Goal: Task Accomplishment & Management: Manage account settings

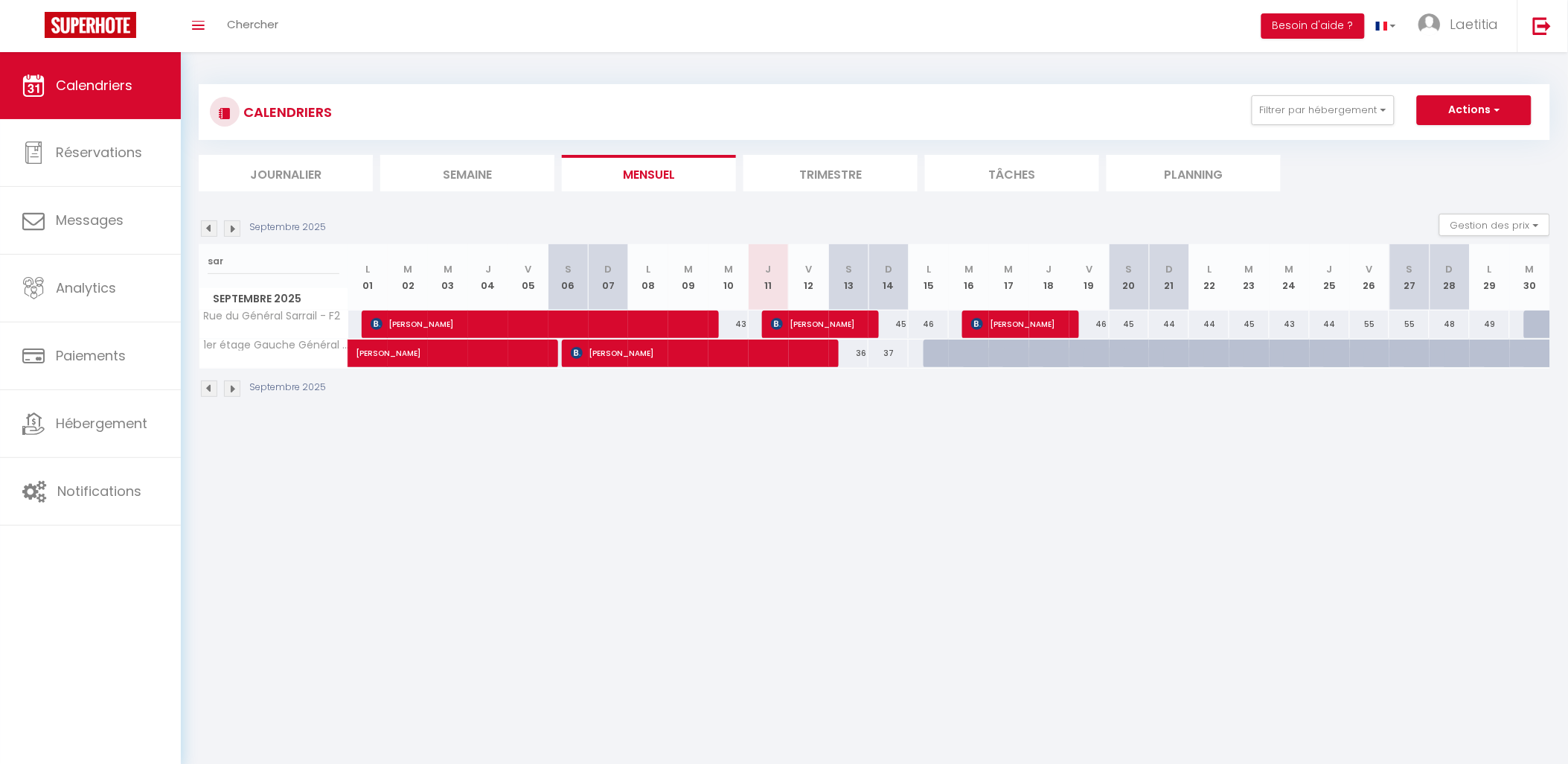
drag, startPoint x: 245, startPoint y: 260, endPoint x: 192, endPoint y: 258, distance: 53.0
click at [192, 258] on div "CALENDRIERS Filtrer par hébergement Actif 3eme 3 chambres [PERSON_NAME] - 3cham…" at bounding box center [875, 241] width 1388 height 378
type input "bastion"
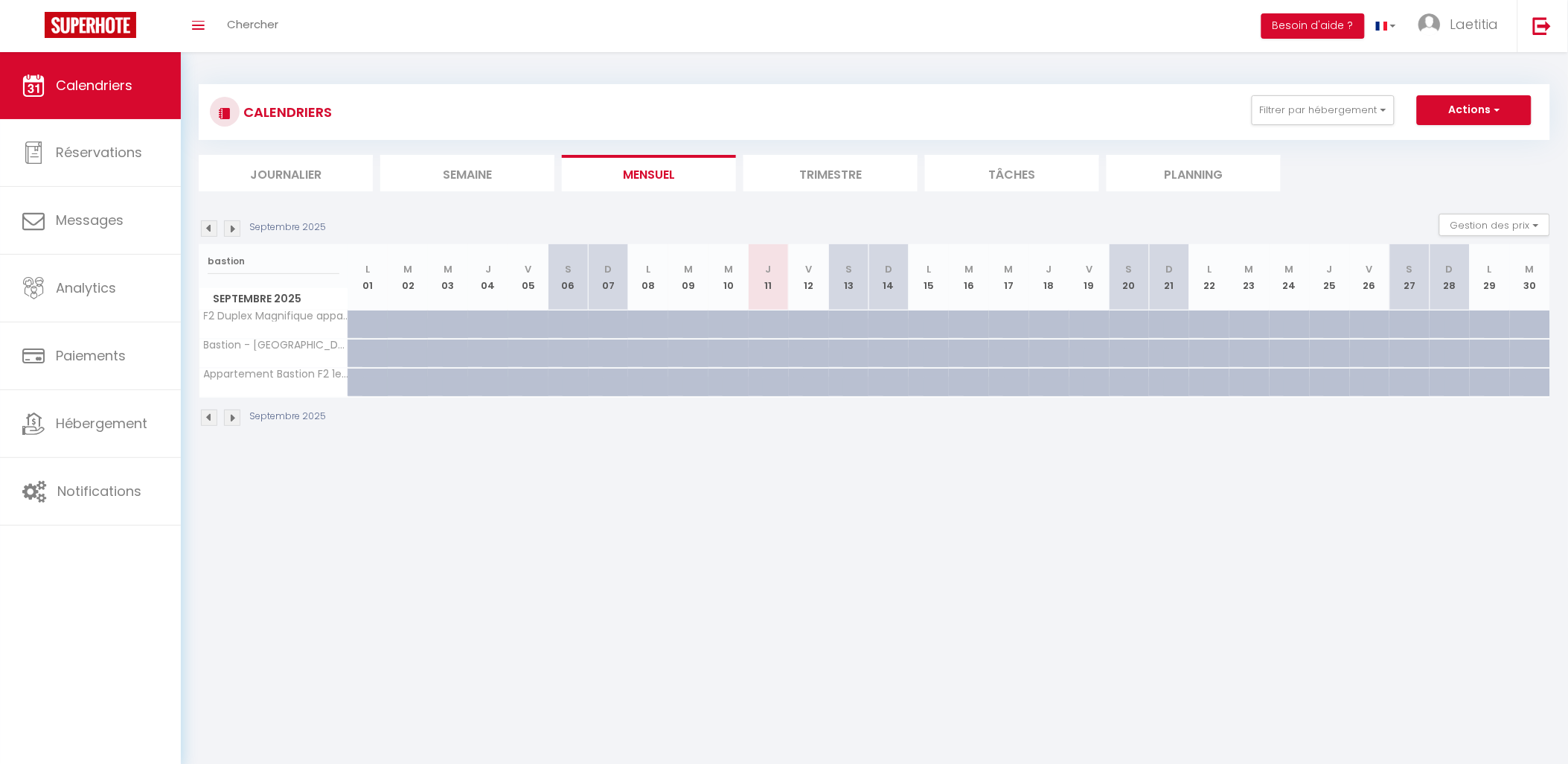
click at [211, 233] on img at bounding box center [209, 229] width 16 height 16
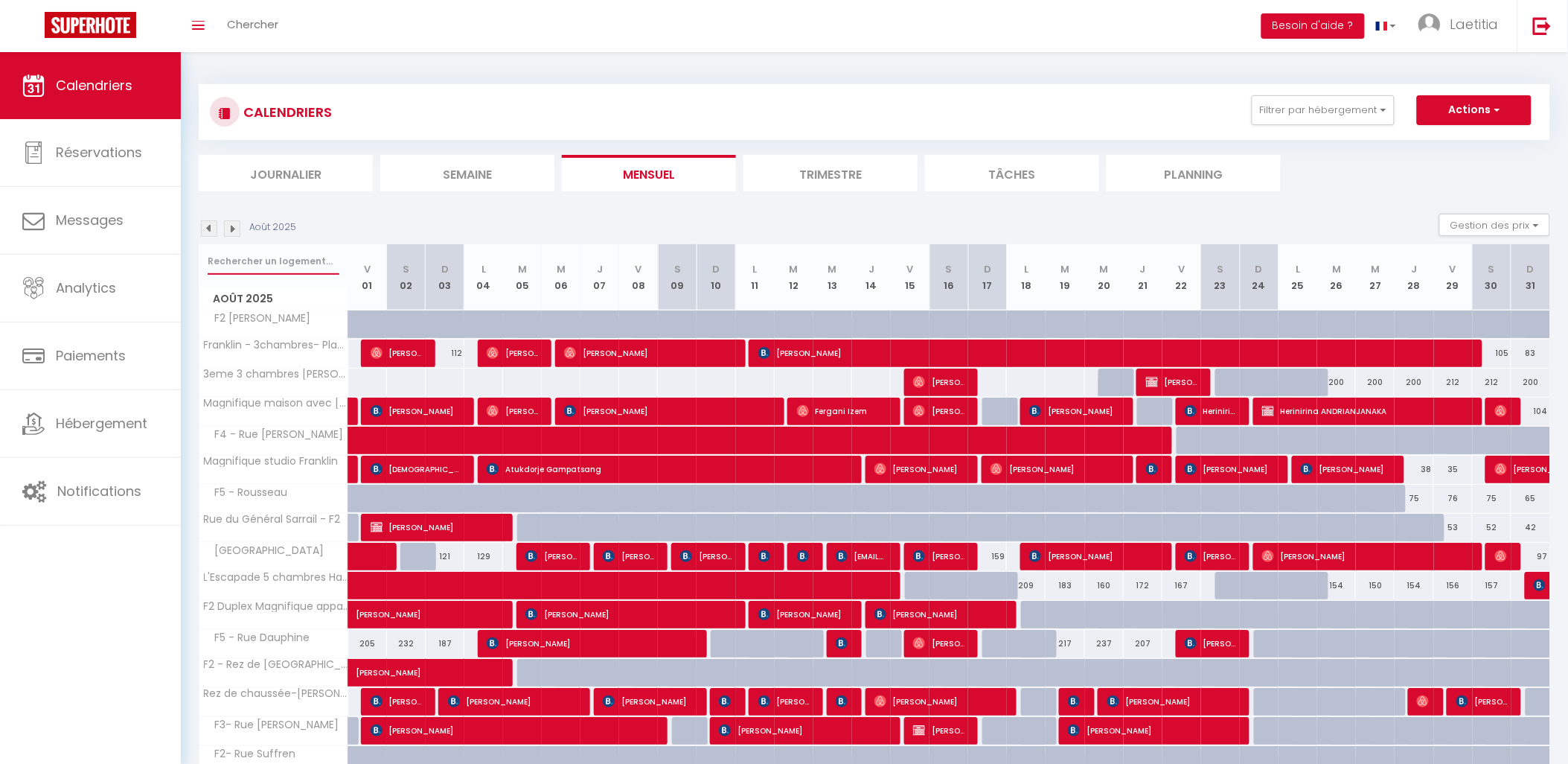
click at [287, 258] on input "text" at bounding box center [274, 261] width 132 height 27
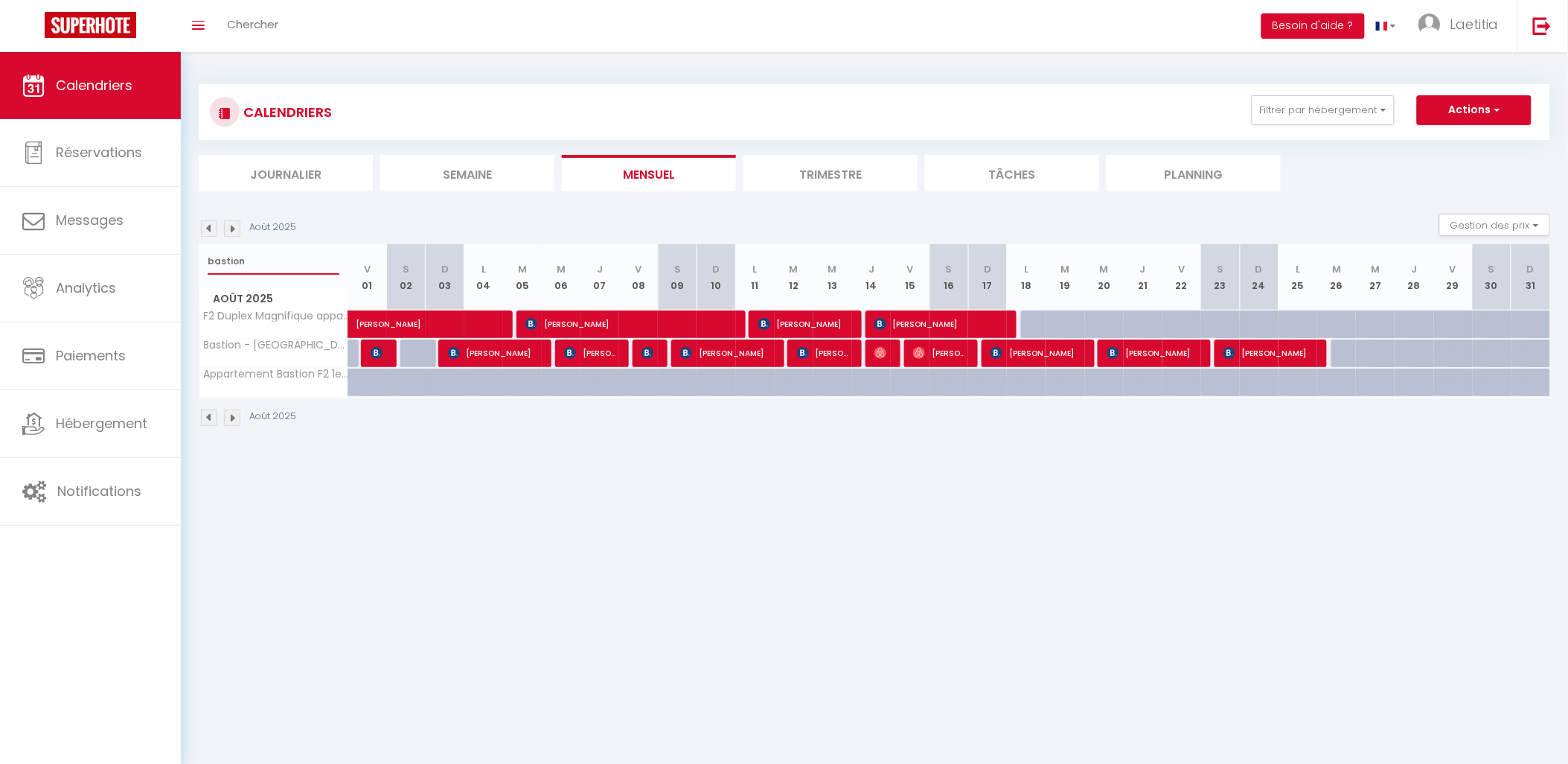
drag, startPoint x: 270, startPoint y: 263, endPoint x: 198, endPoint y: 261, distance: 72.0
click at [200, 261] on th "bastion [DATE]" at bounding box center [274, 277] width 149 height 67
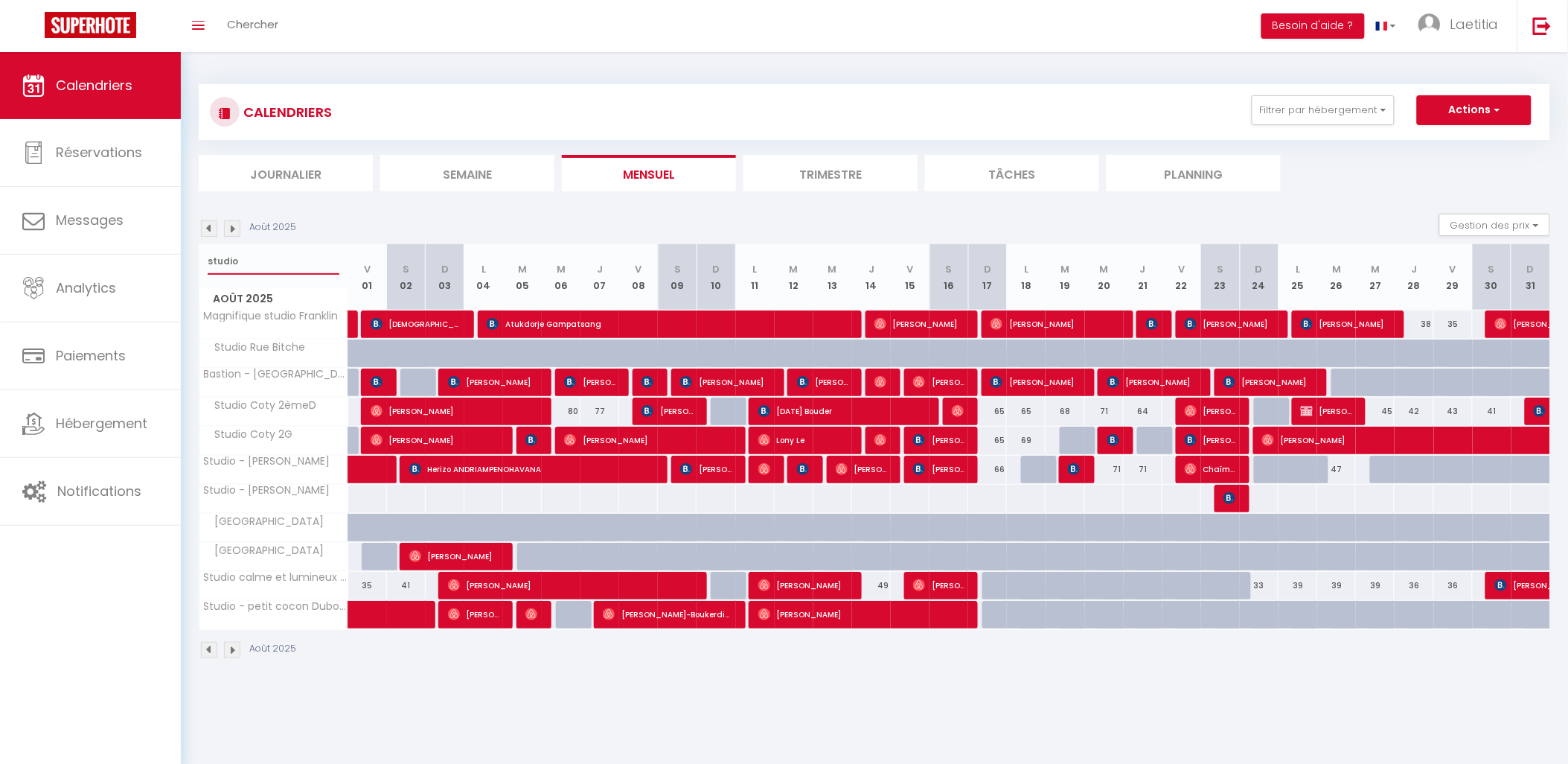
drag, startPoint x: 244, startPoint y: 249, endPoint x: 202, endPoint y: 251, distance: 42.0
click at [202, 251] on div "studio" at bounding box center [274, 261] width 148 height 34
type input "jacuzzi"
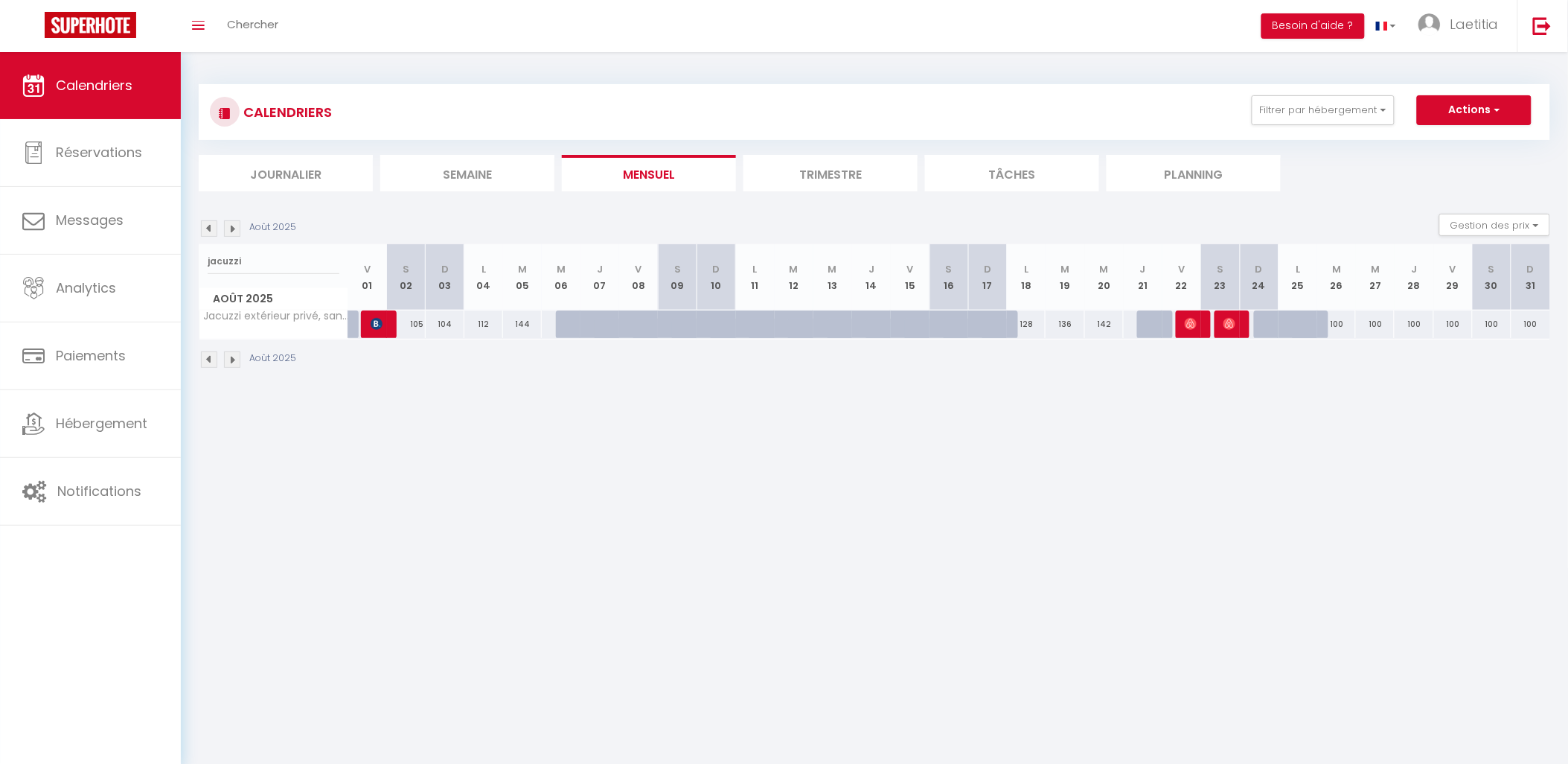
click at [239, 227] on img at bounding box center [232, 229] width 16 height 16
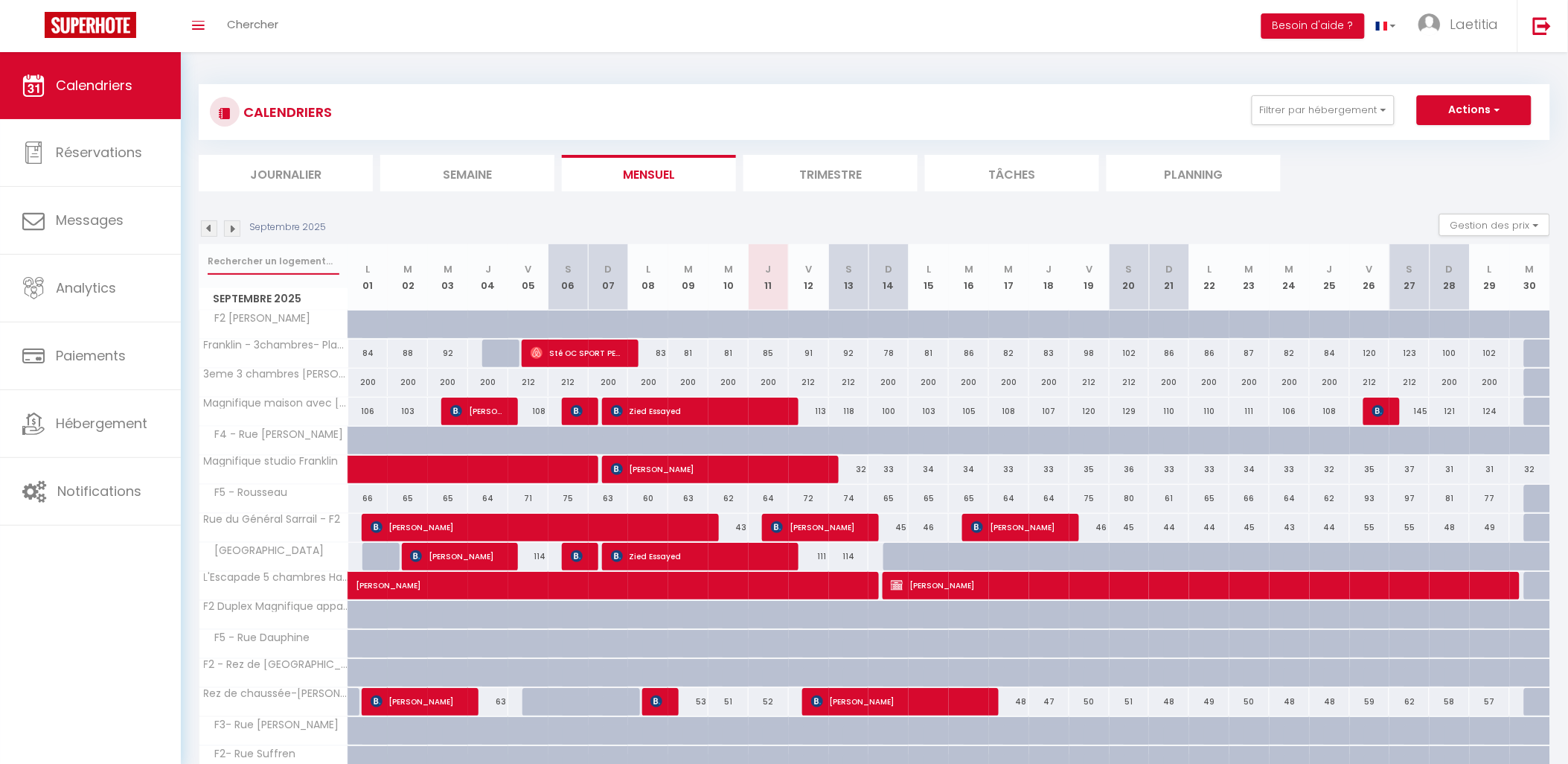
click at [277, 266] on input "text" at bounding box center [274, 261] width 132 height 27
type input "jacuzzi"
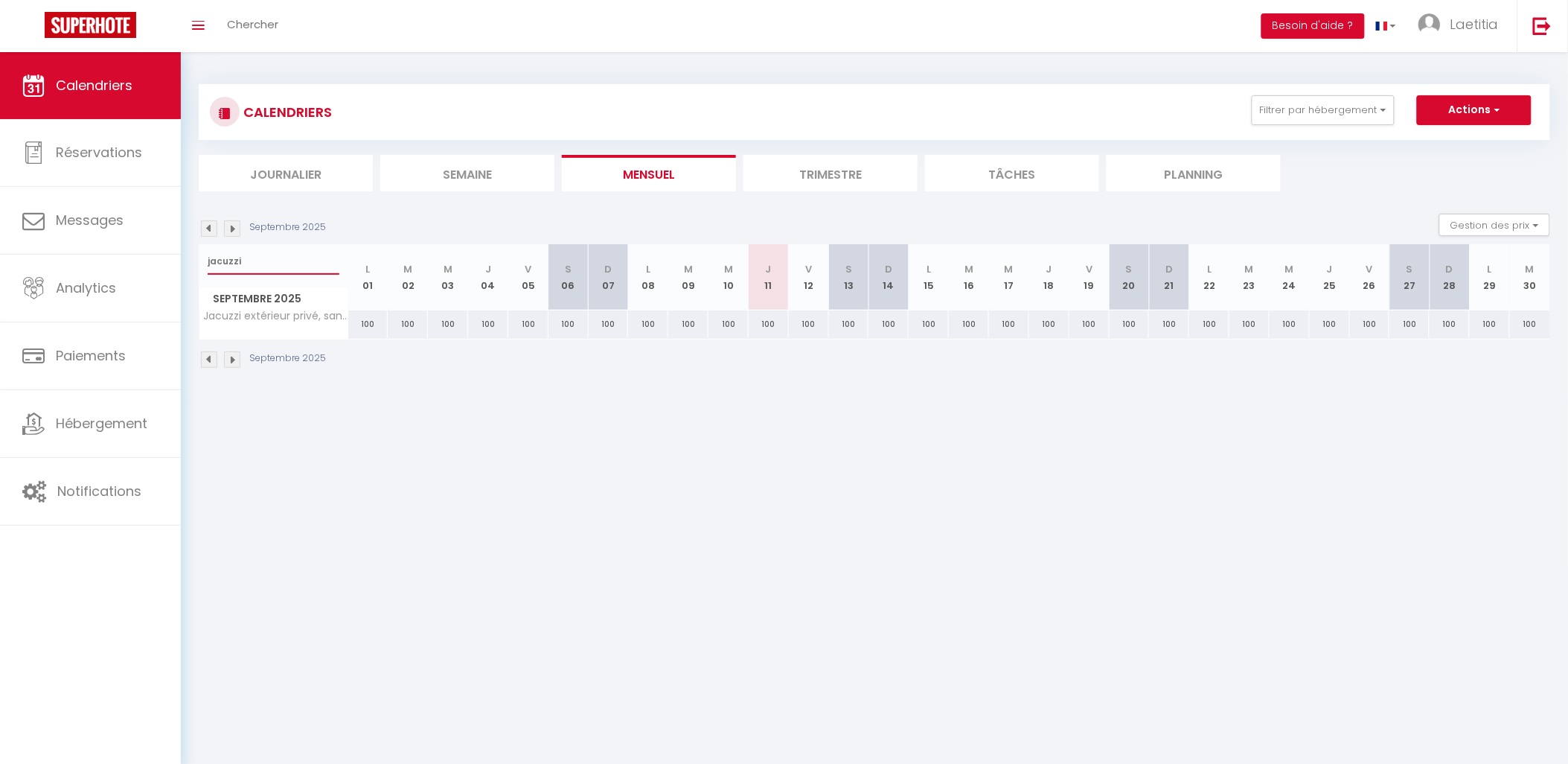
drag, startPoint x: 241, startPoint y: 259, endPoint x: 189, endPoint y: 269, distance: 53.0
click at [189, 269] on div "CALENDRIERS Filtrer par hébergement Actif 3eme 3 chambres [PERSON_NAME] - 3cham…" at bounding box center [875, 227] width 1388 height 349
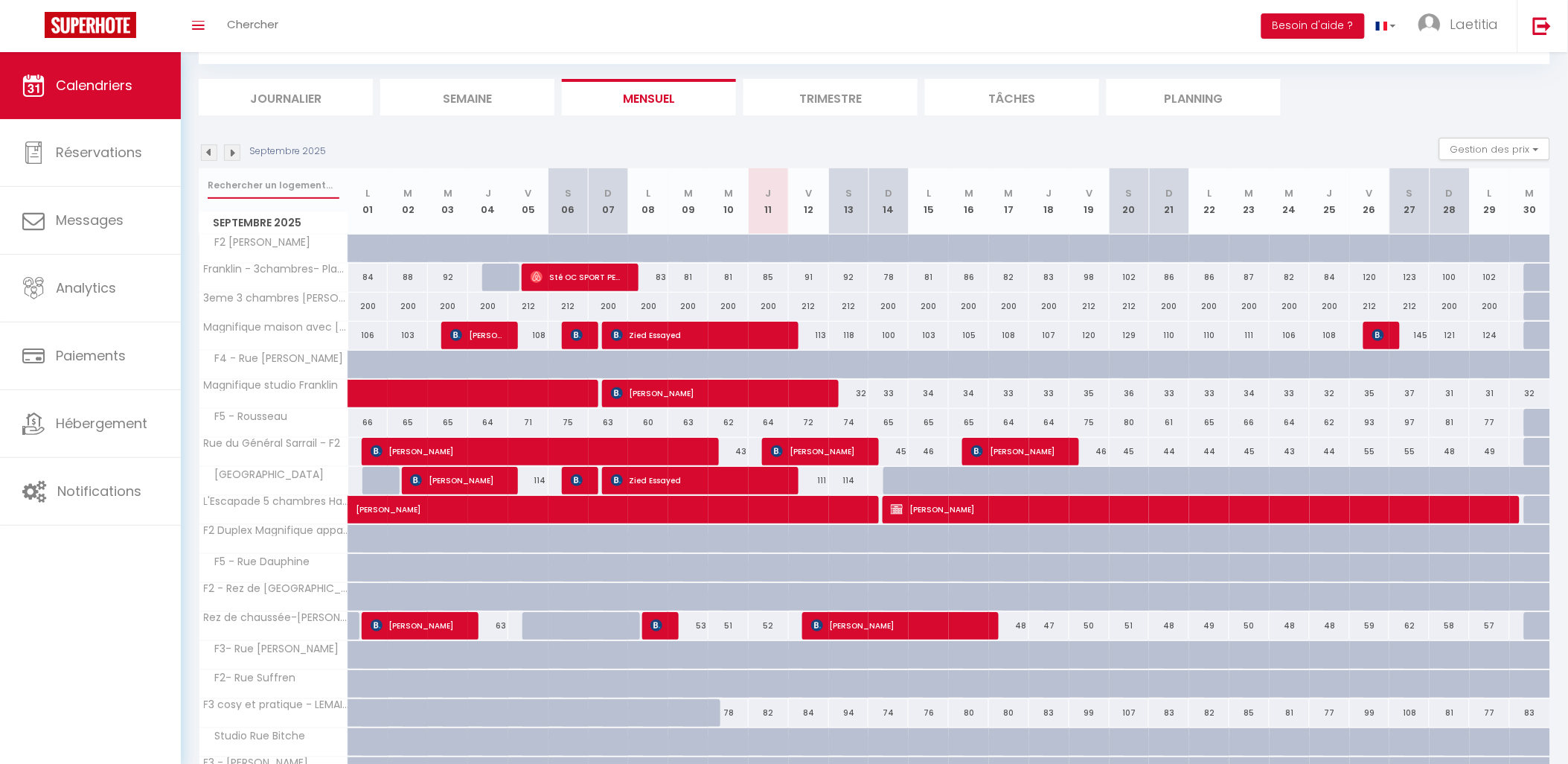
scroll to position [226, 0]
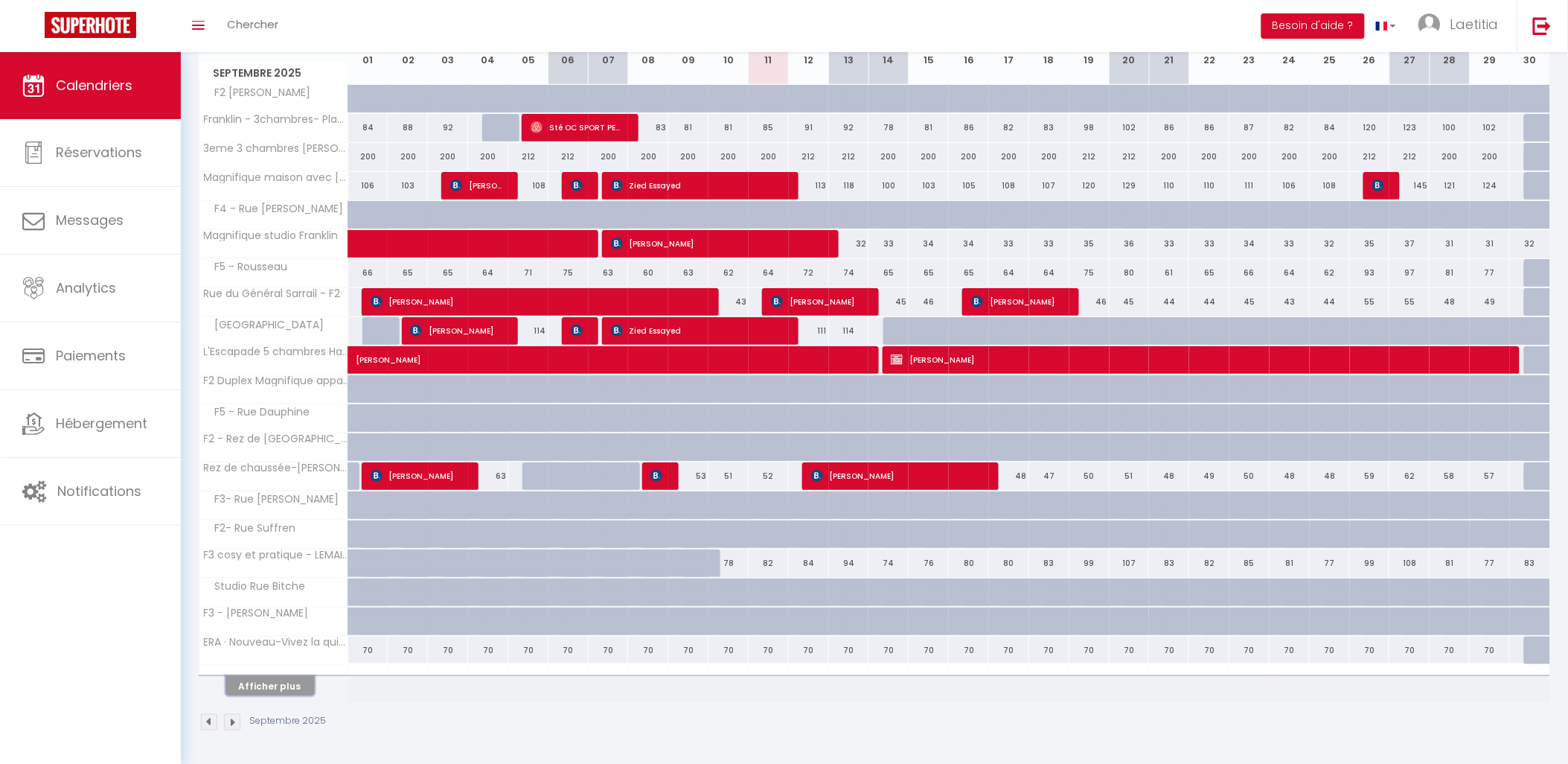
drag, startPoint x: 259, startPoint y: 682, endPoint x: 352, endPoint y: 577, distance: 140.3
click at [259, 682] on button "Afficher plus" at bounding box center [269, 685] width 89 height 20
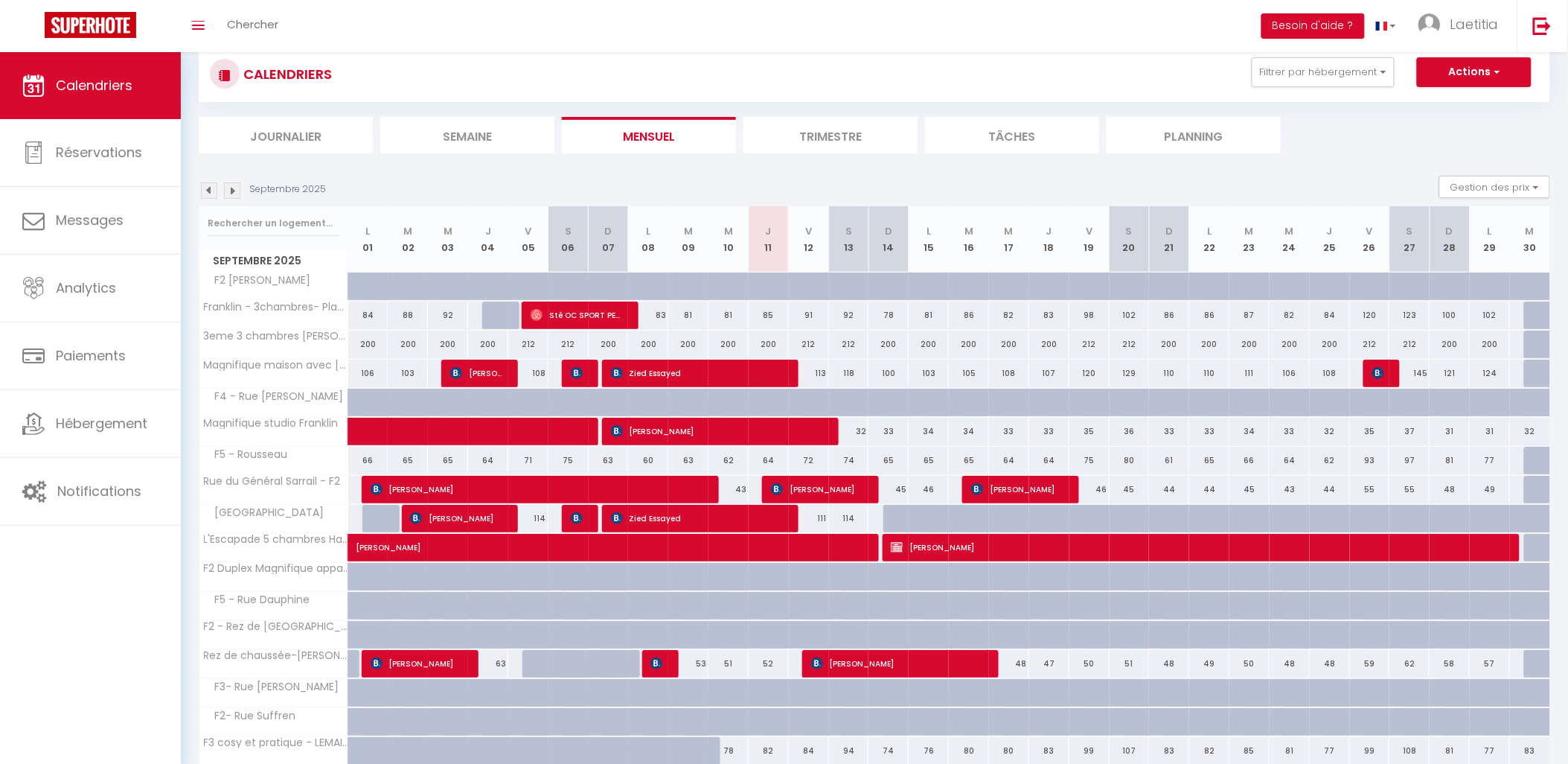
scroll to position [0, 0]
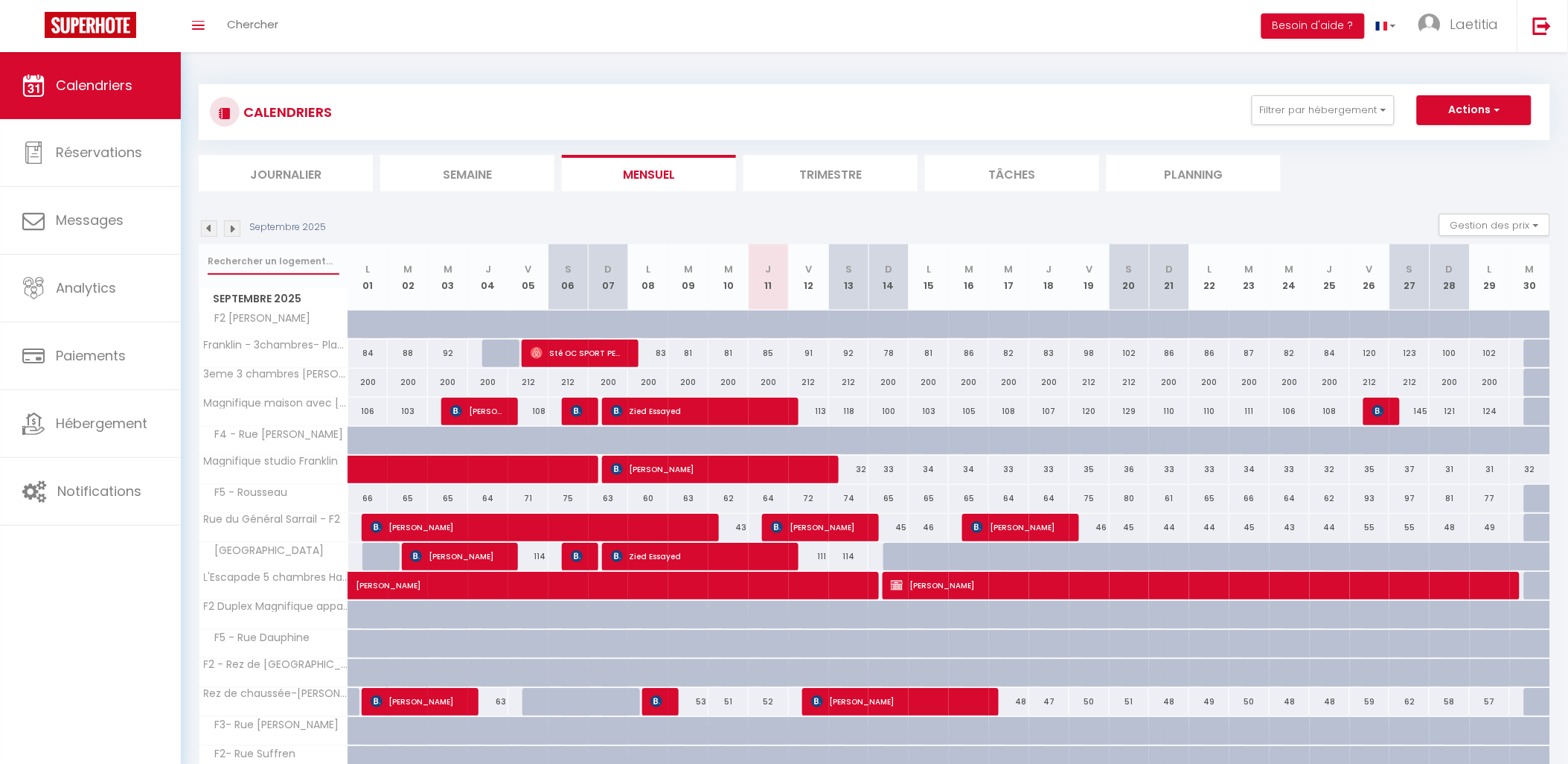
click at [244, 257] on input "text" at bounding box center [274, 261] width 132 height 27
type input "cham"
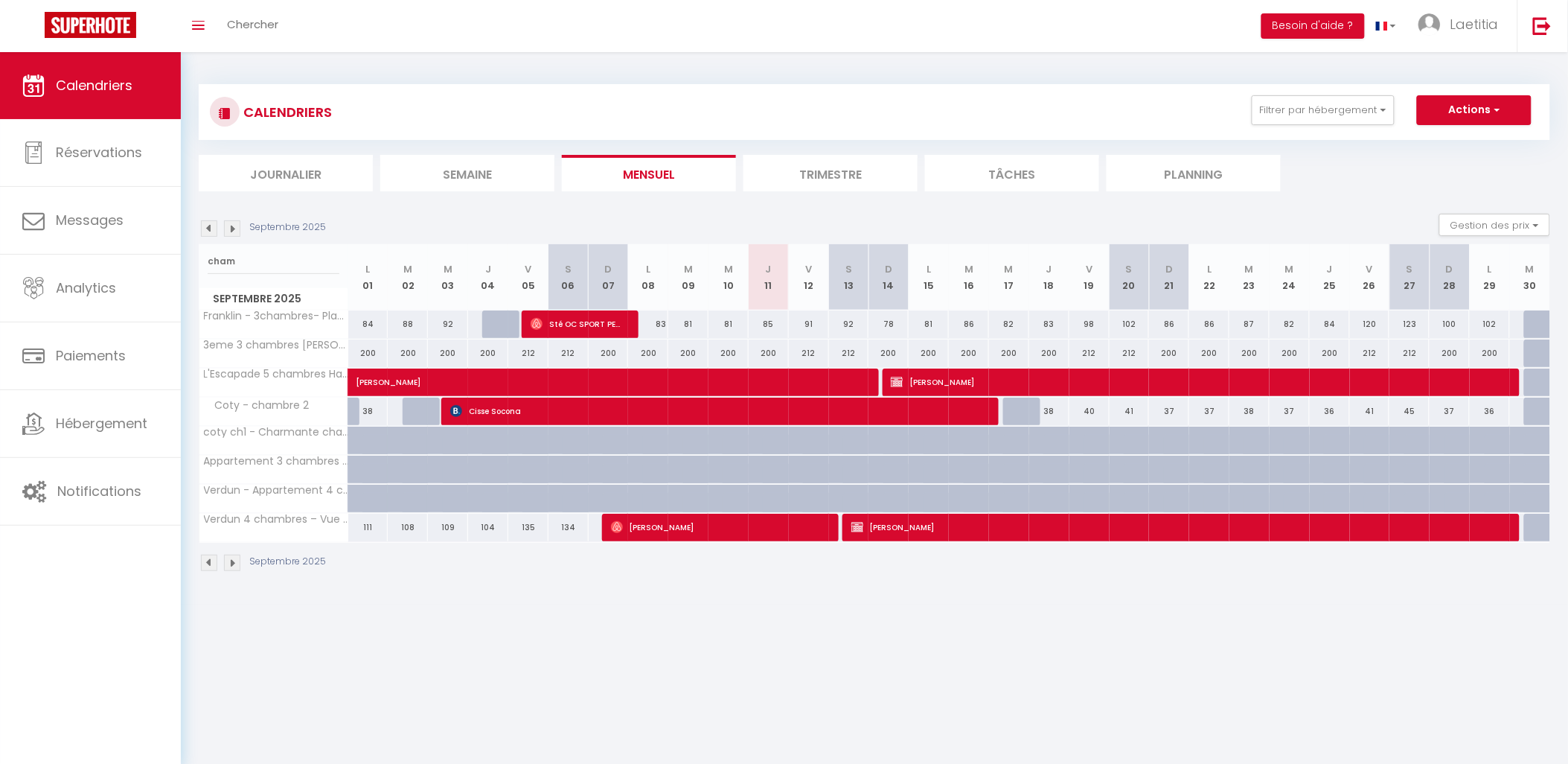
click at [1017, 415] on div at bounding box center [1023, 412] width 40 height 28
type input "37"
select select "1"
type input "Mer 17 Septembre 2025"
type input "Jeu 18 Septembre 2025"
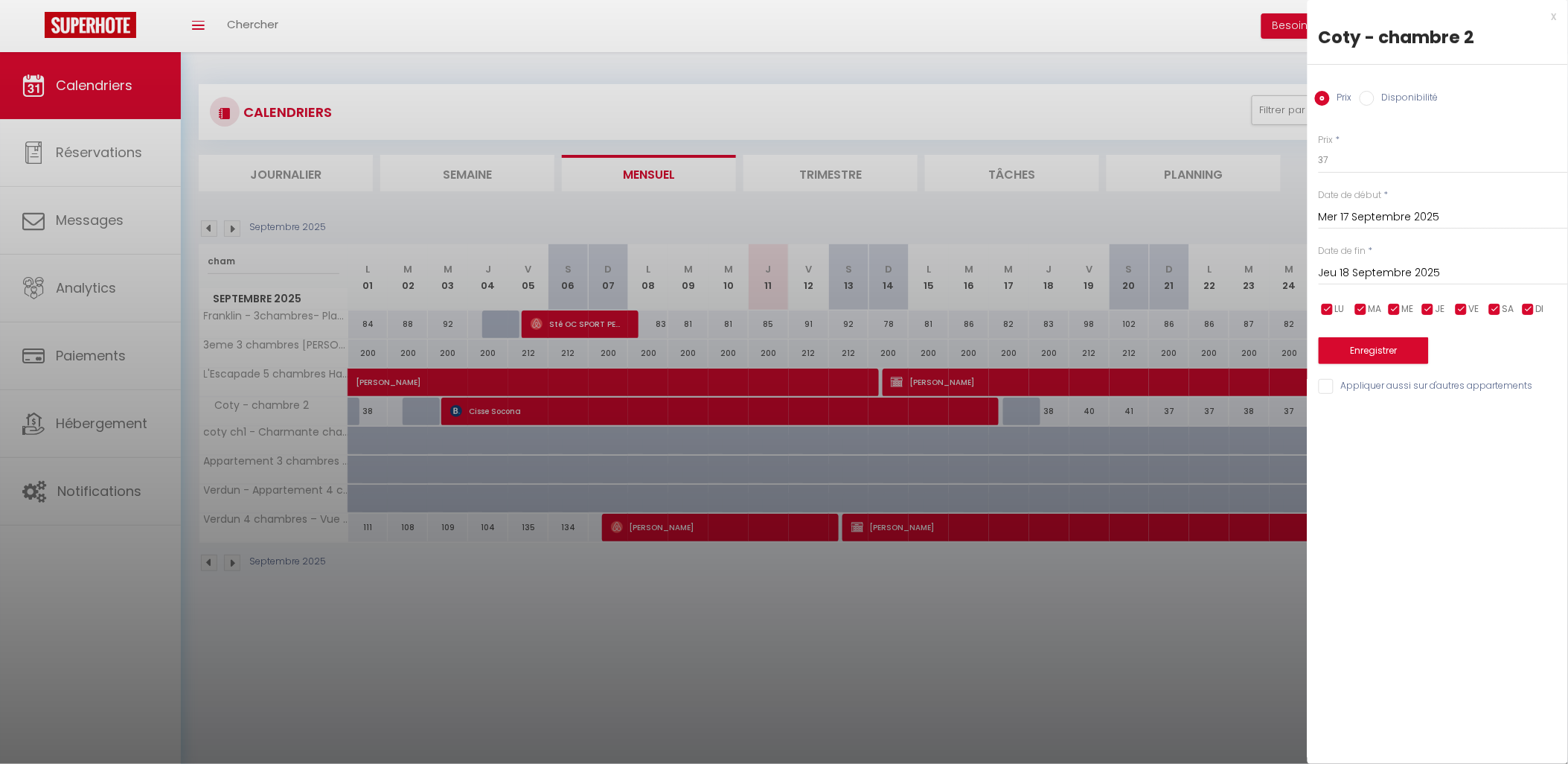
click at [1400, 93] on label "Disponibilité" at bounding box center [1407, 99] width 64 height 16
click at [1375, 93] on input "Disponibilité" at bounding box center [1368, 98] width 15 height 15
radio input "true"
radio input "false"
click at [1379, 162] on select "Disponible Indisponible" at bounding box center [1443, 161] width 249 height 28
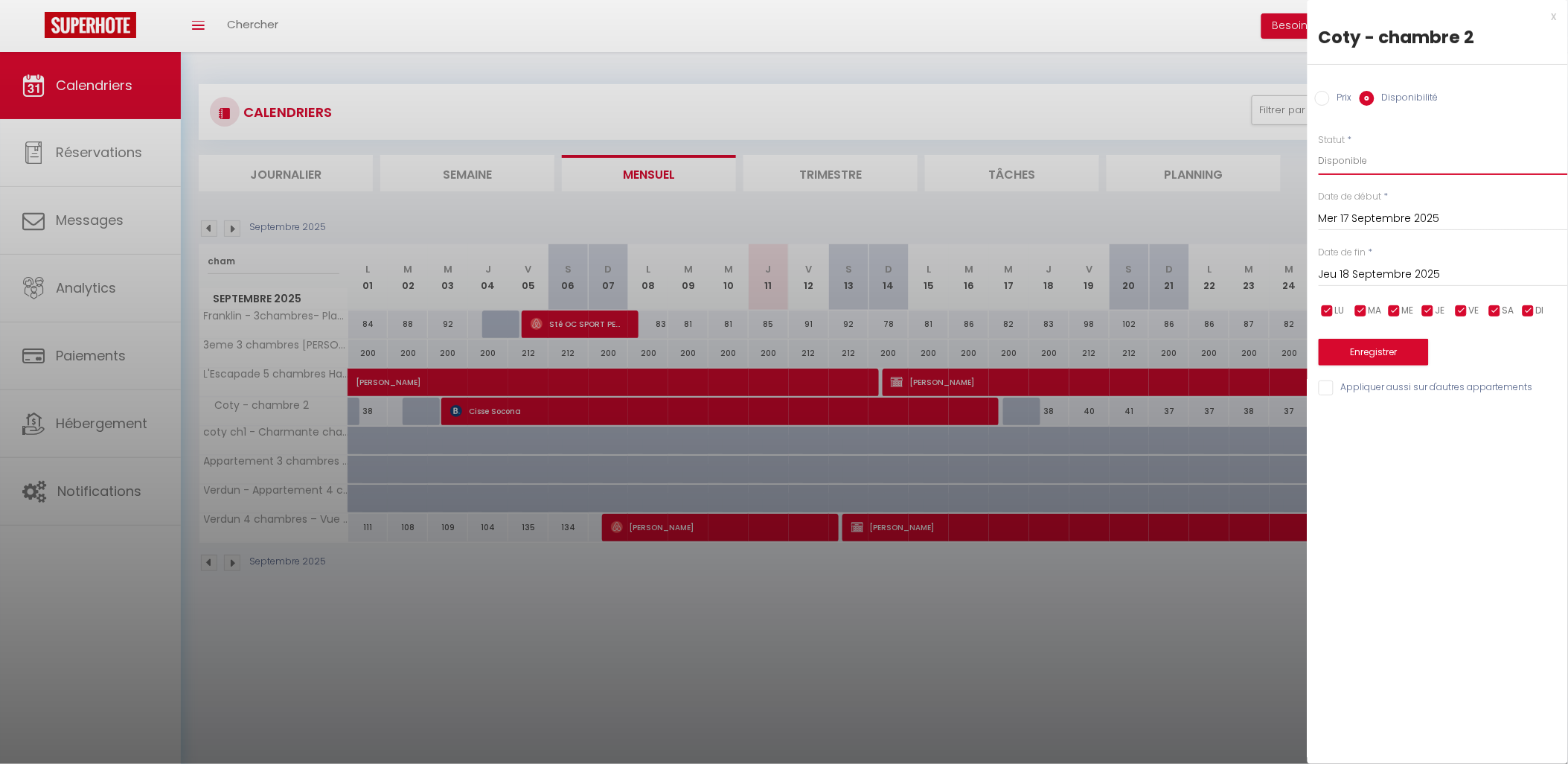
click at [1319, 147] on select "Disponible Indisponible" at bounding box center [1443, 161] width 249 height 28
click at [1360, 269] on input "Jeu 18 Septembre 2025" at bounding box center [1443, 275] width 249 height 19
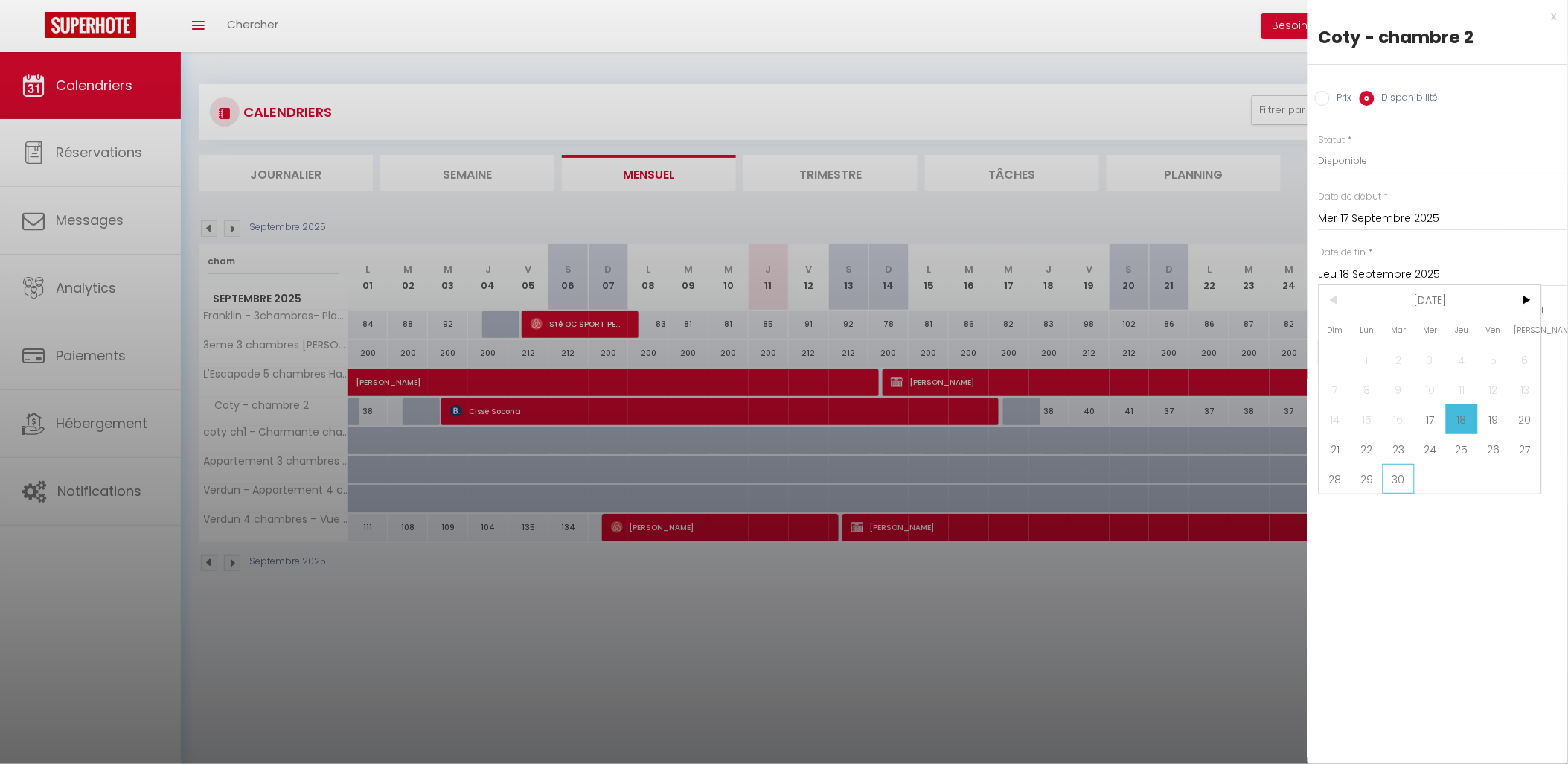
click at [1396, 469] on span "30" at bounding box center [1399, 479] width 32 height 30
type input "[DATE]"
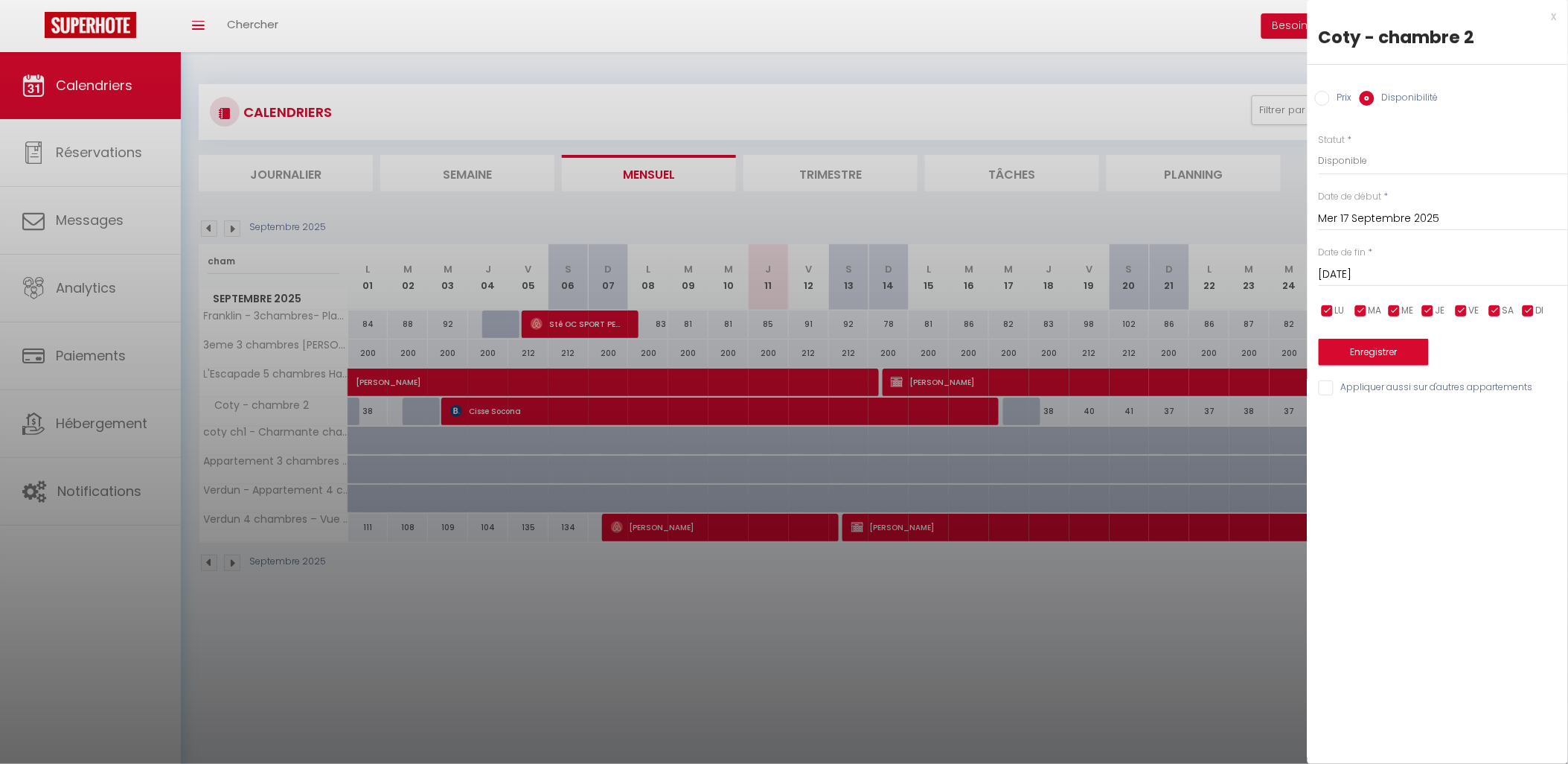
click at [1374, 335] on div "Enregistrer" at bounding box center [1443, 343] width 249 height 46
click at [1382, 353] on button "Enregistrer" at bounding box center [1373, 352] width 110 height 27
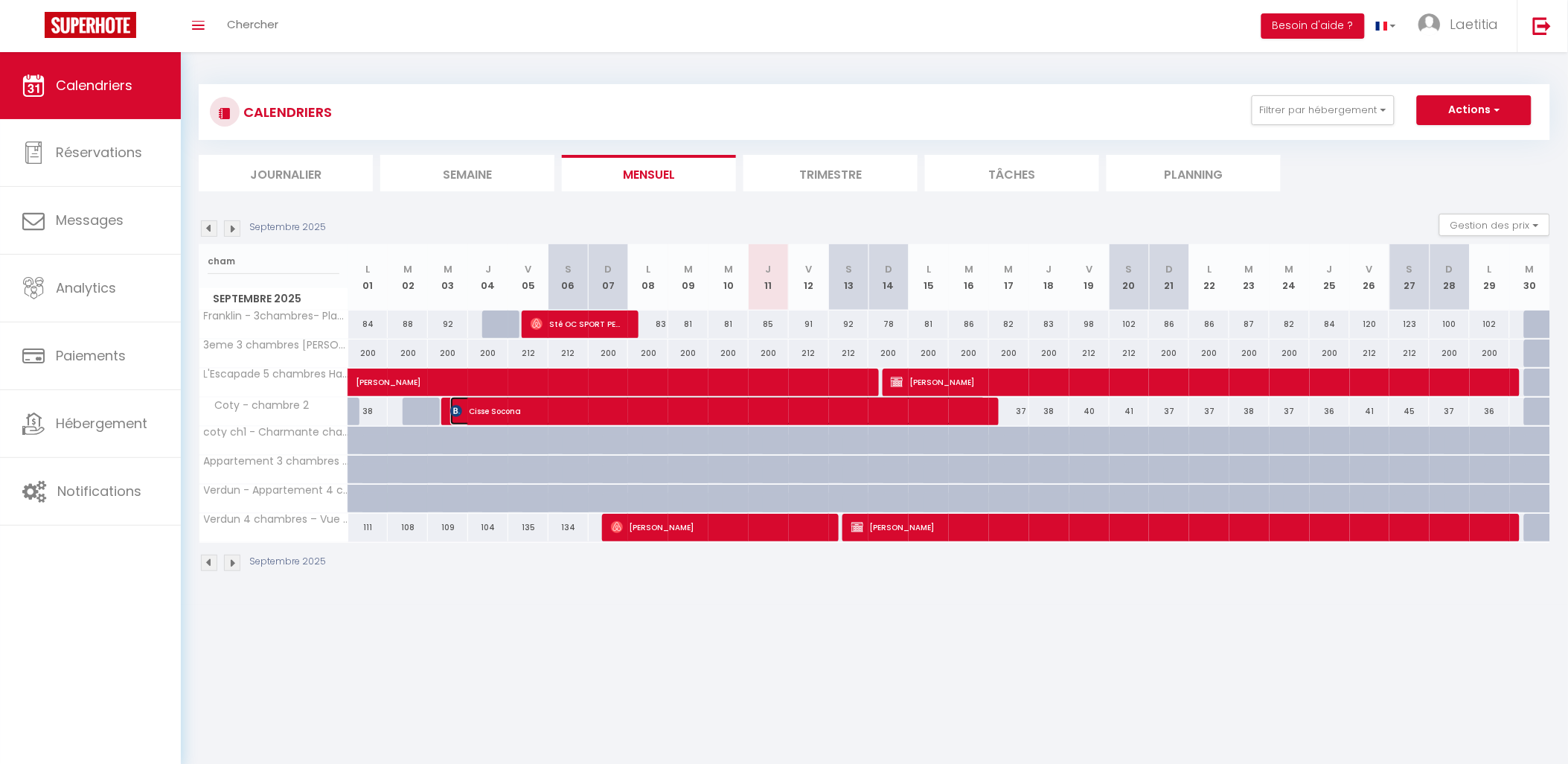
click at [563, 405] on span "Cisse Socona" at bounding box center [718, 411] width 536 height 28
select select "OK"
select select "KO"
select select "0"
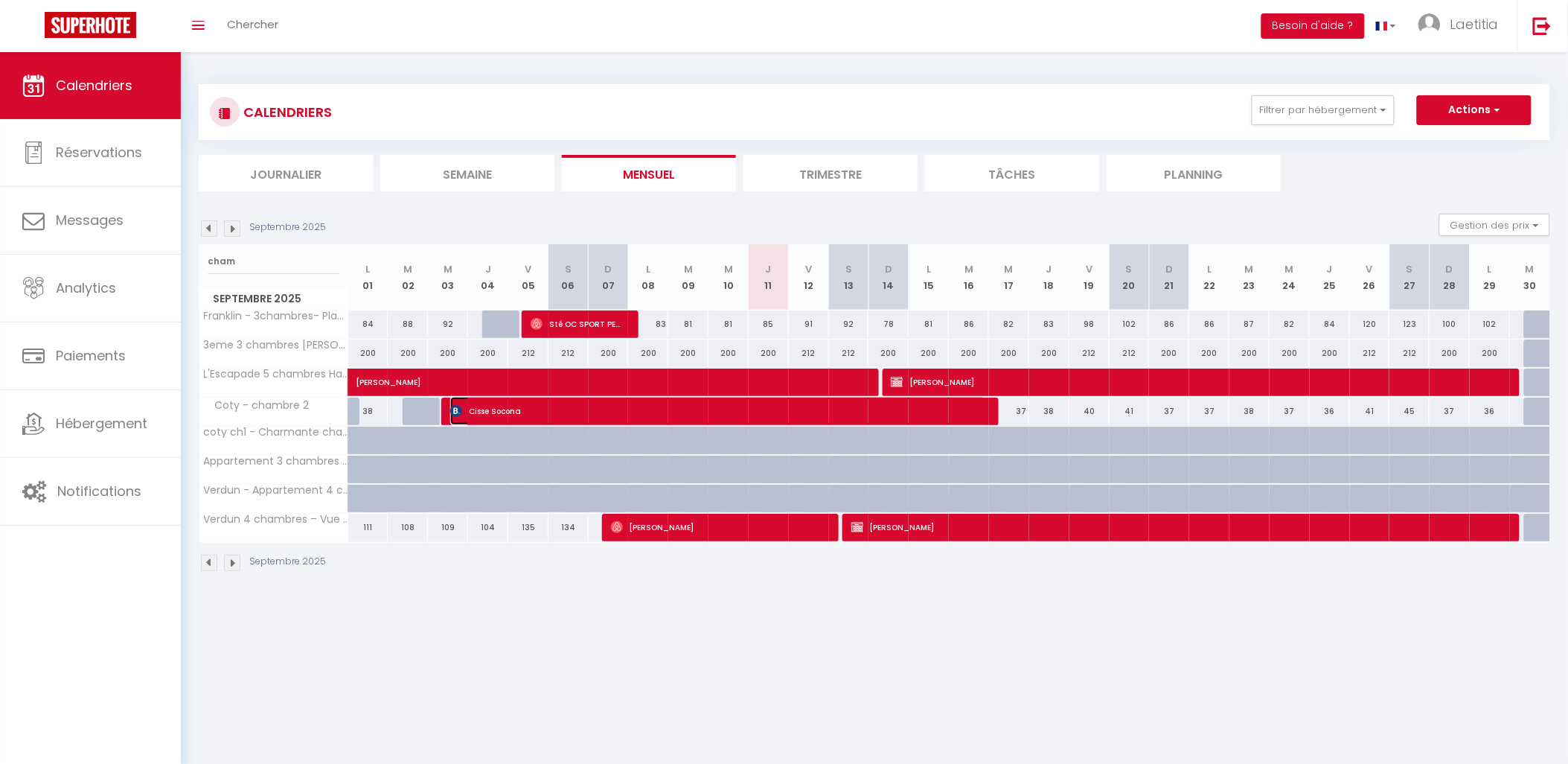
select select "1"
select select
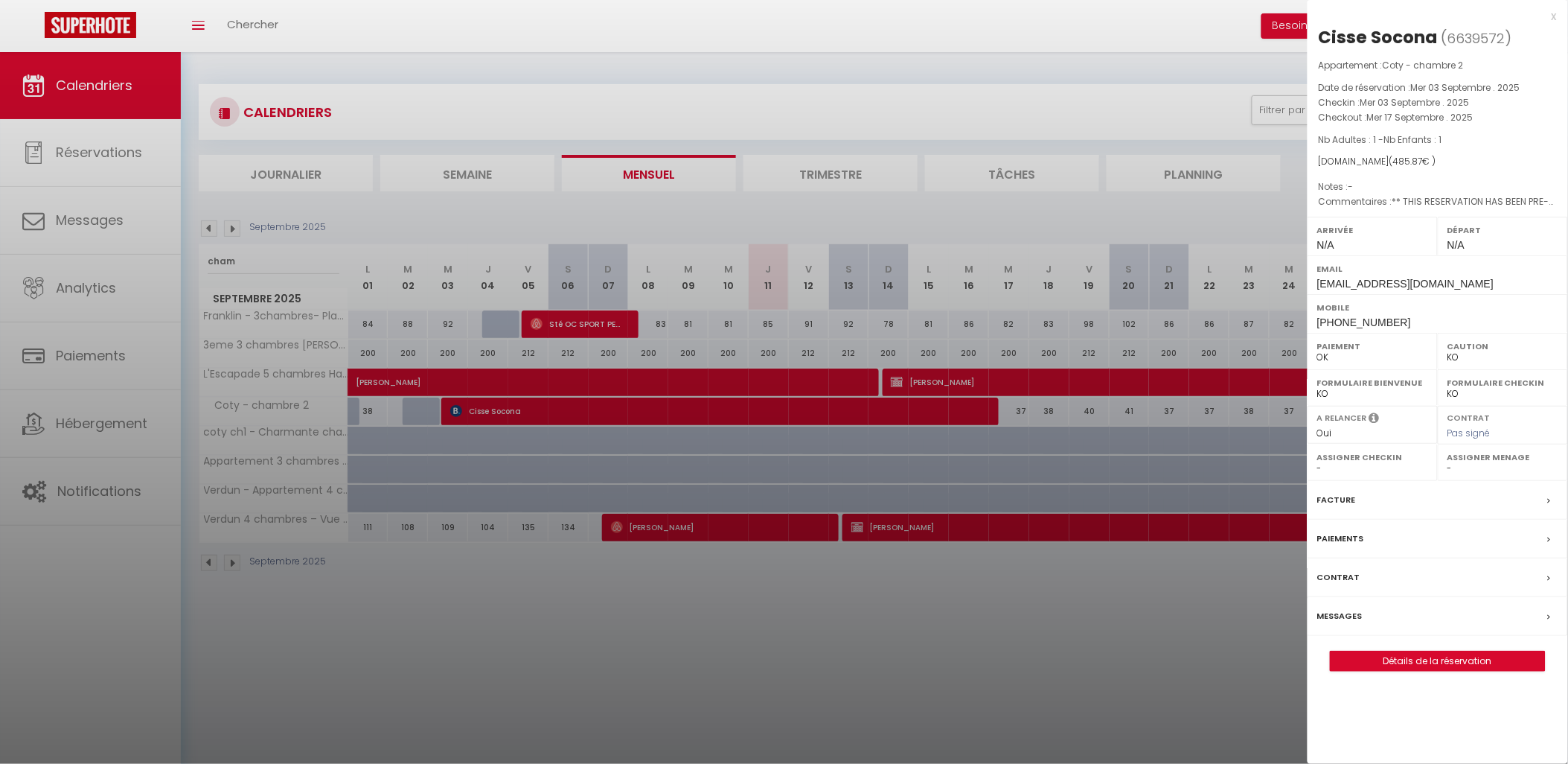
click at [242, 261] on div at bounding box center [784, 382] width 1568 height 764
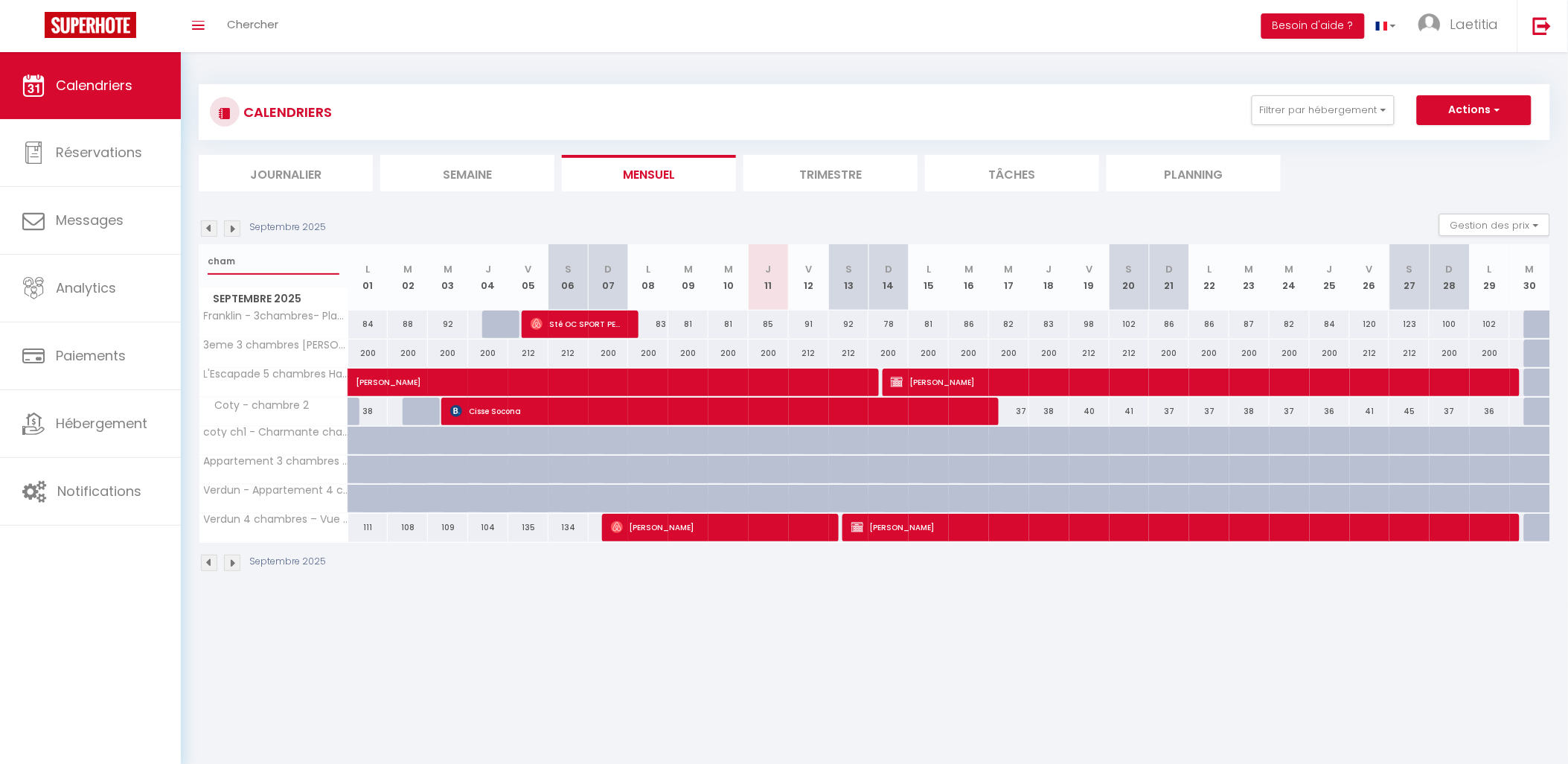
drag, startPoint x: 243, startPoint y: 264, endPoint x: 198, endPoint y: 261, distance: 45.1
click at [200, 261] on th "cham [DATE]" at bounding box center [274, 277] width 149 height 67
type input "studio"
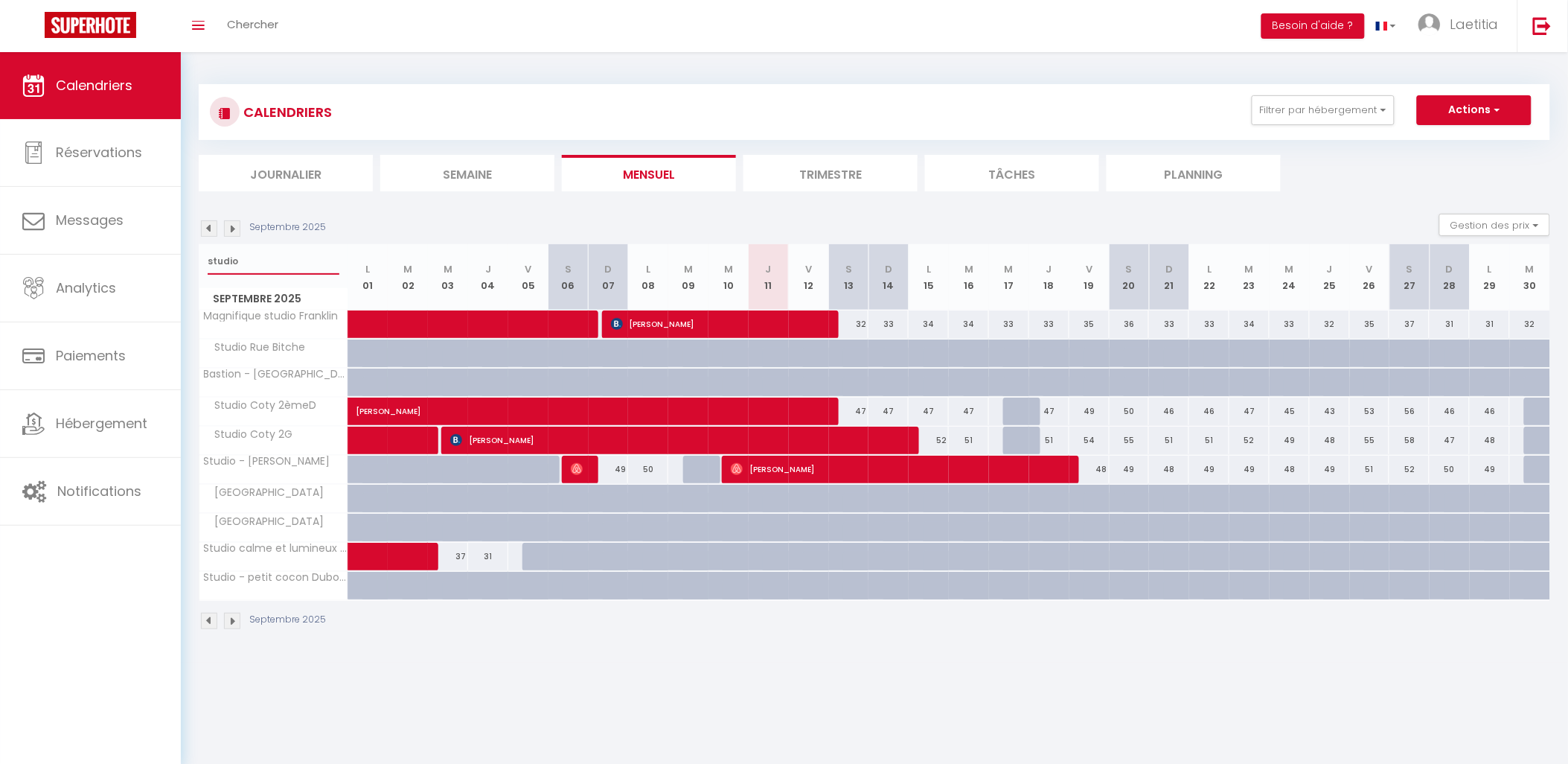
drag, startPoint x: 244, startPoint y: 262, endPoint x: 189, endPoint y: 259, distance: 55.1
click at [189, 259] on div "CALENDRIERS Filtrer par hébergement Actif 3eme 3 chambres [PERSON_NAME] - 3cham…" at bounding box center [875, 358] width 1388 height 611
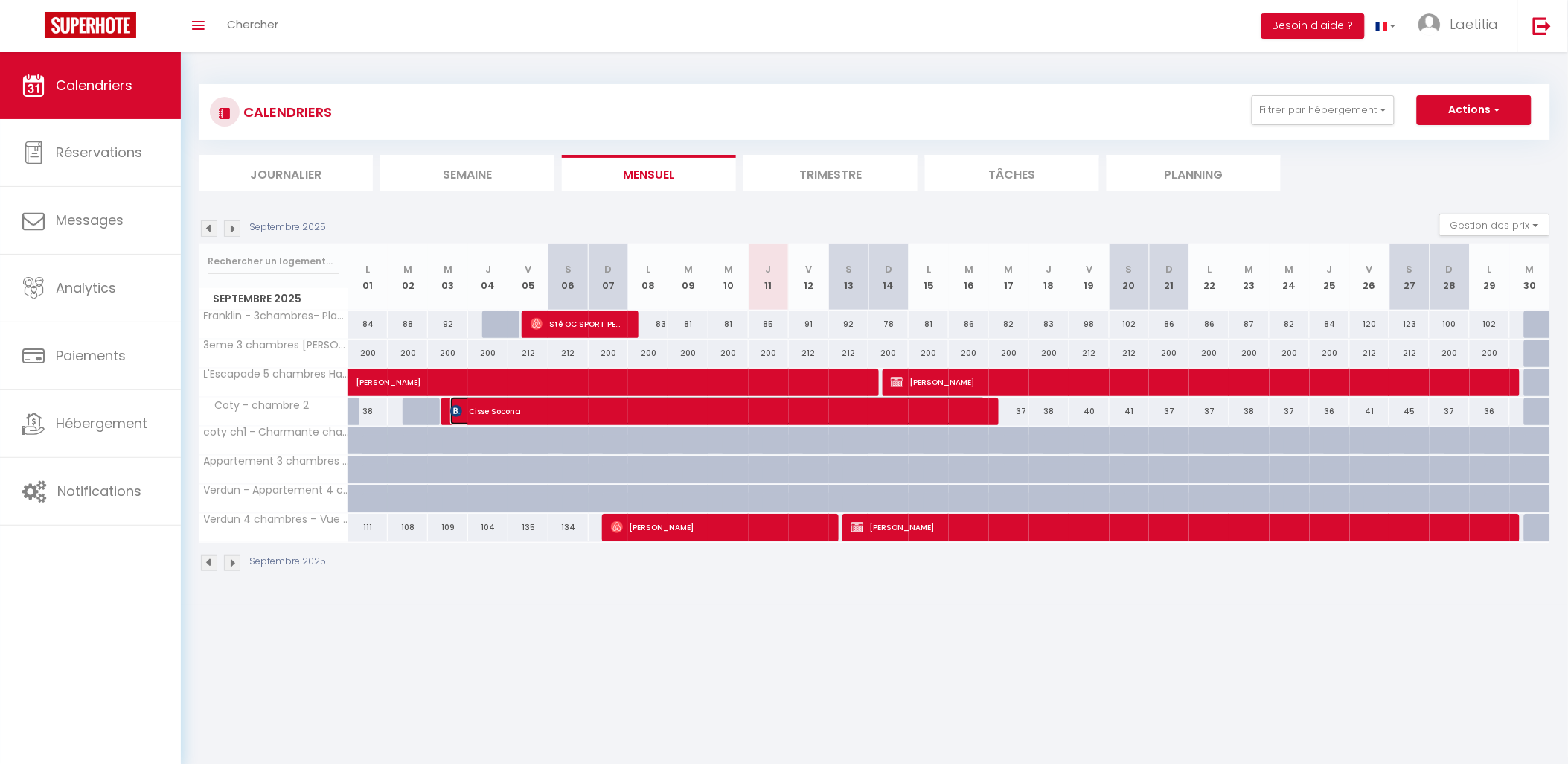
click at [697, 410] on span "Cisse Socona" at bounding box center [718, 411] width 536 height 28
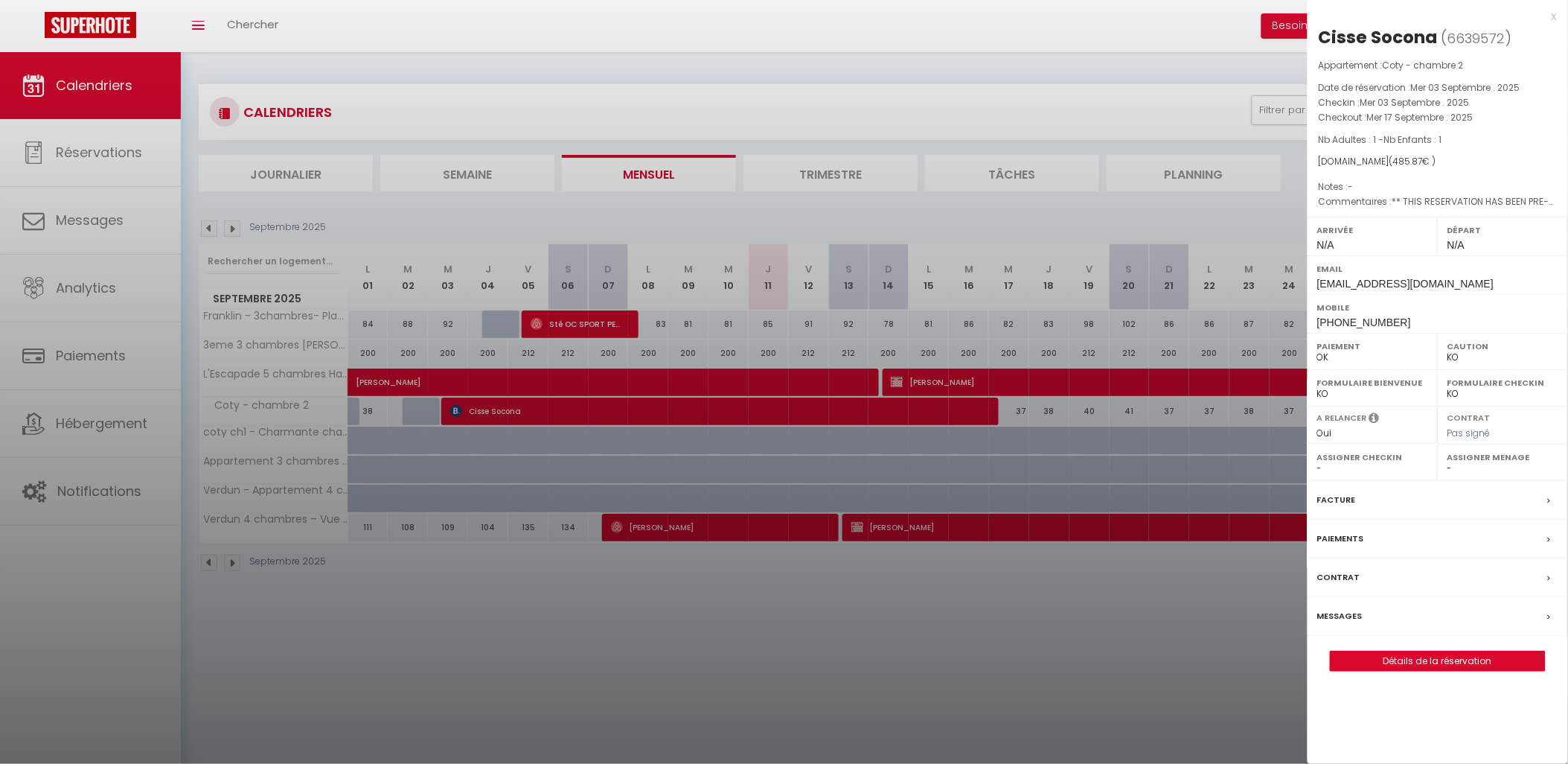
click at [895, 700] on div at bounding box center [784, 382] width 1568 height 764
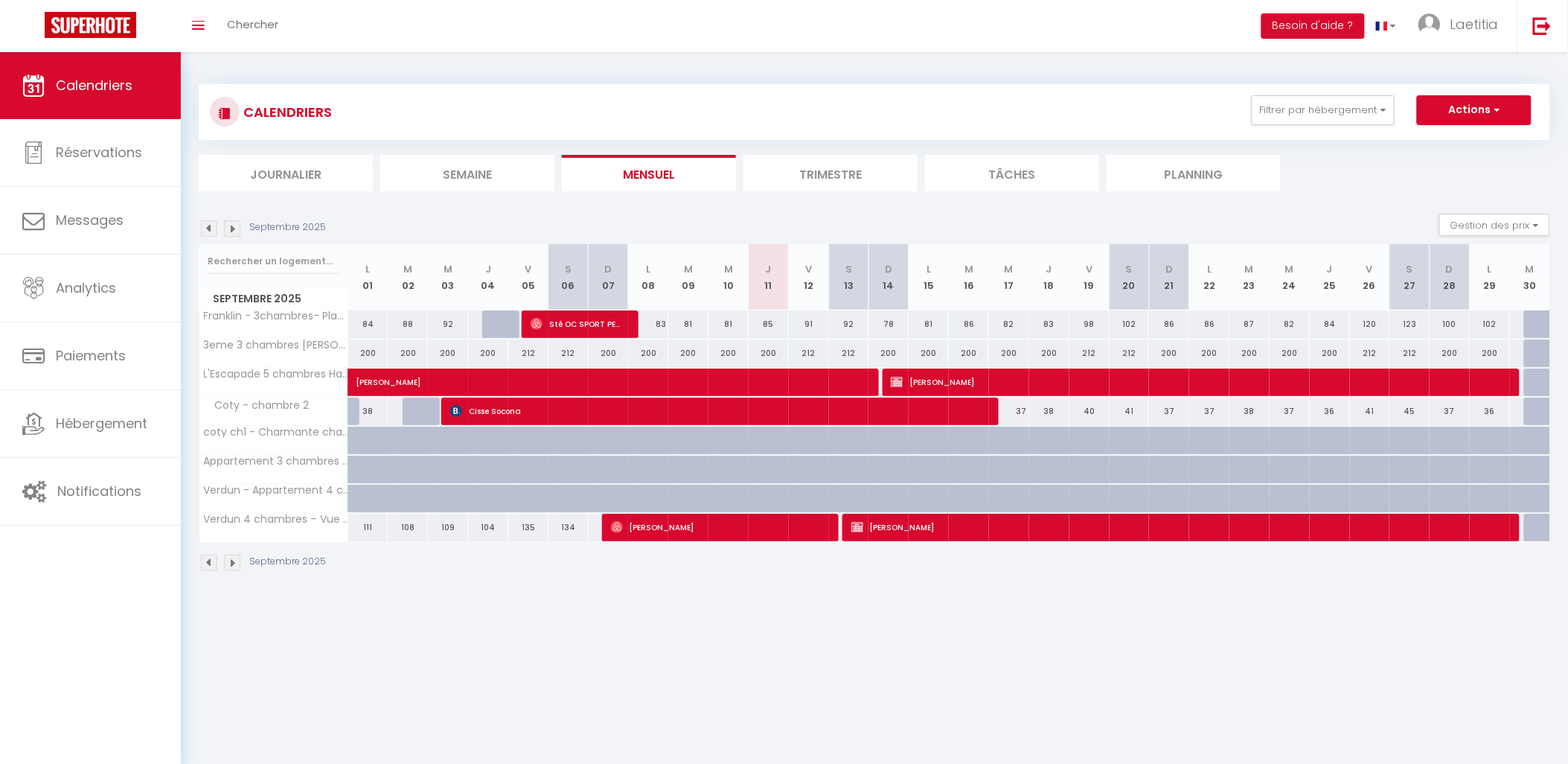
click at [206, 226] on img at bounding box center [209, 229] width 16 height 16
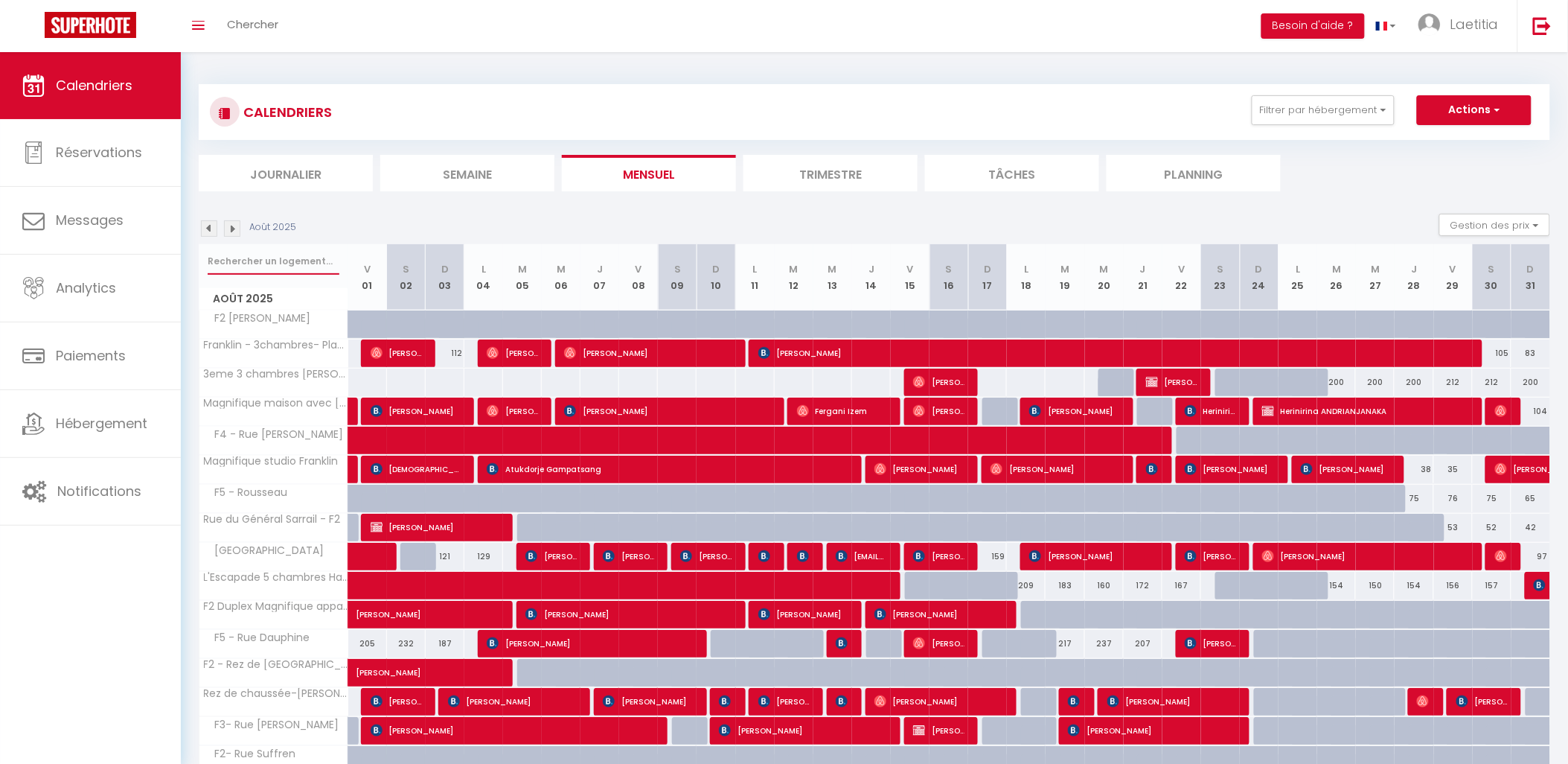
click at [259, 272] on input "text" at bounding box center [274, 261] width 132 height 27
type input "c"
type input "coty"
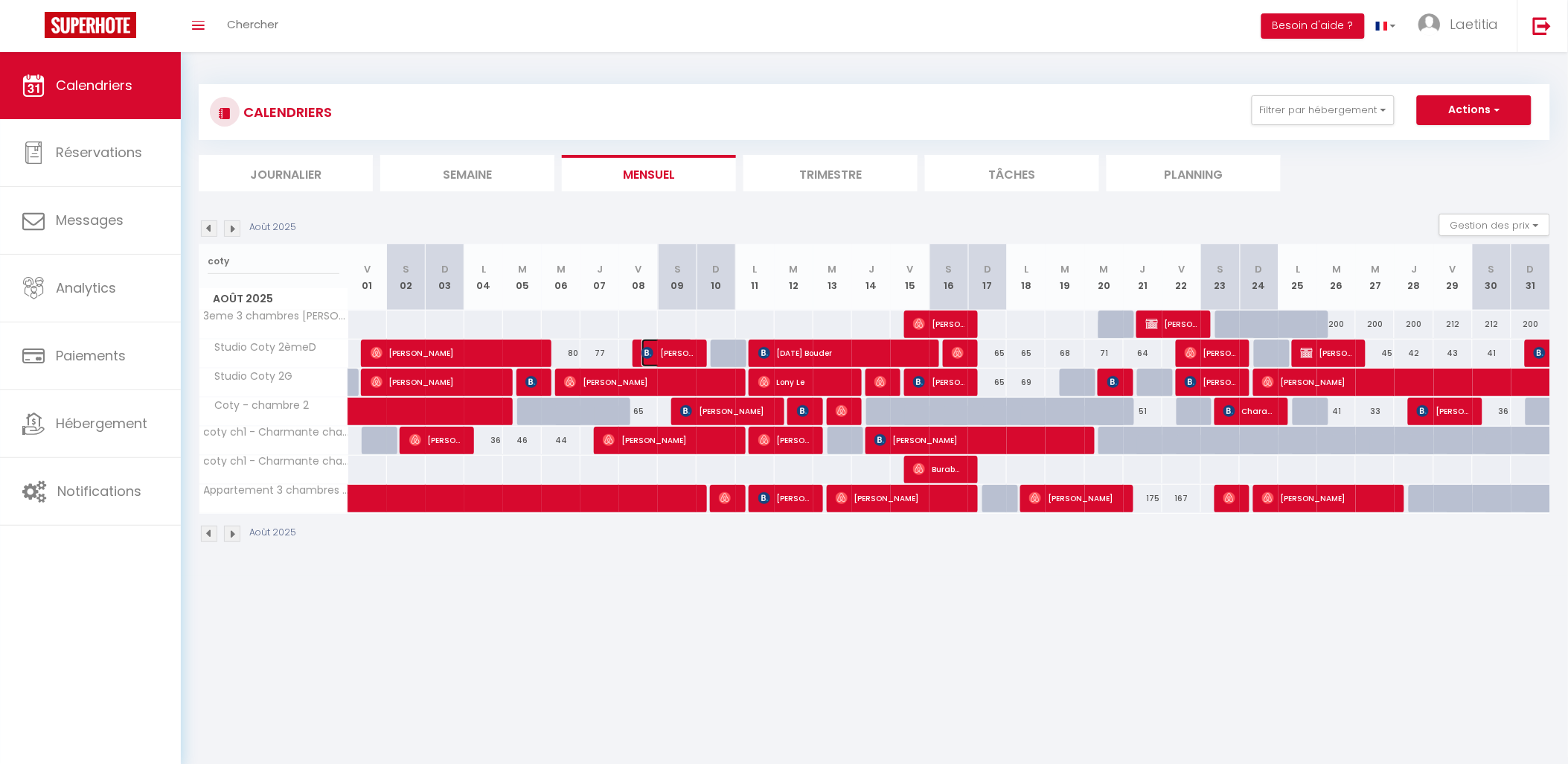
click at [677, 354] on span "[PERSON_NAME]" at bounding box center [667, 353] width 52 height 28
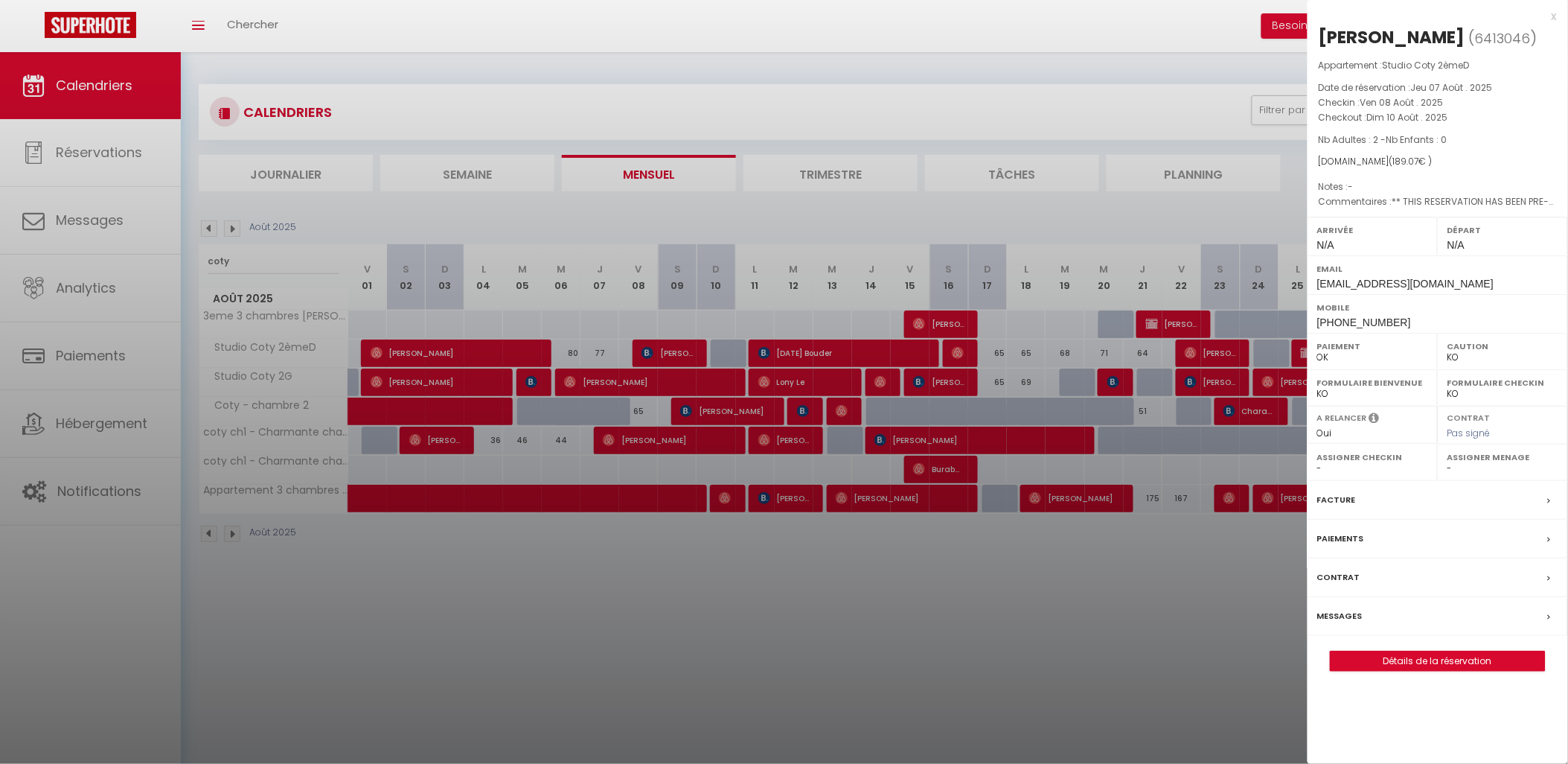
click at [1352, 620] on label "Messages" at bounding box center [1340, 616] width 46 height 16
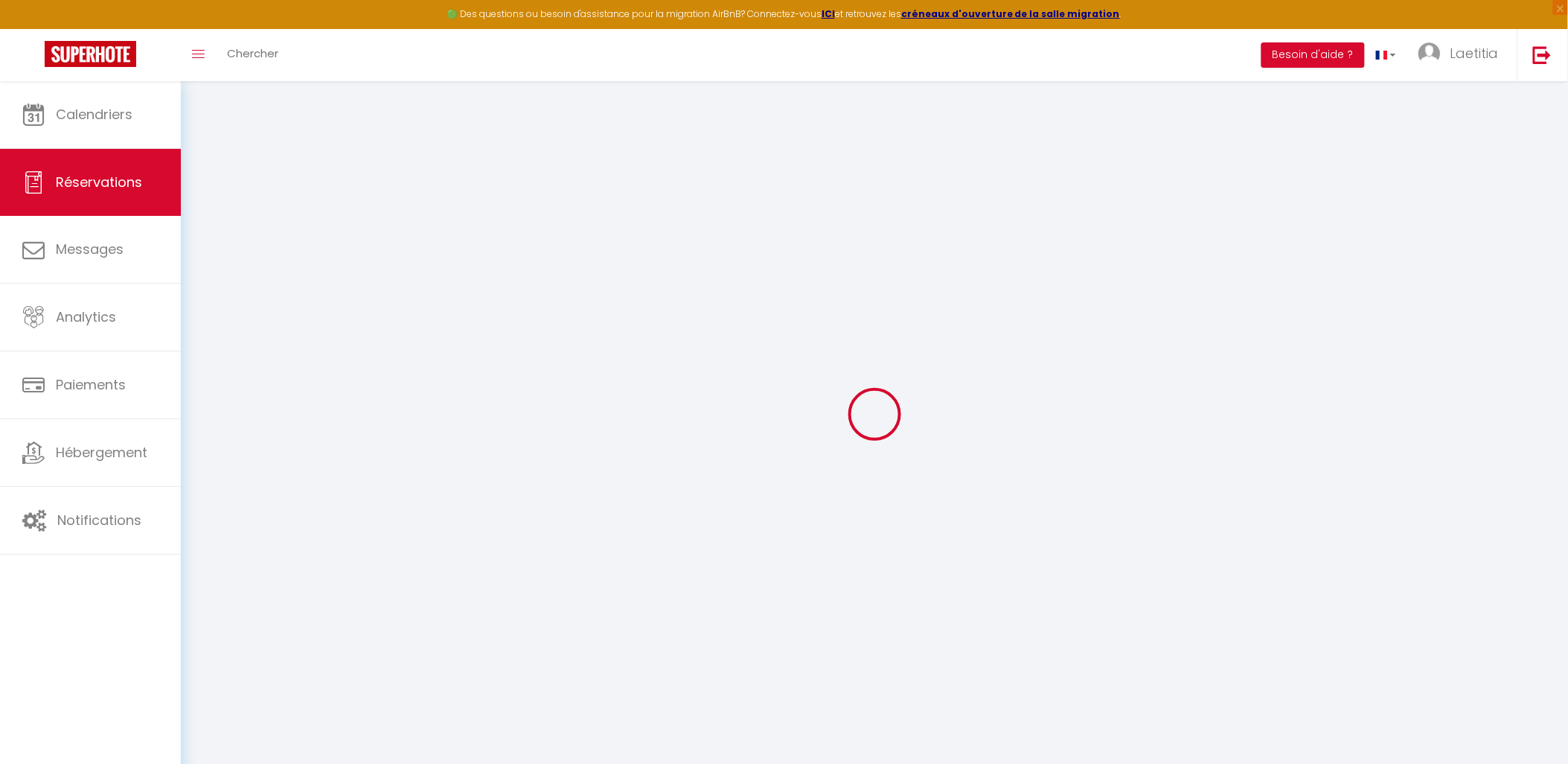
scroll to position [80, 0]
type input "Adiel"
type input "Kaiser"
type input "[EMAIL_ADDRESS][DOMAIN_NAME]"
type input "[PHONE_NUMBER]"
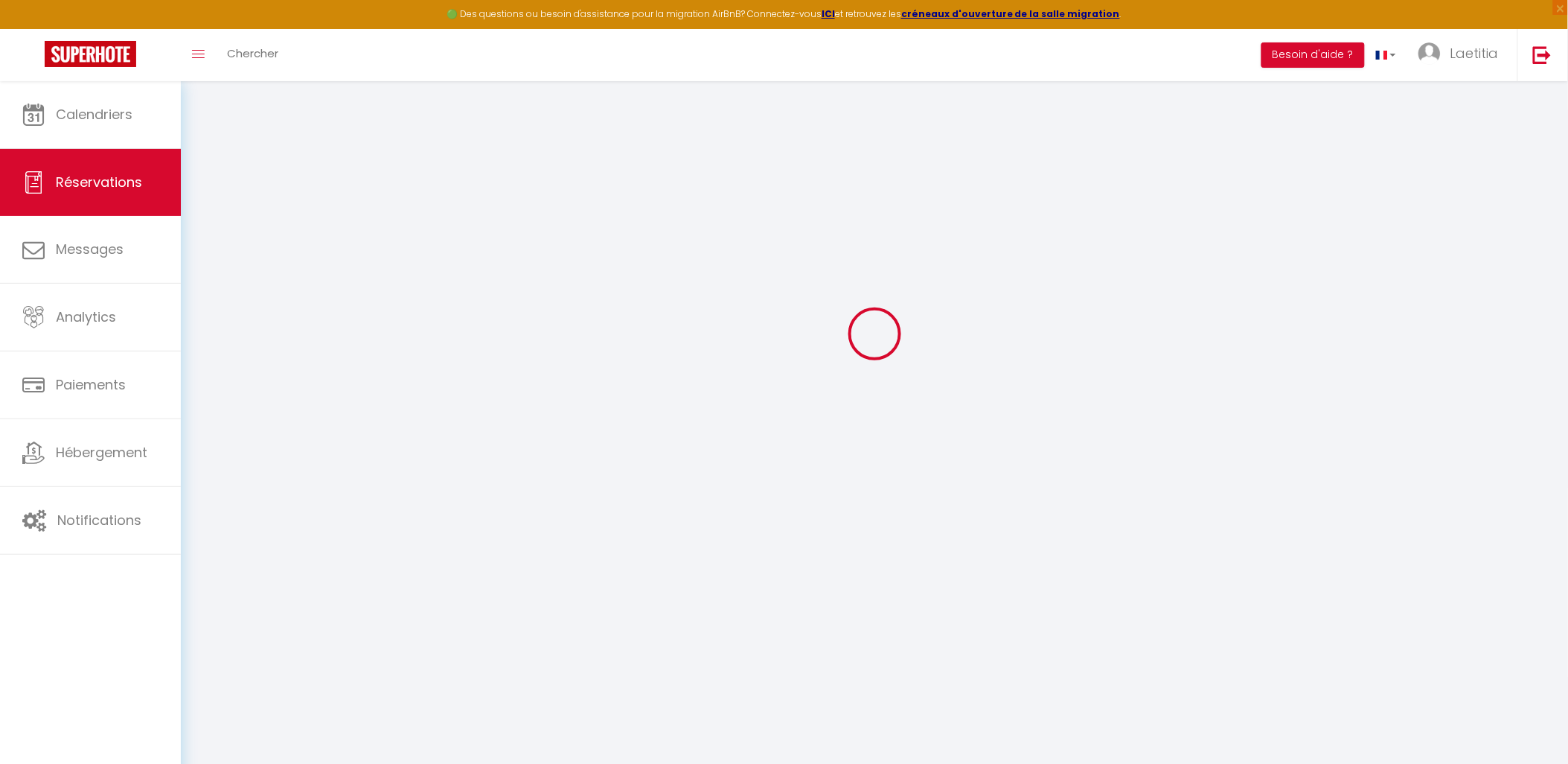
type input "."
select select "FR"
type input "30.97"
type input "2.65"
select select "68413"
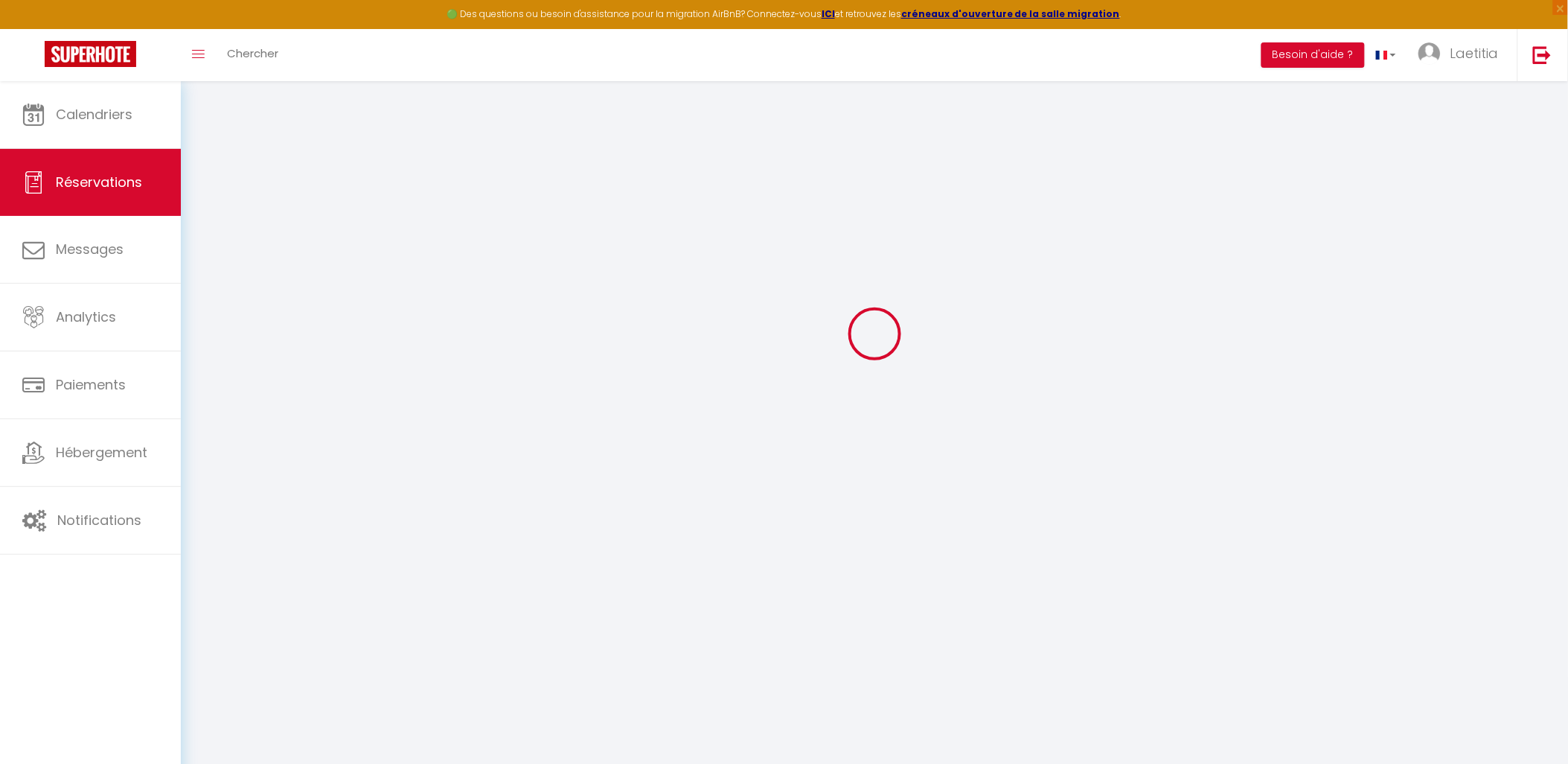
select select "1"
select select
type input "2"
select select "12"
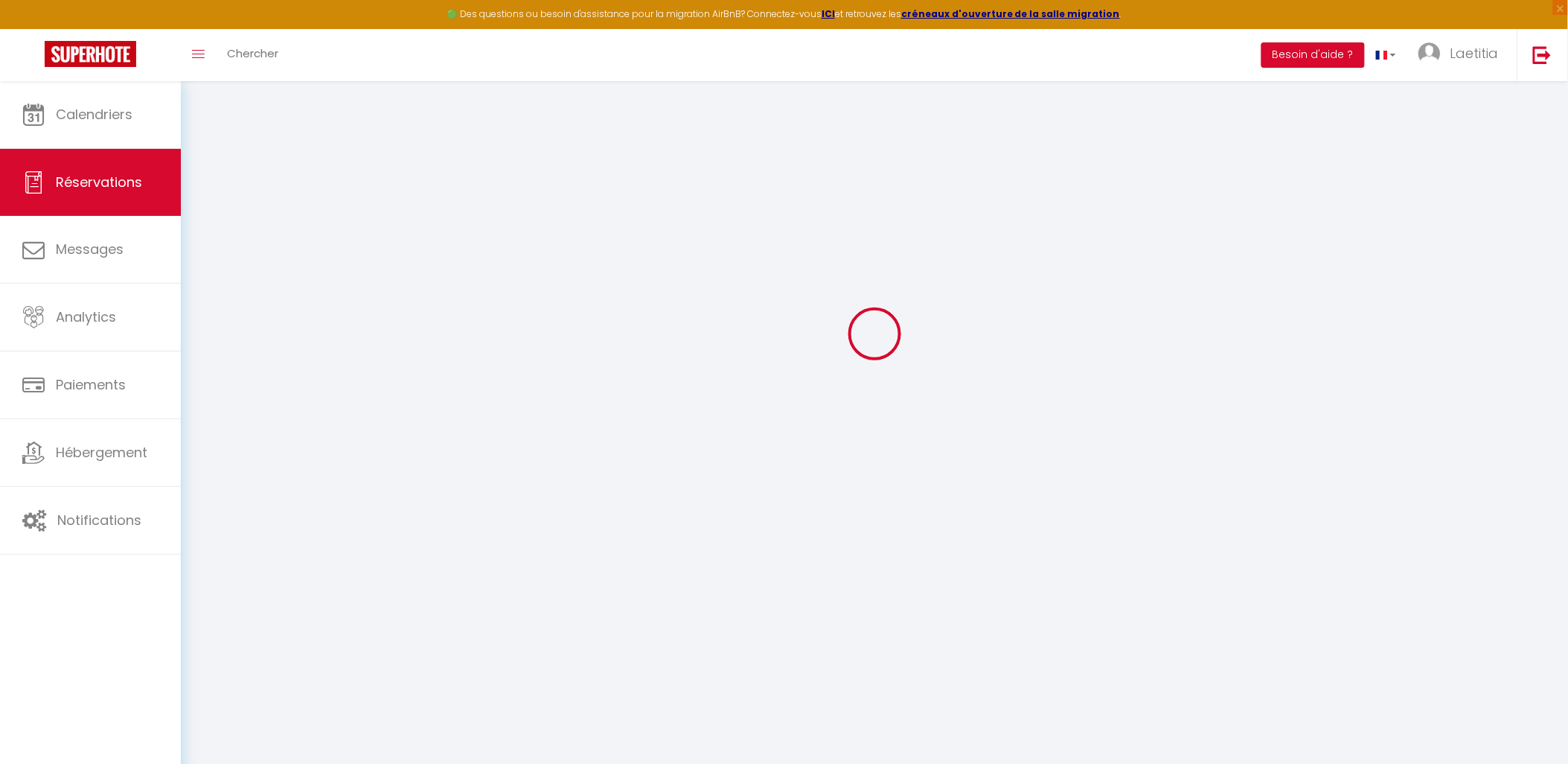
select select "14"
type input "152.15"
checkbox input "false"
type input "0"
select select "2"
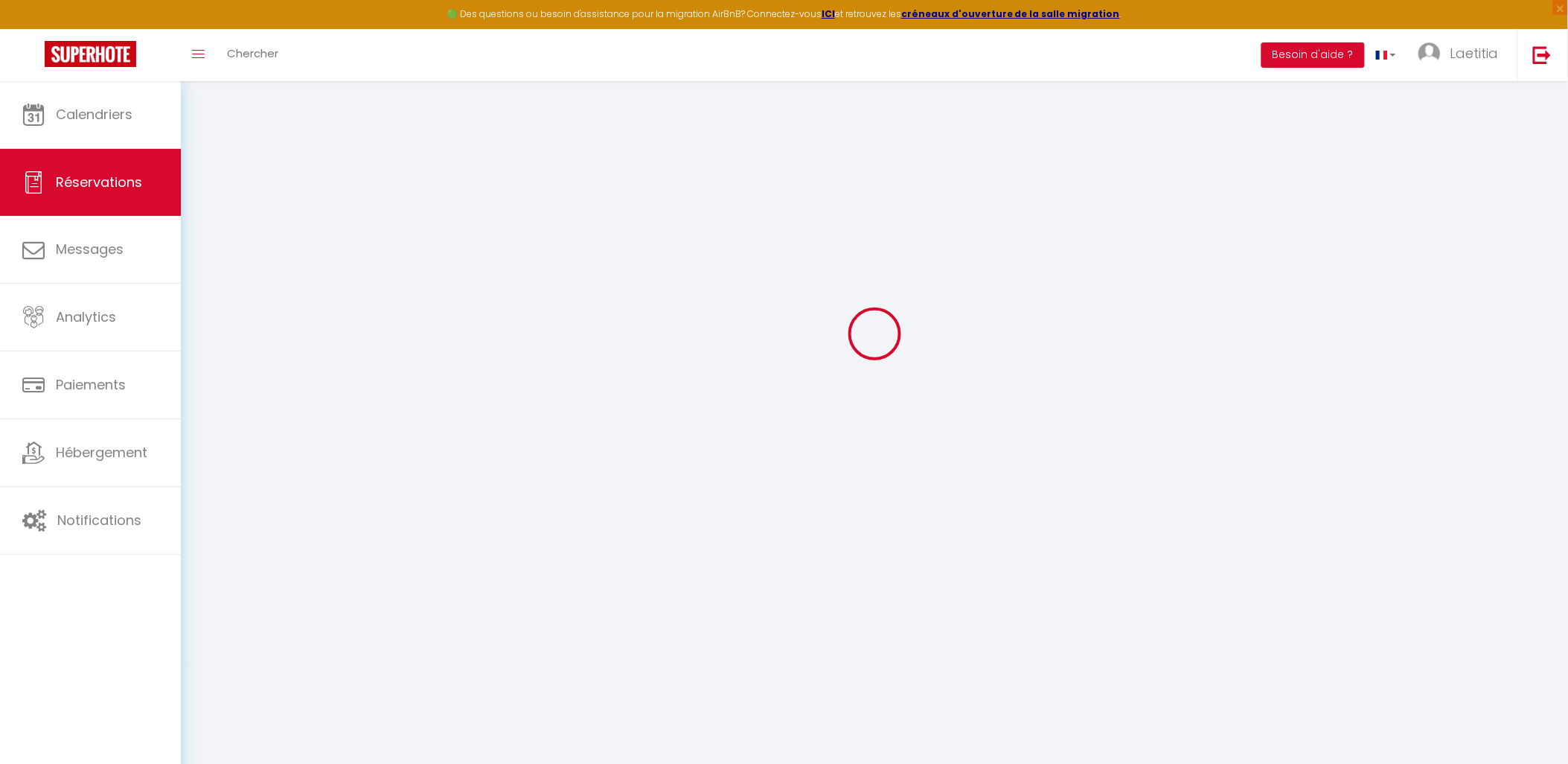
type input "0"
select select
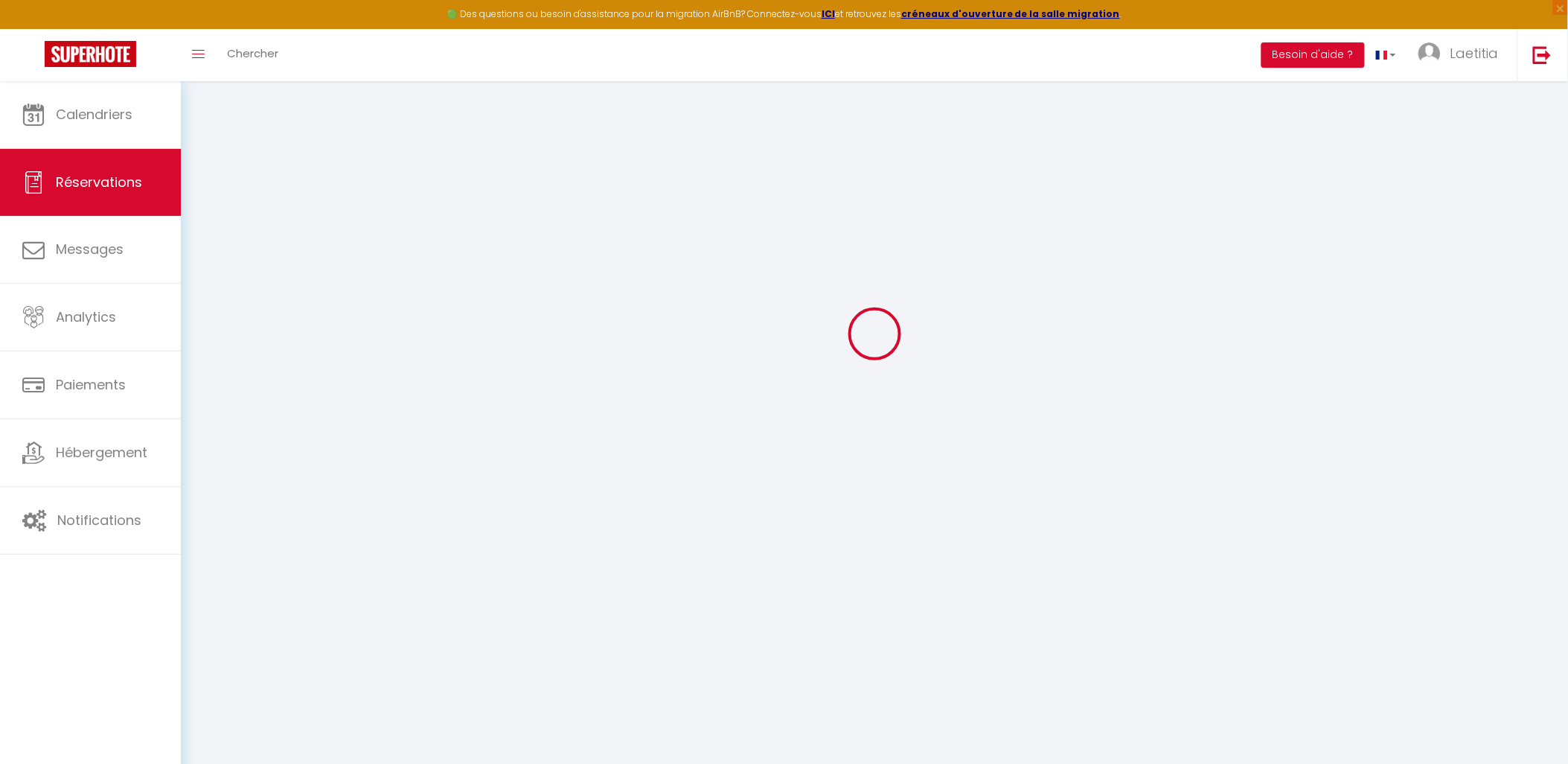
checkbox input "false"
select select
checkbox input "false"
select select
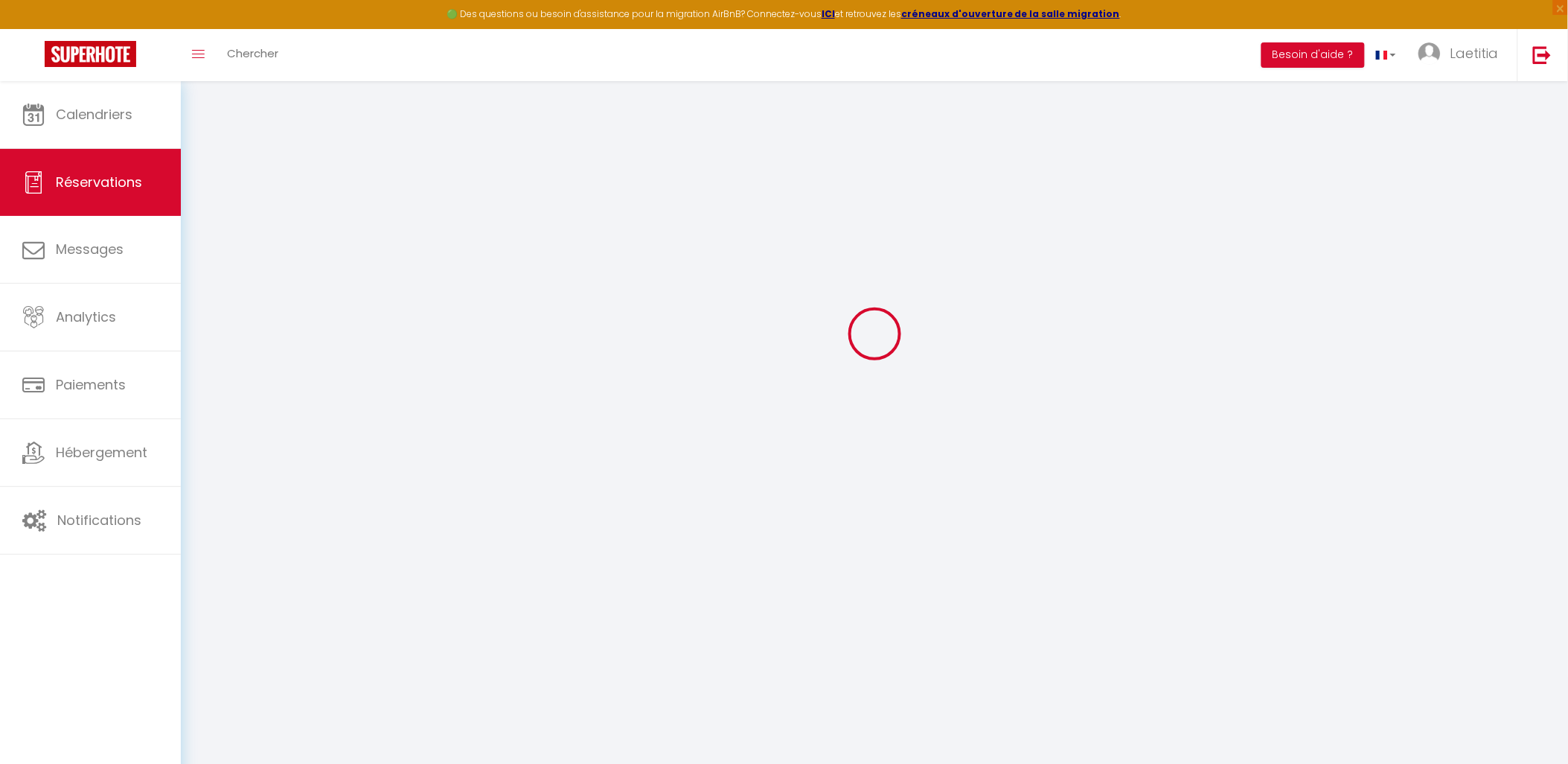
select select
checkbox input "false"
type textarea "** THIS RESERVATION HAS BEEN PRE-PAID ** BOOKING NOTE : Payment charge is EUR 2…"
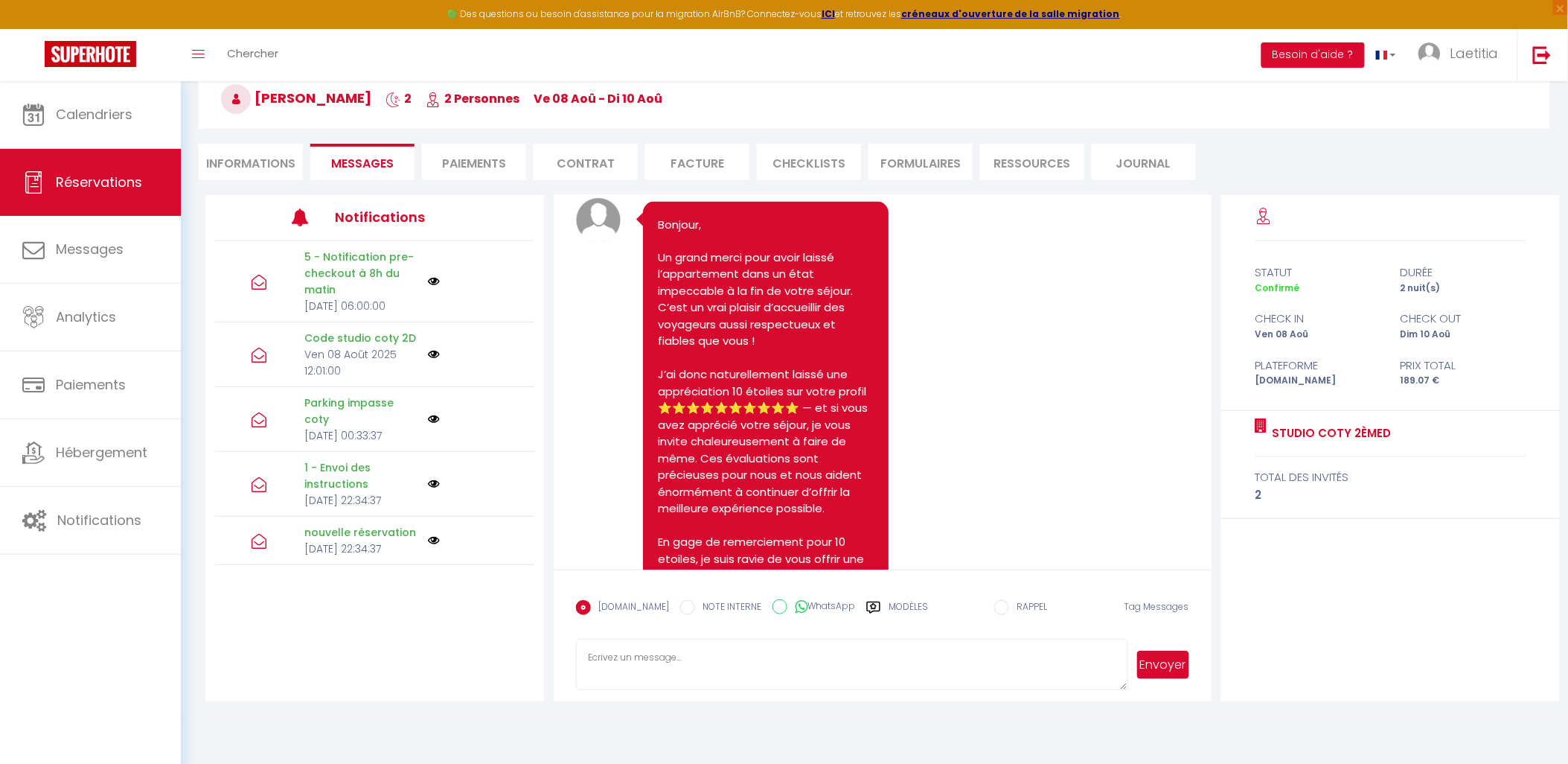
scroll to position [4907, 0]
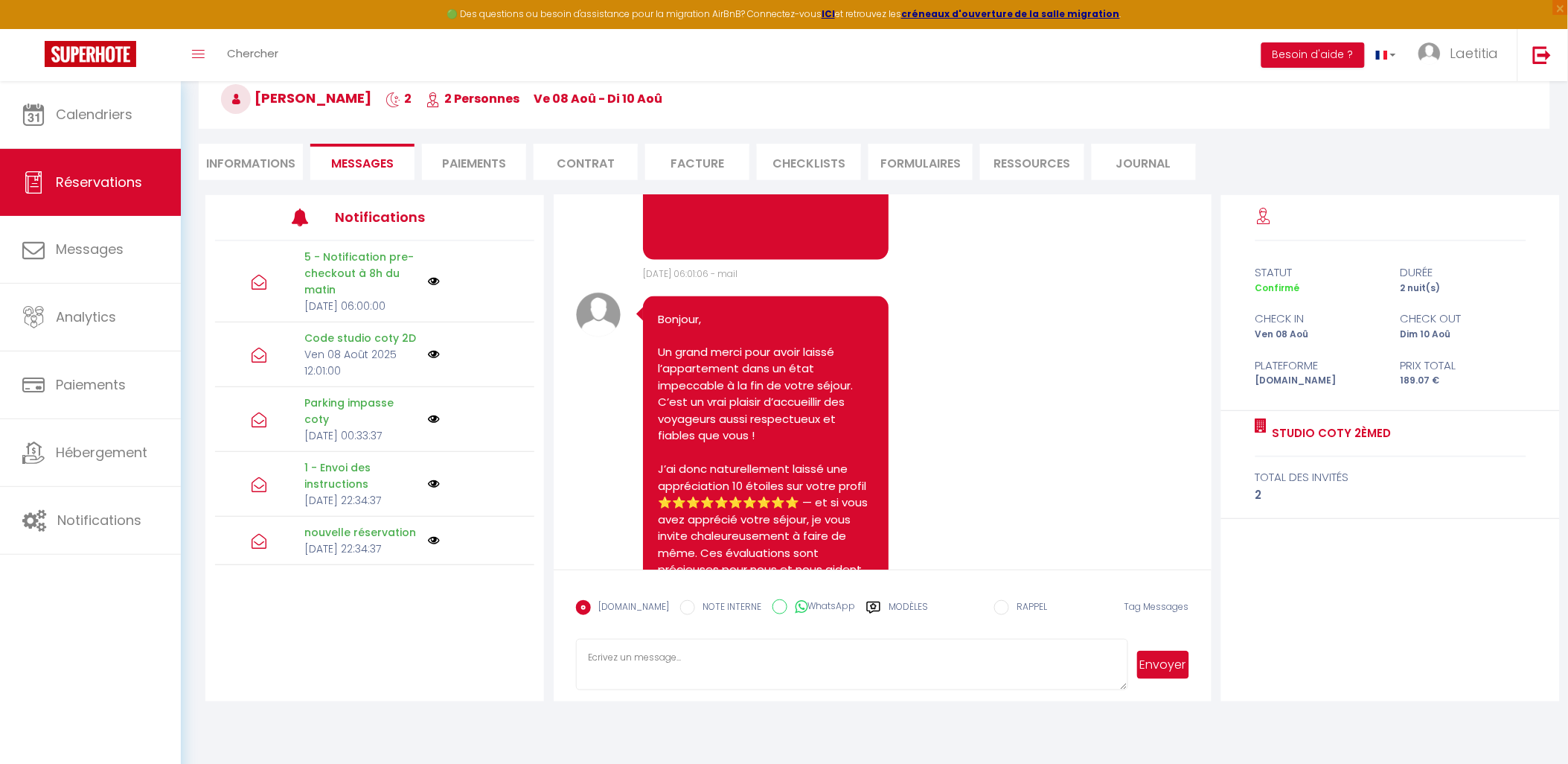
click at [475, 161] on li "Paiements" at bounding box center [474, 162] width 104 height 37
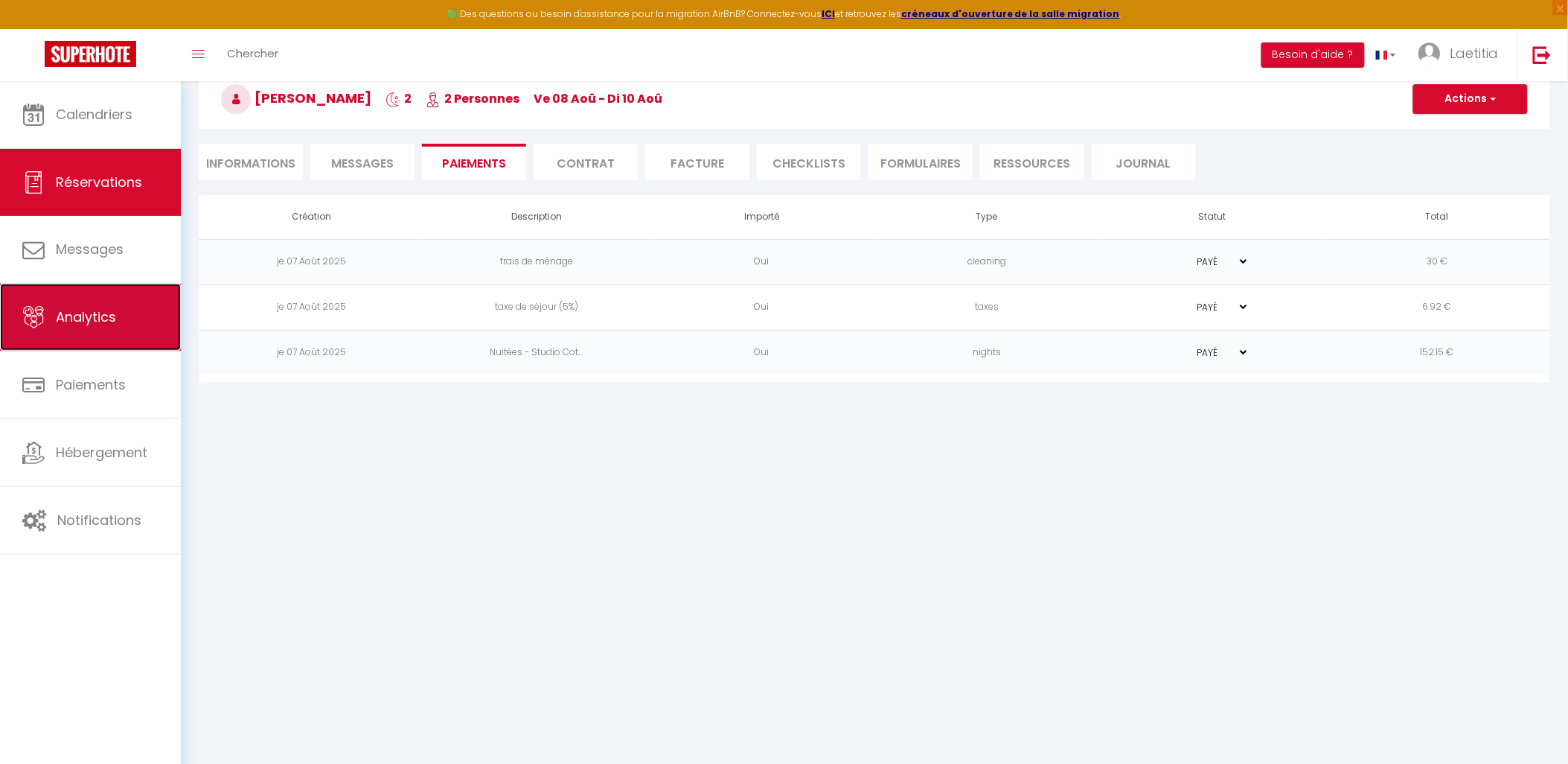
click at [127, 332] on link "Analytics" at bounding box center [91, 317] width 181 height 67
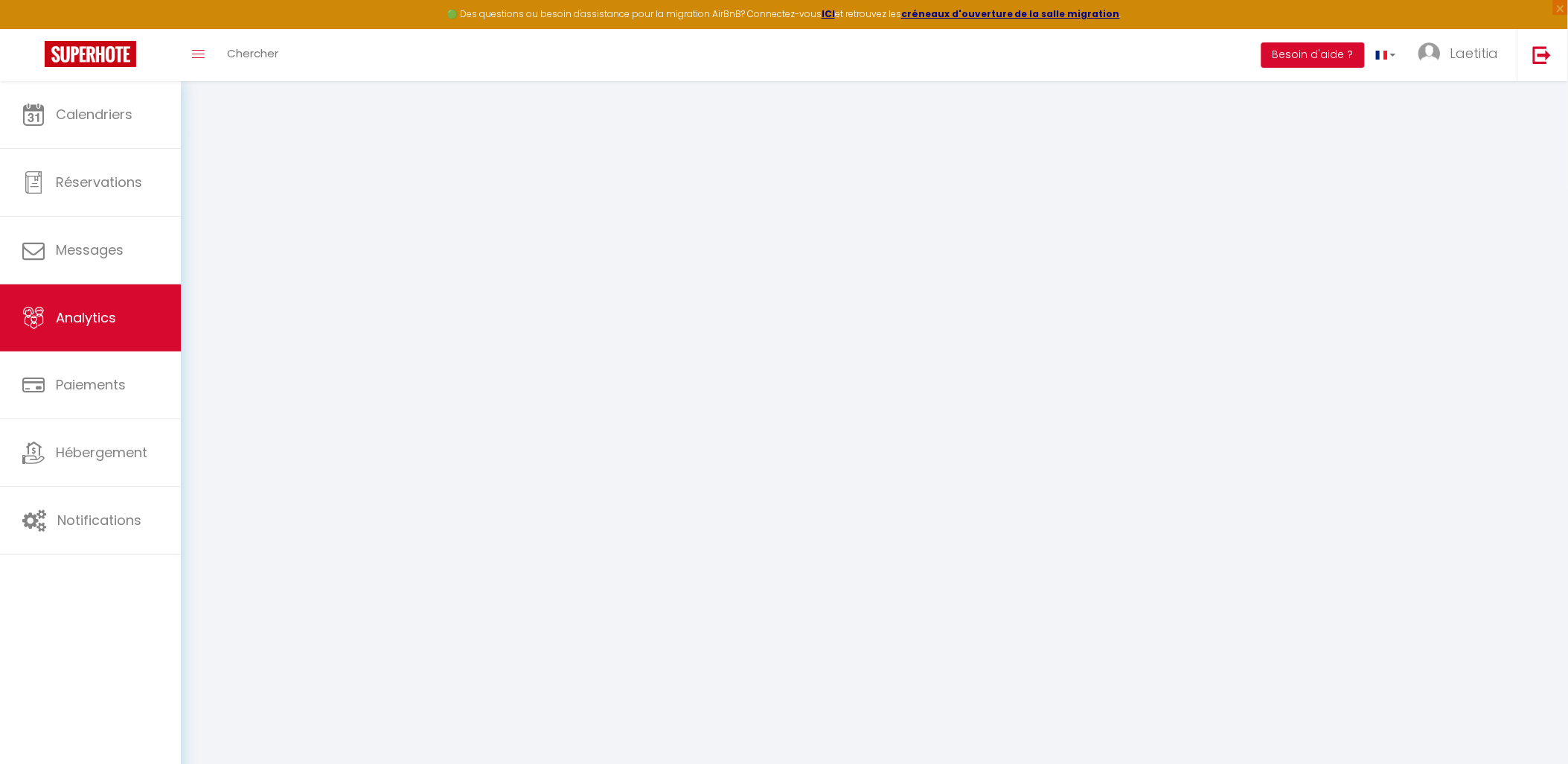
select select "2025"
select select "9"
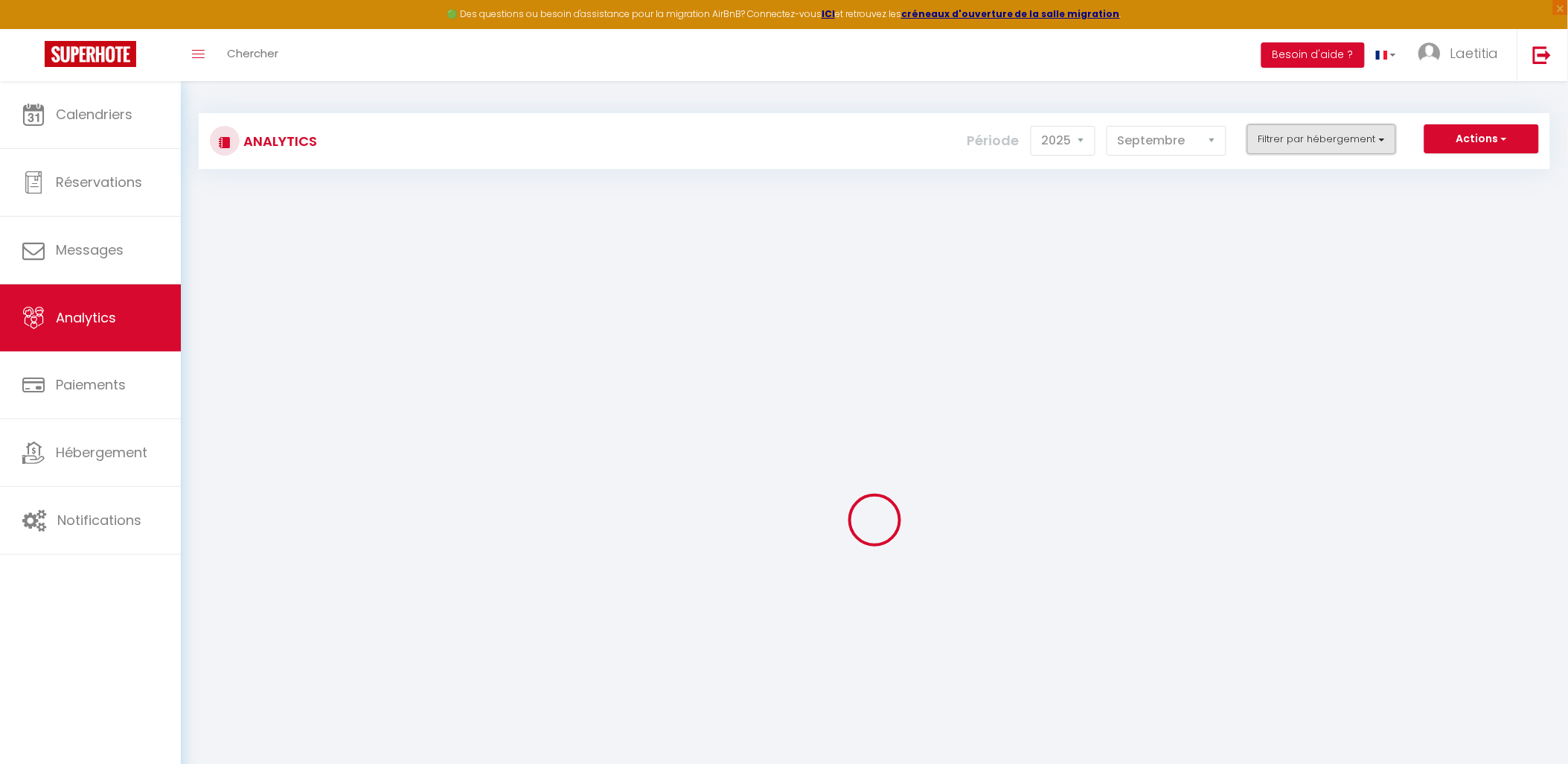
click at [1278, 140] on button "Filtrer par hébergement" at bounding box center [1322, 139] width 149 height 30
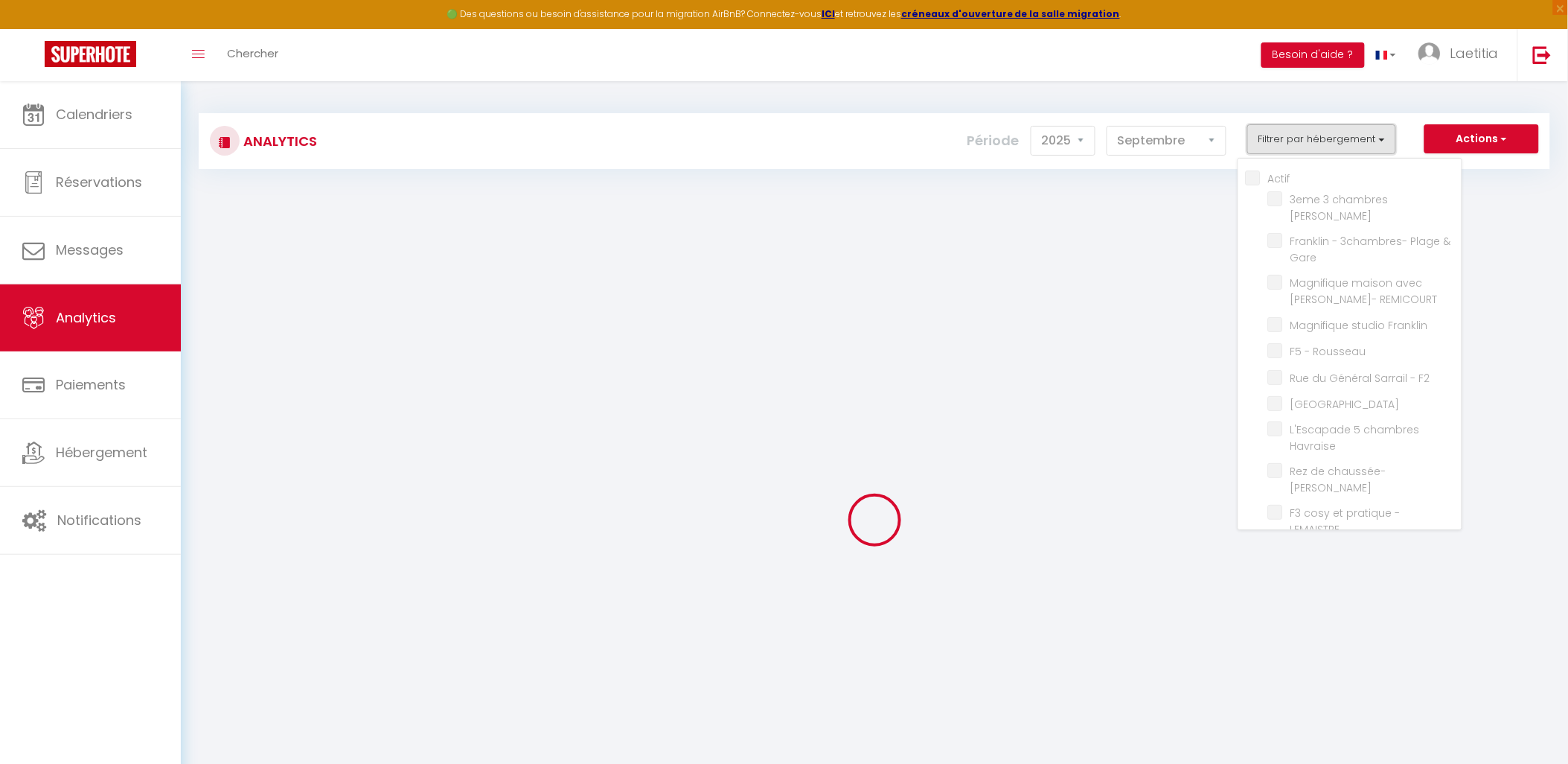
checkbox input "false"
checkbox Coty "false"
checkbox Gare "false"
checkbox REMICOURT "false"
checkbox Franklin "false"
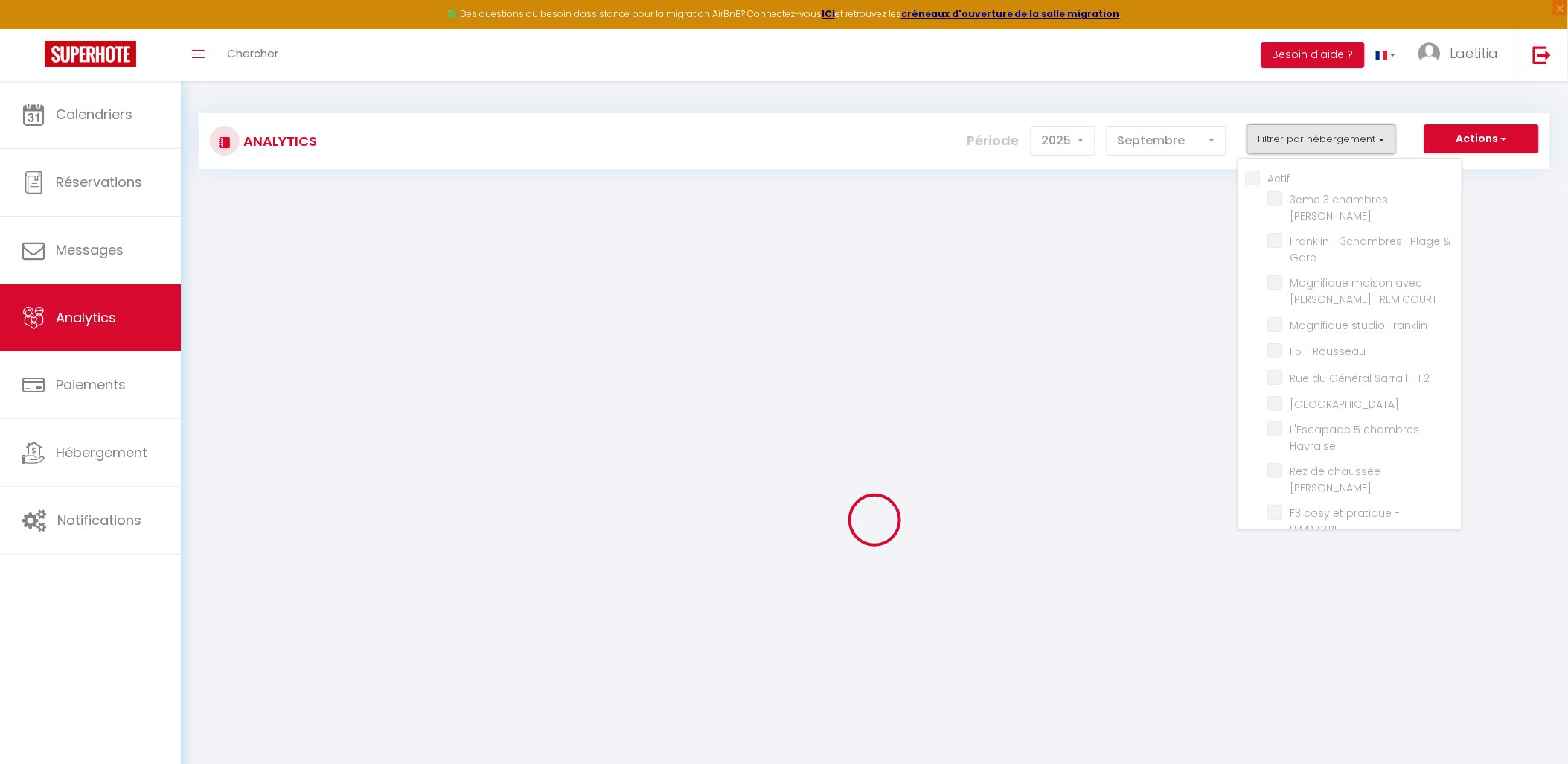
checkbox Rousseau "false"
checkbox F2 "false"
checkbox Site "false"
checkbox Havraise "false"
checkbox Joffre "false"
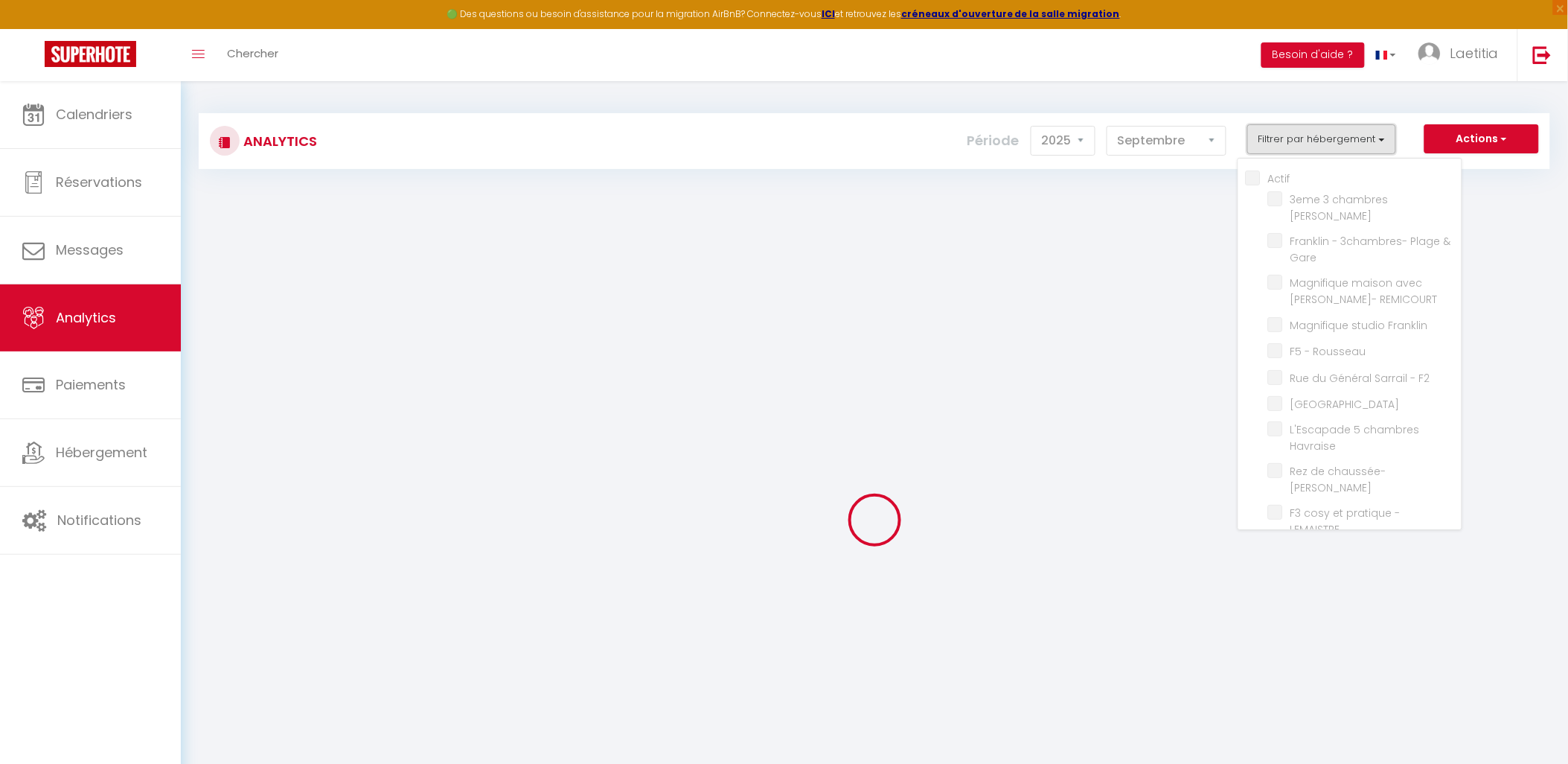
checkbox LEMAISTRE "false"
checkbox marine "false"
checkbox Sarrail "false"
checkbox Lesueur "false"
checkbox 2èmeD "false"
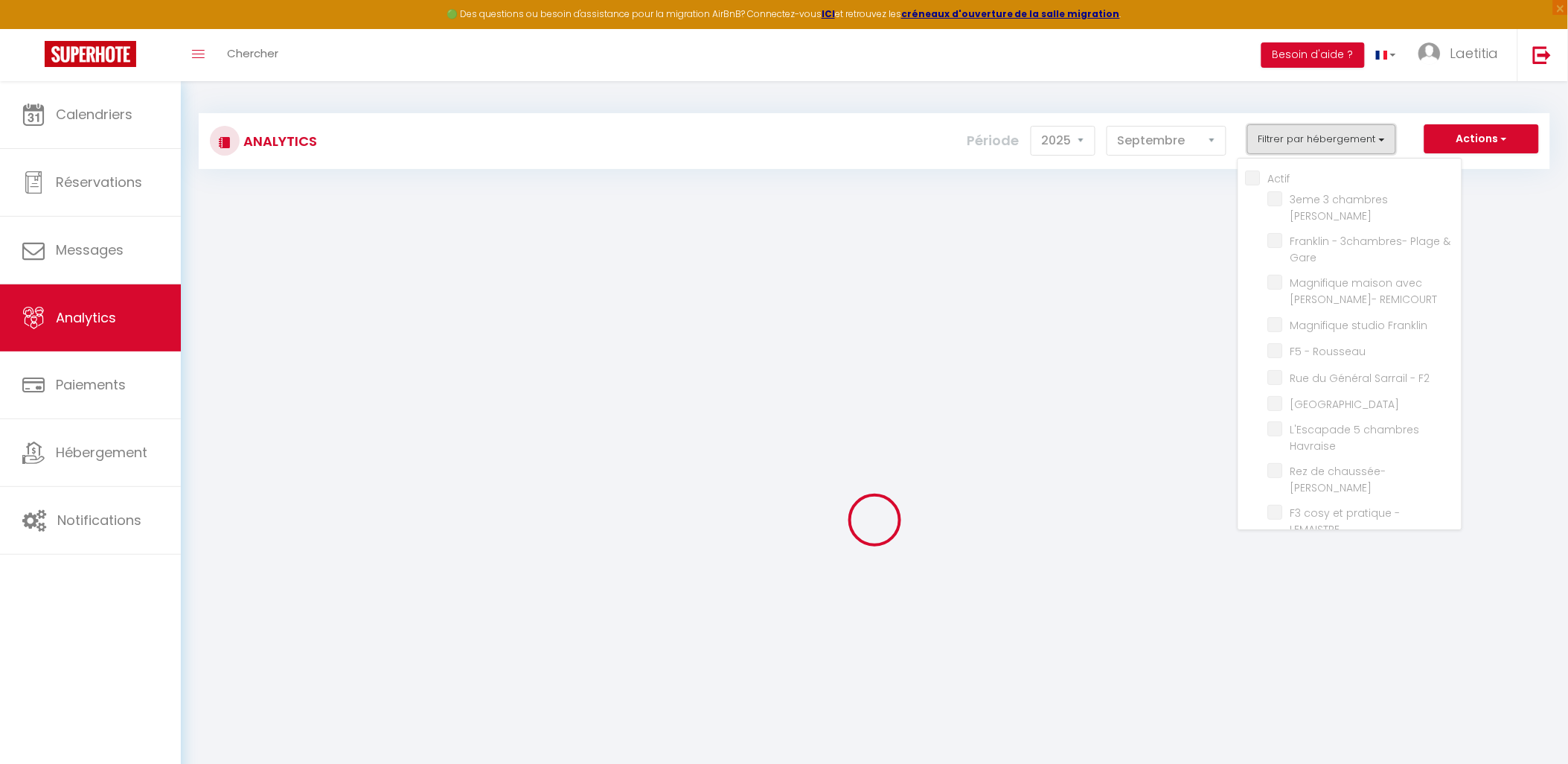
checkbox 2G "false"
checkbox F3 "false"
checkbox 2 "false"
checkbox vis-à-vis "false"
checkbox Marion "false"
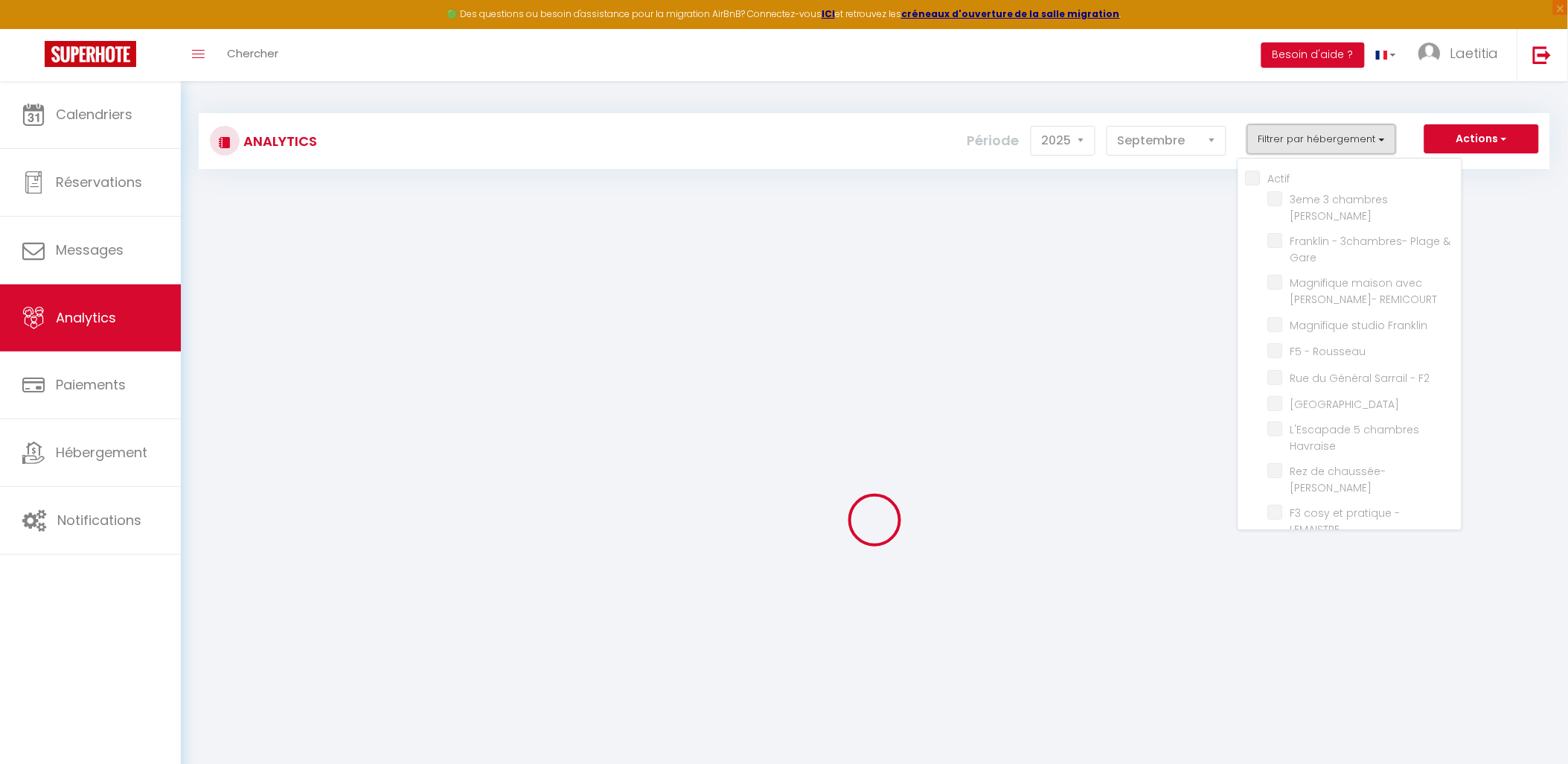
checkbox Rousseau "false"
checkbox briquetiers "false"
checkbox Saône "false"
checkbox l\'Île "false"
checkbox Pigny "false"
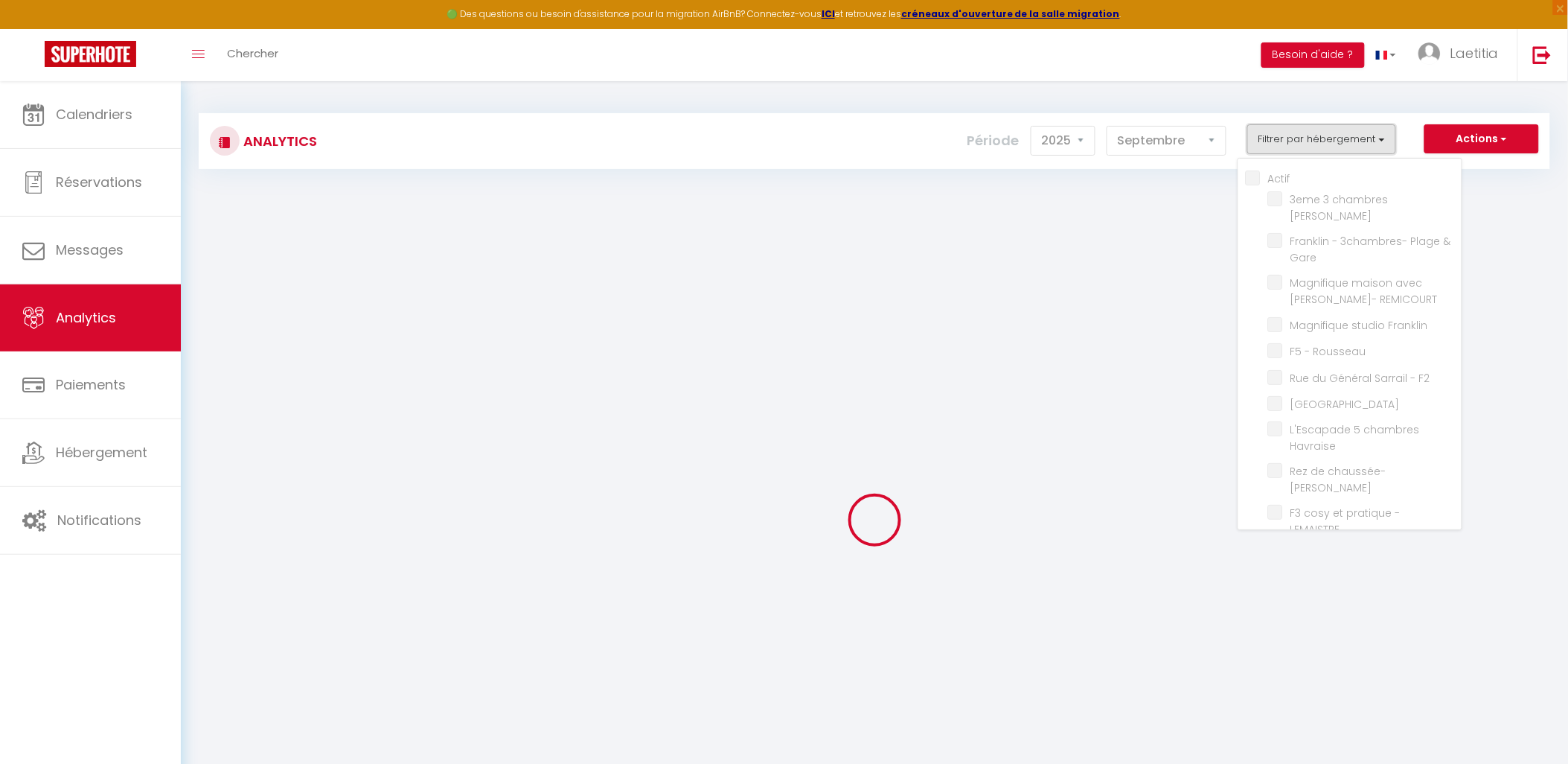
checkbox Parking "false"
checkbox input "false"
checkbox Hélène "false"
checkbox Brozec "false"
checkbox Bastion "false"
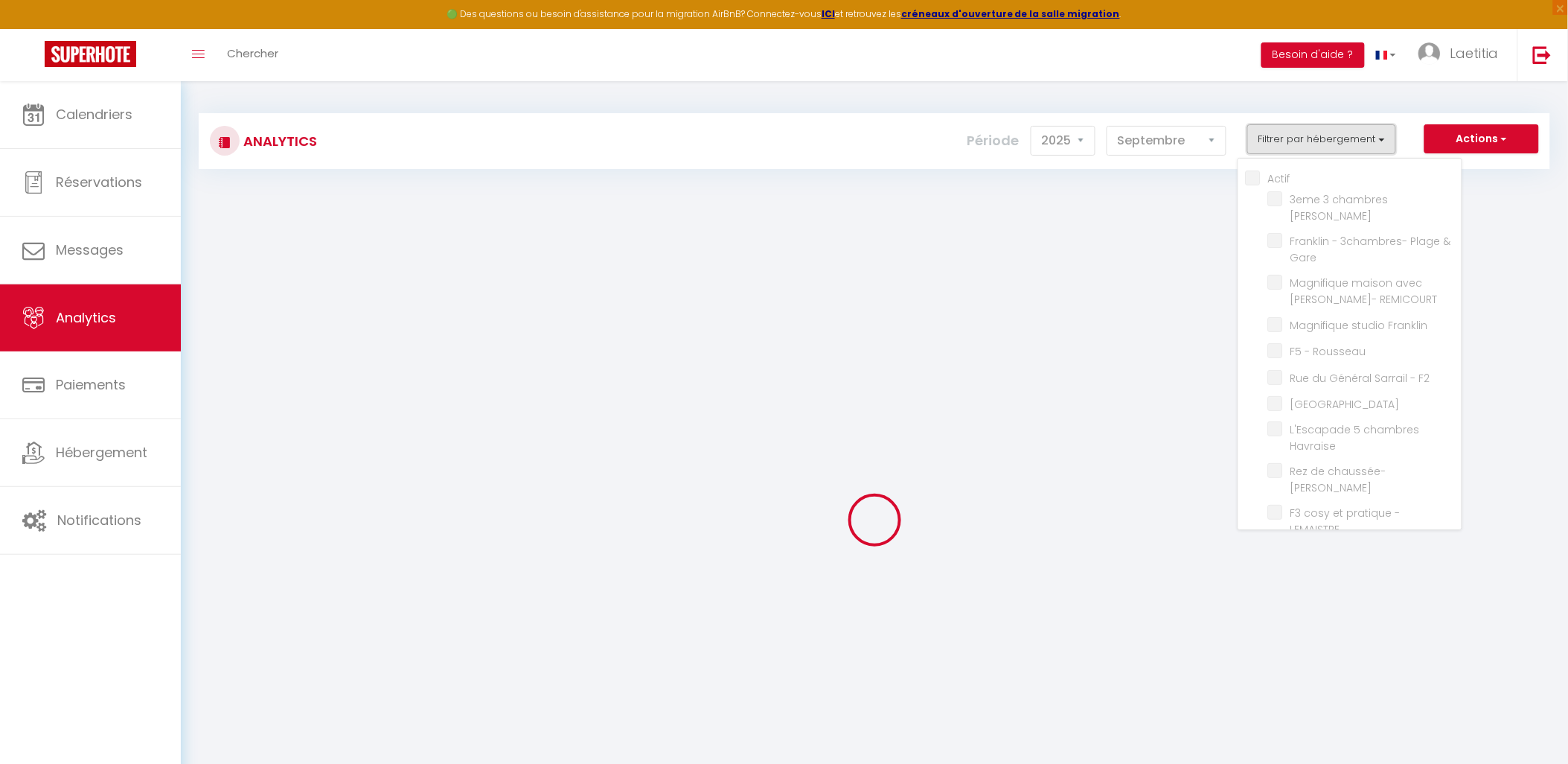
checkbox Dauphine "false"
checkbox Franklin "false"
checkbox Courbet "false"
checkbox Suffren "false"
checkbox Bitche "false"
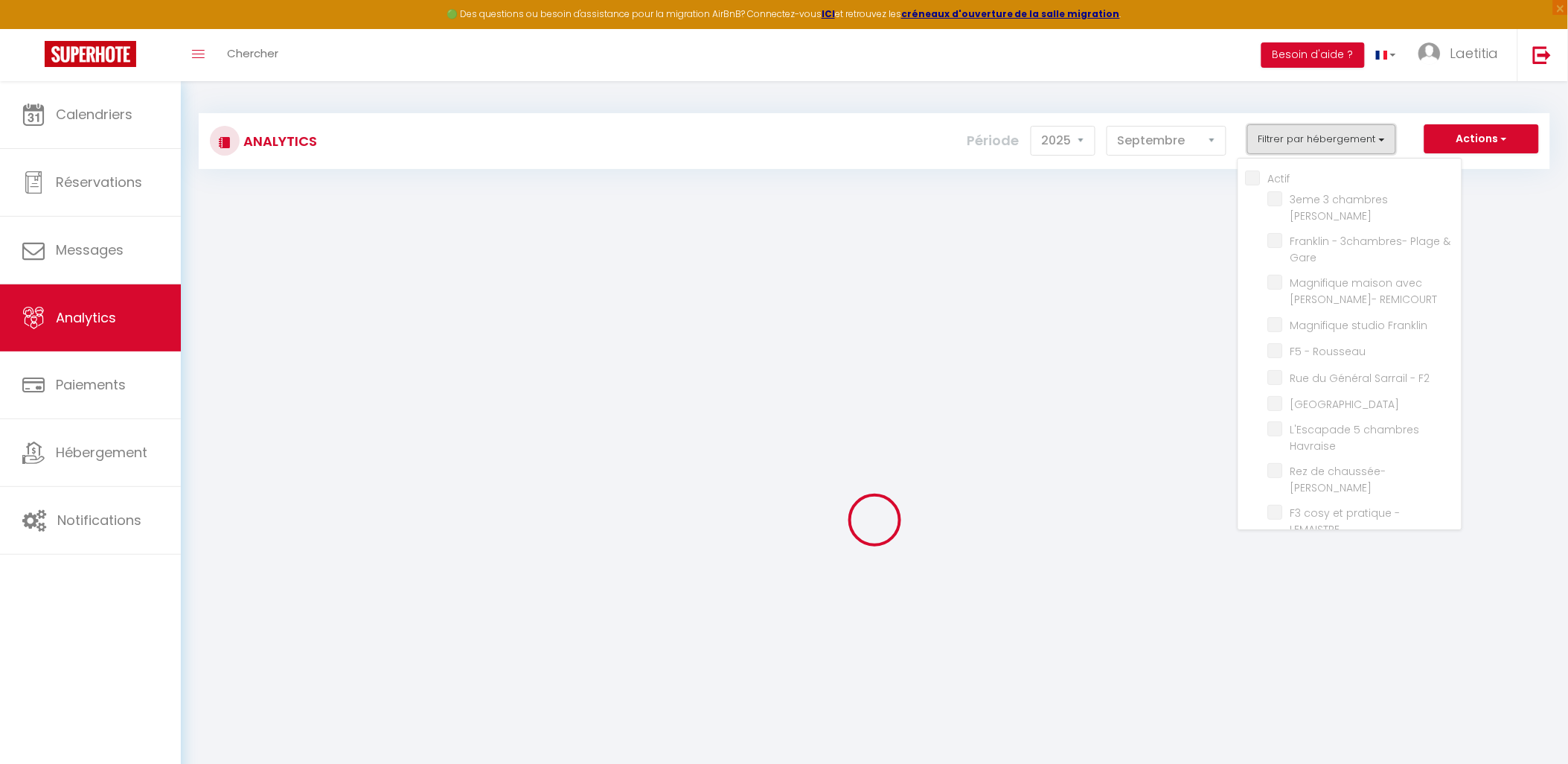
checkbox Rousseau "false"
checkbox Renan "false"
checkbox dauphine "false"
checkbox Harfleur "false"
checkbox étage "false"
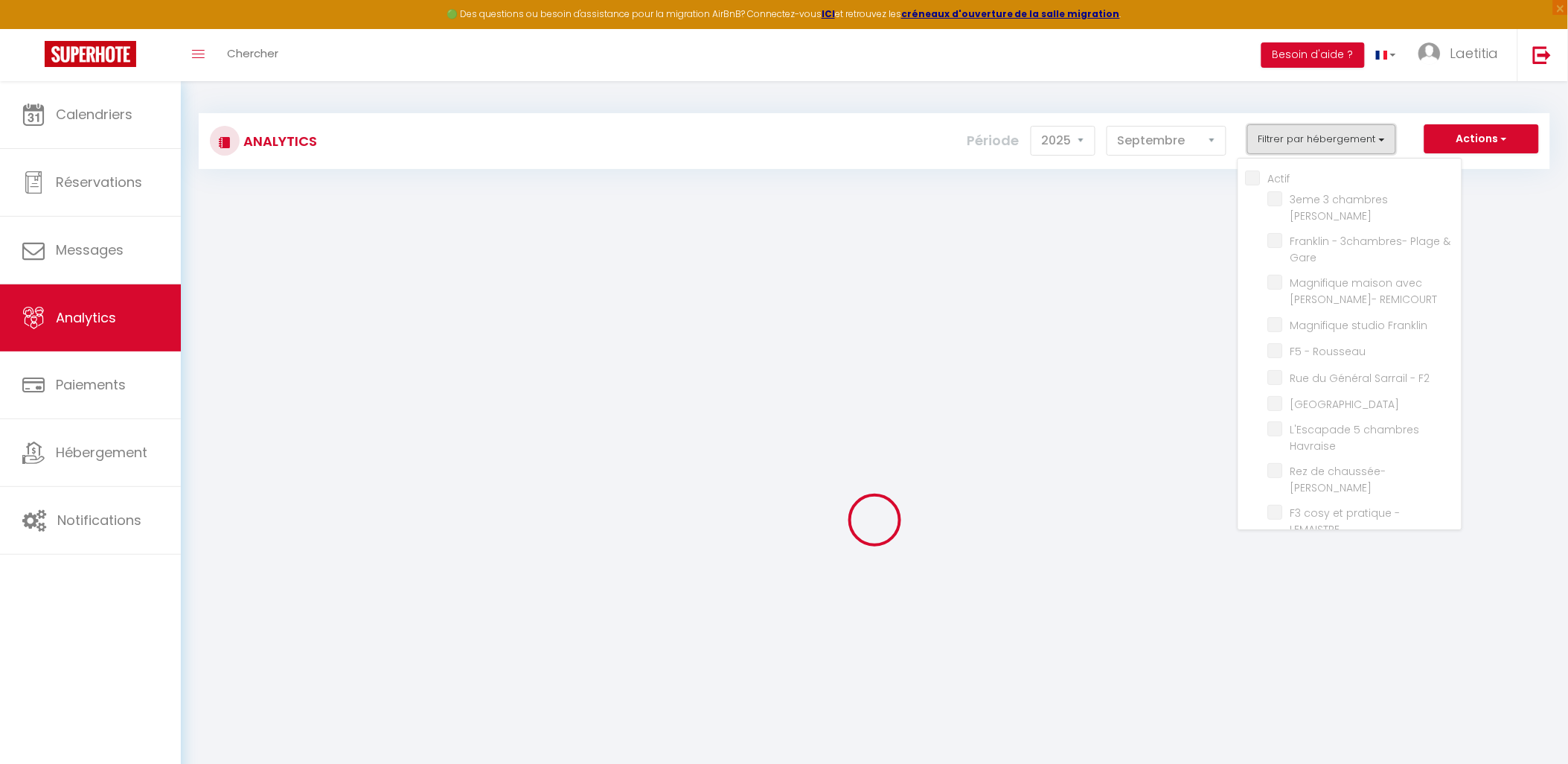
checkbox ascenseur "false"
checkbox RDC "false"
checkbox chambre "false"
checkbox Gare "false"
checkbox Guillemard "false"
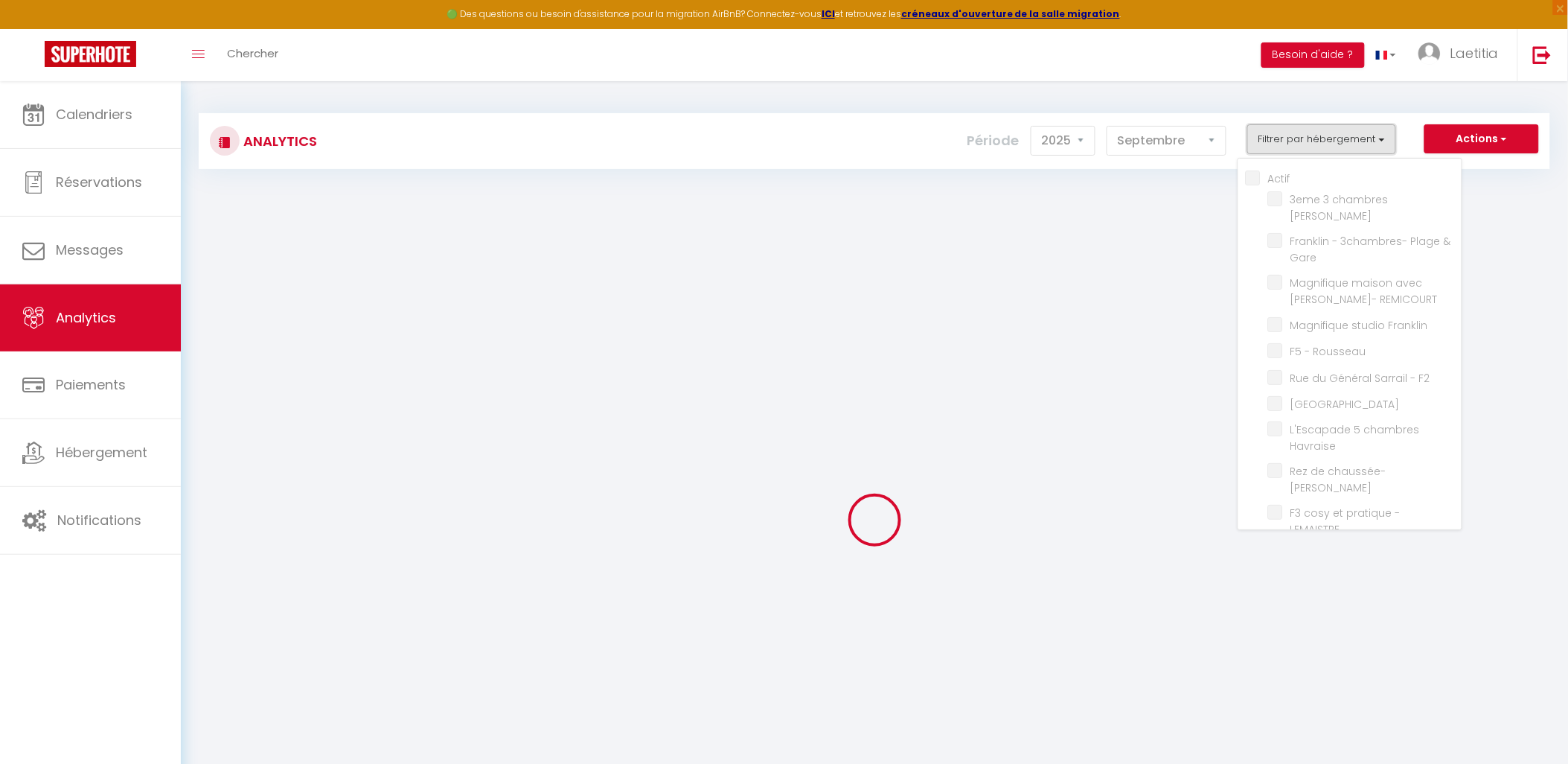
checkbox gare "false"
checkbox Coty "false"
checkbox pièces "false"
checkbox garibaldi "false"
checkbox Carnot "false"
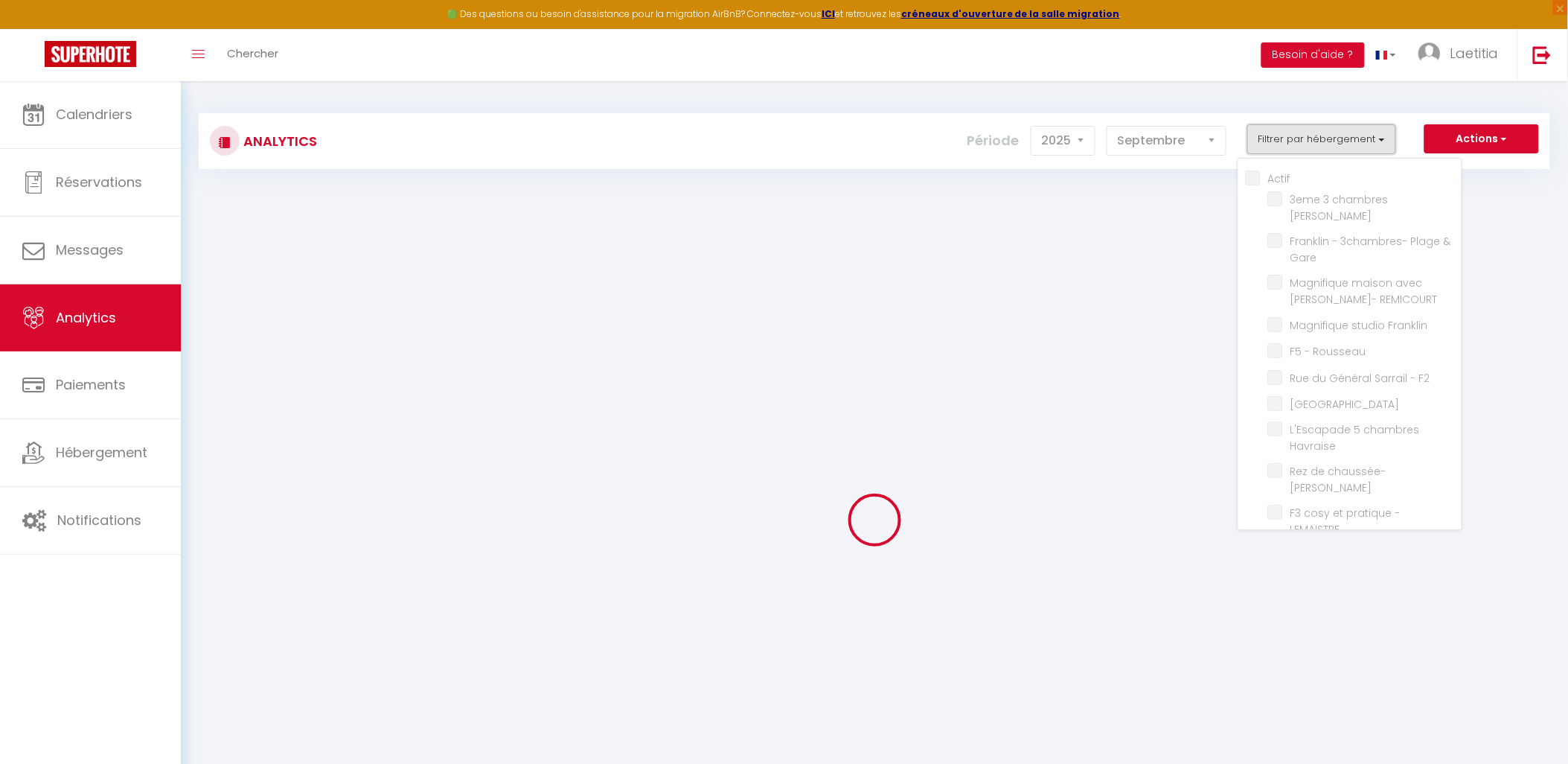
checkbox chambres "false"
checkbox Lesueur "false"
checkbox 1erD "false"
checkbox Zurich "false"
checkbox Demidoff "false"
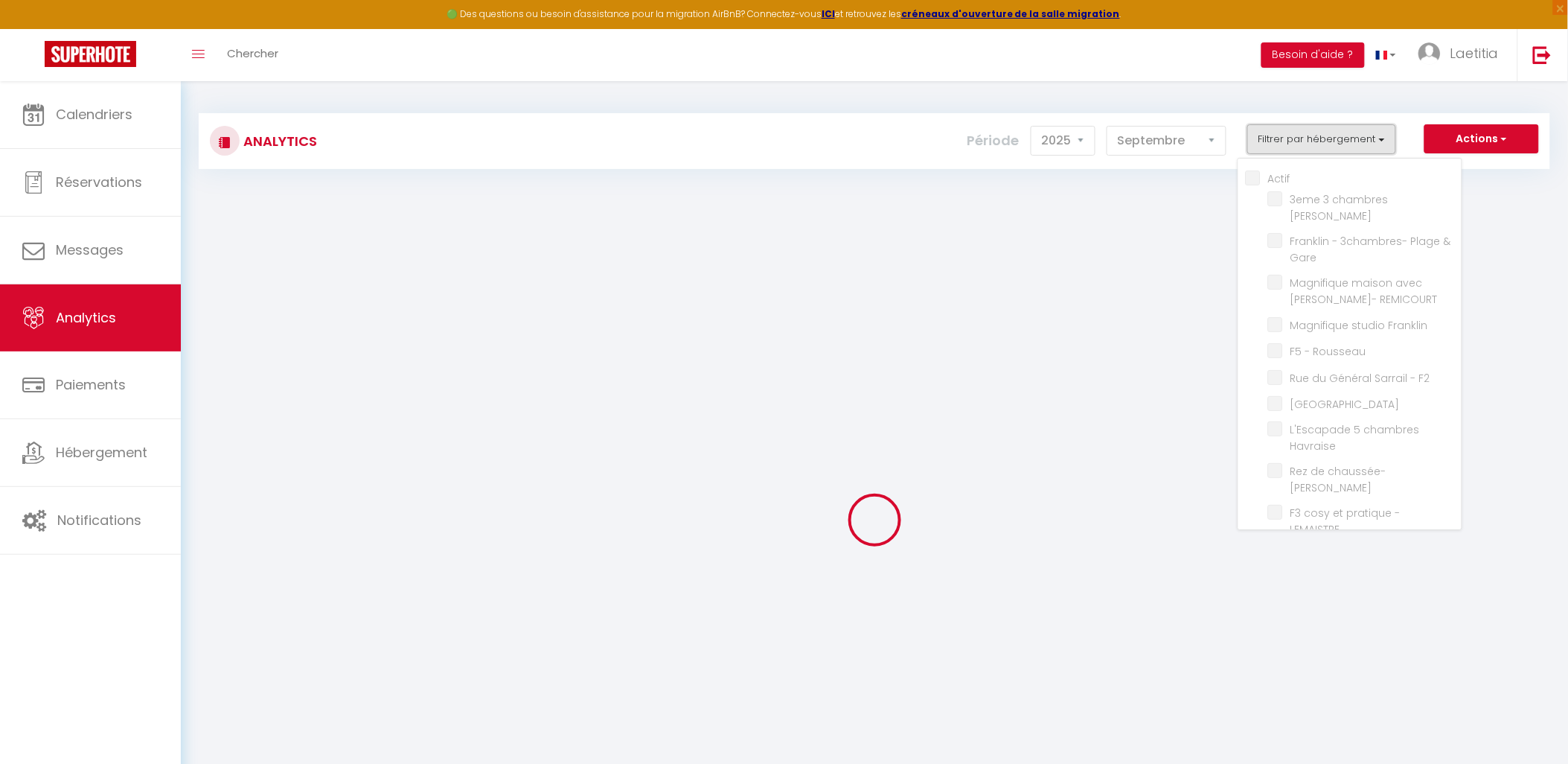
checkbox Zurich "false"
checkbox gare "false"
checkbox T5 "false"
checkbox 2ème "false"
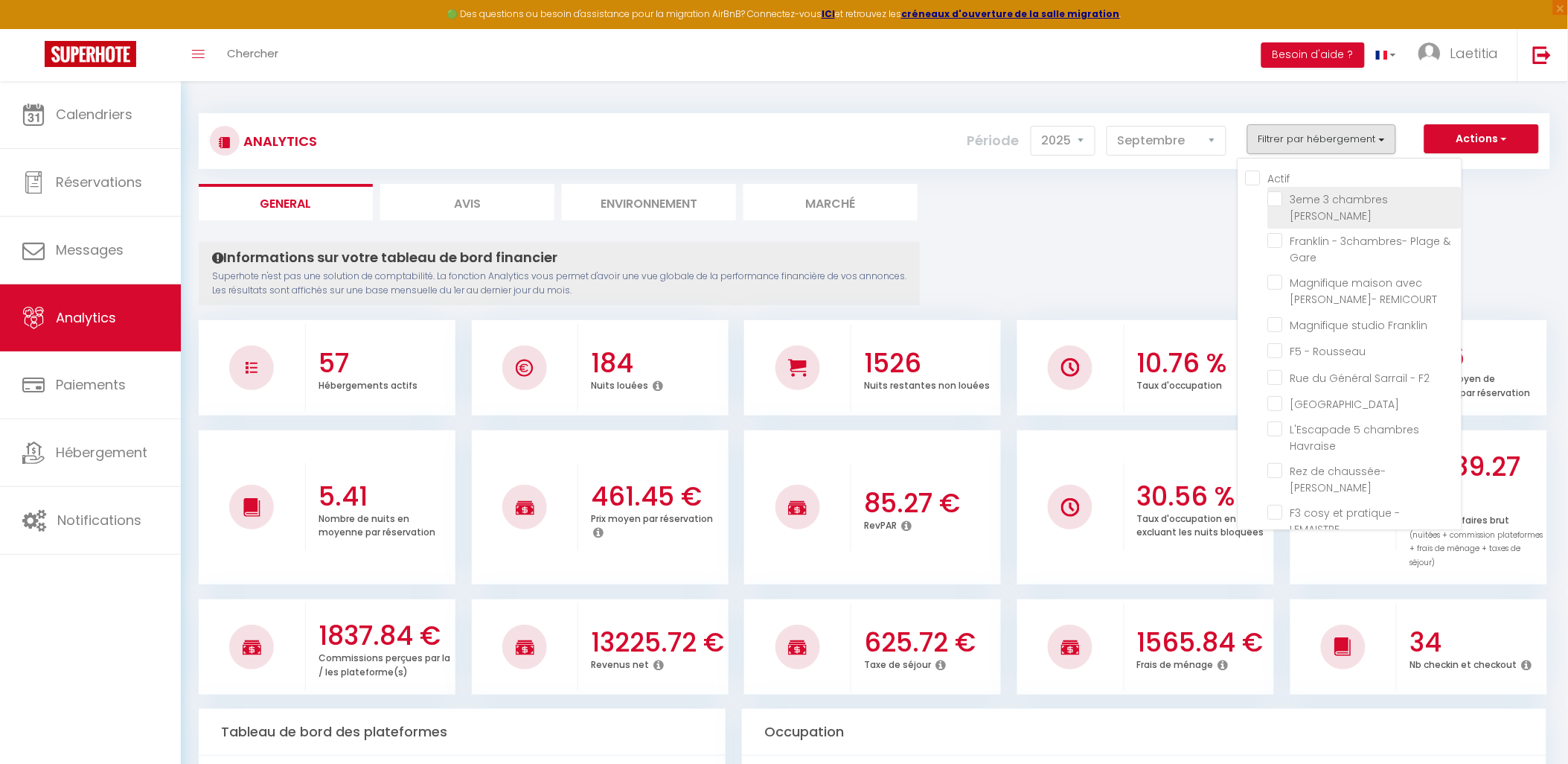
click at [1278, 202] on Coty "checkbox" at bounding box center [1365, 199] width 194 height 15
checkbox Coty "true"
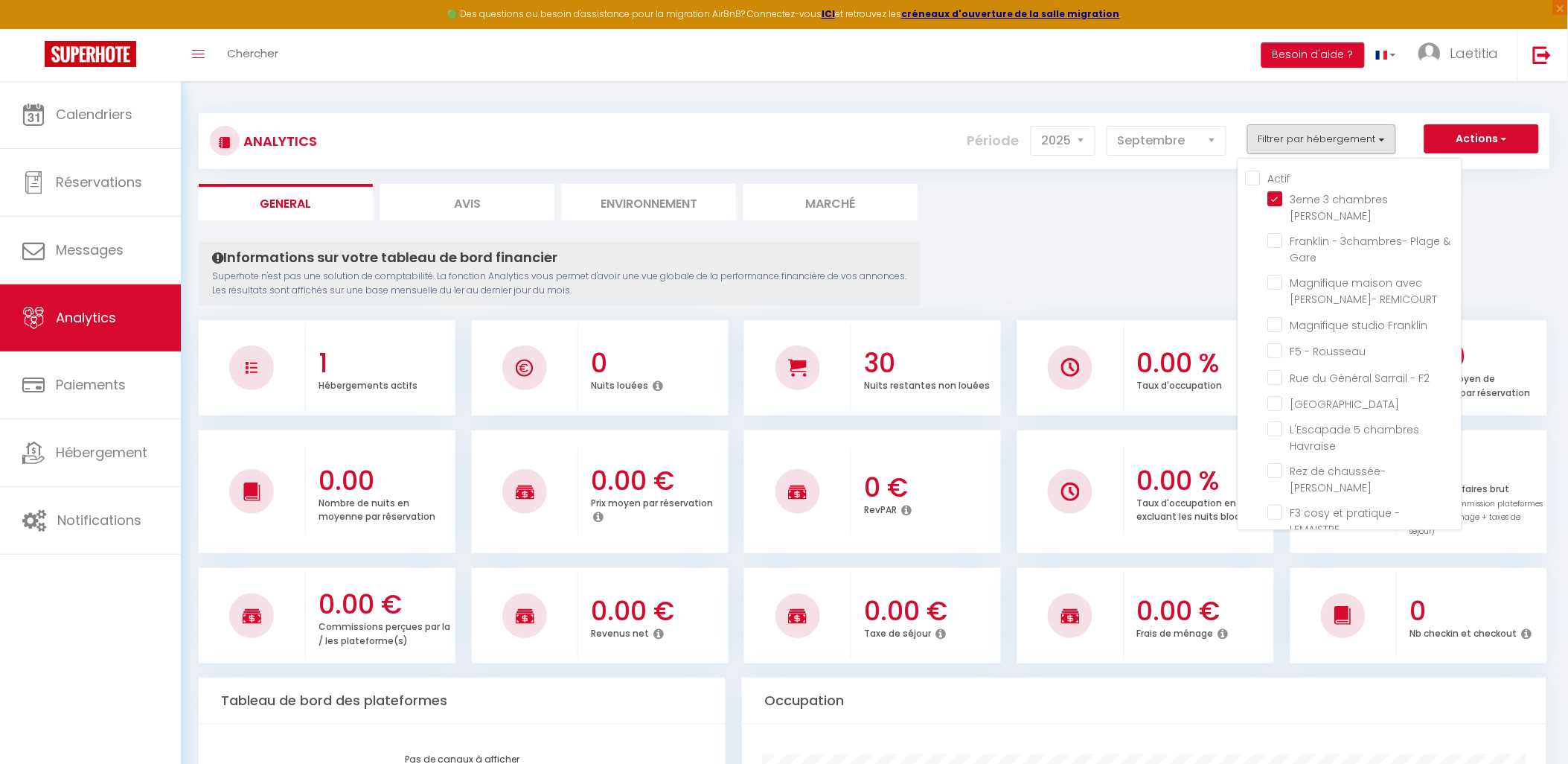
checkbox Gare "false"
checkbox REMICOURT "false"
checkbox Franklin "false"
checkbox Rousseau "false"
checkbox F2 "false"
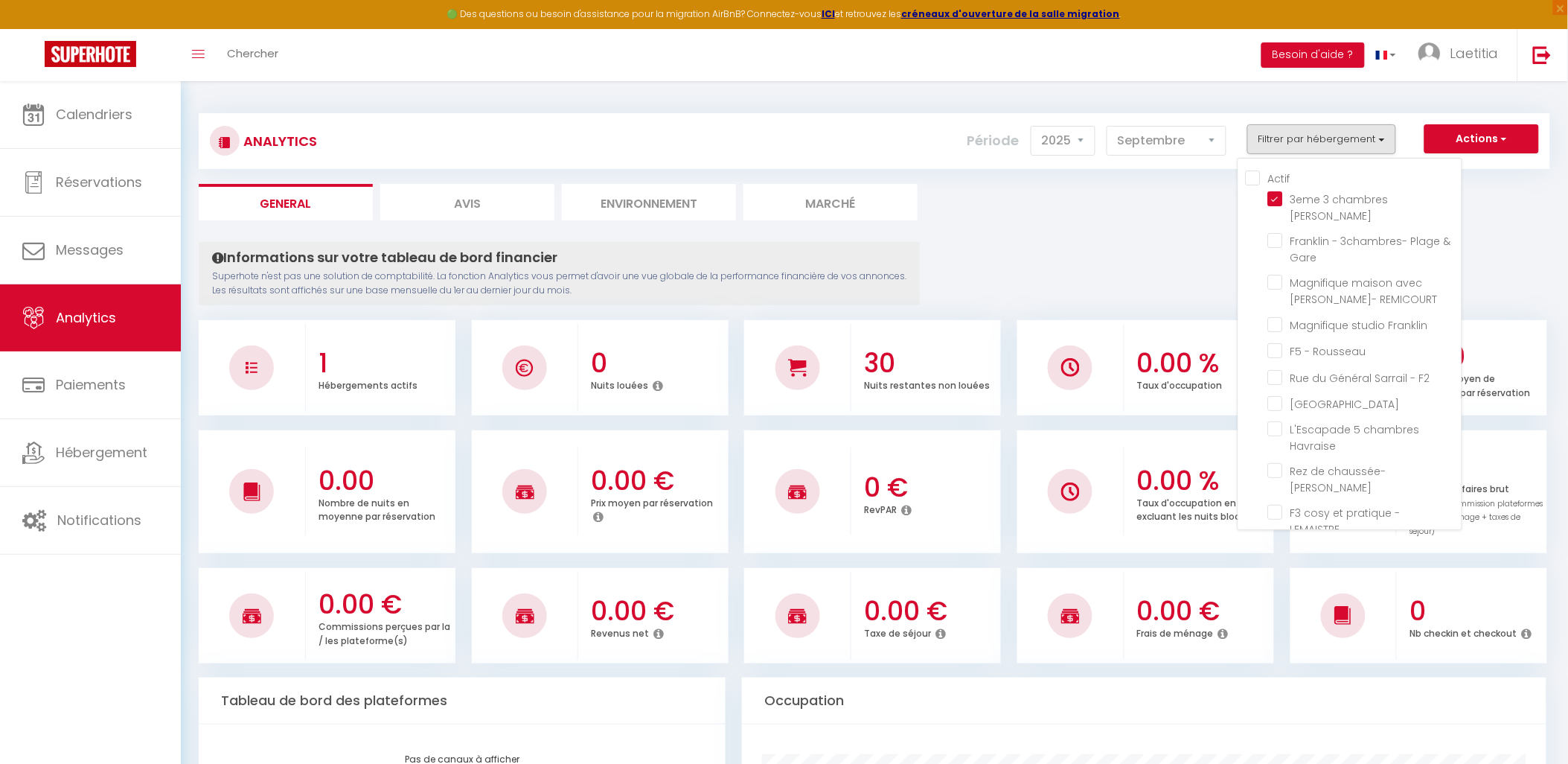
checkbox Site "false"
checkbox Havraise "false"
checkbox Joffre "false"
checkbox LEMAISTRE "false"
checkbox marine "false"
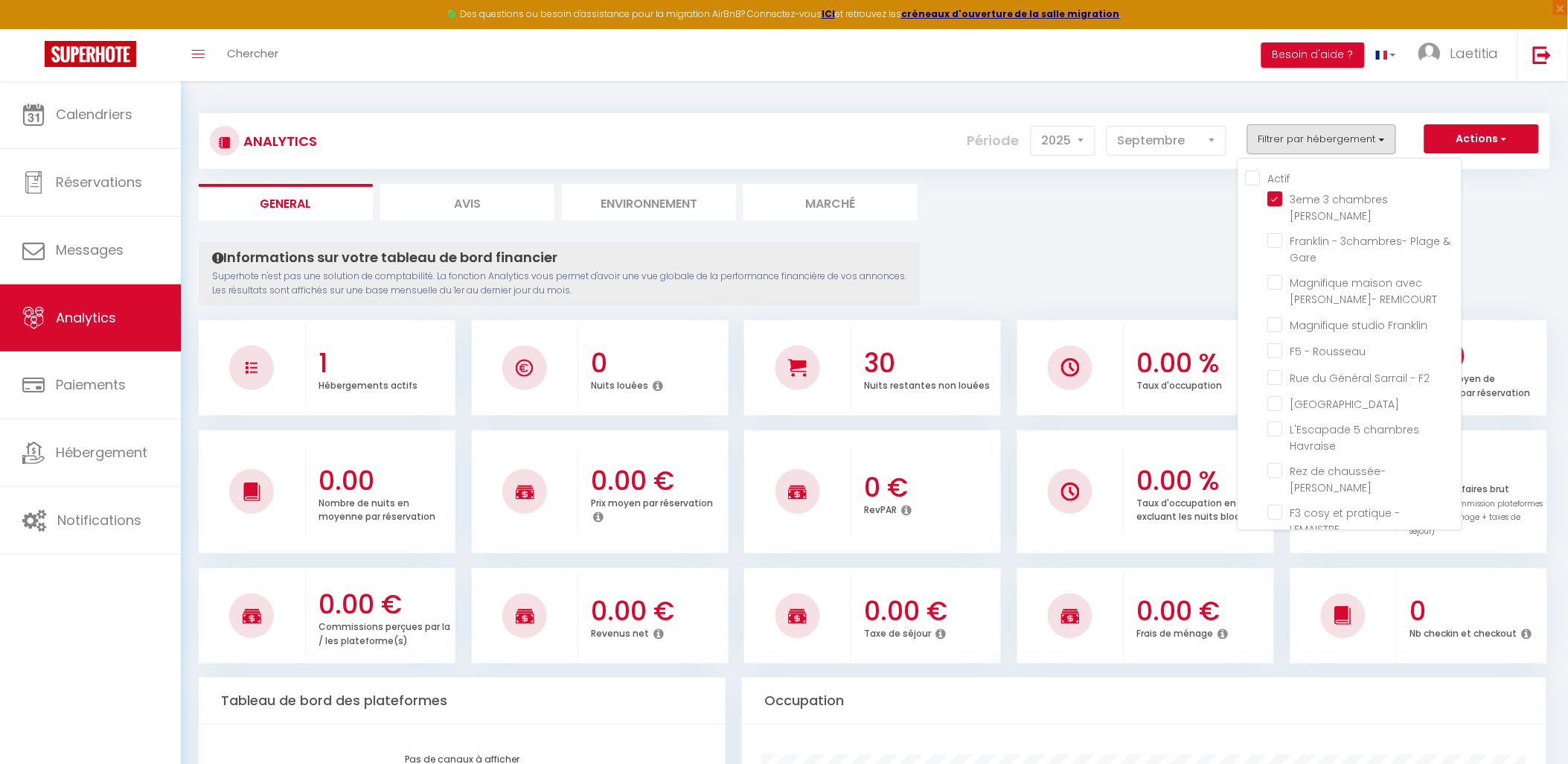
checkbox Sarrail "false"
checkbox Lesueur "false"
checkbox 2èmeD "false"
checkbox 2G "false"
checkbox F3 "false"
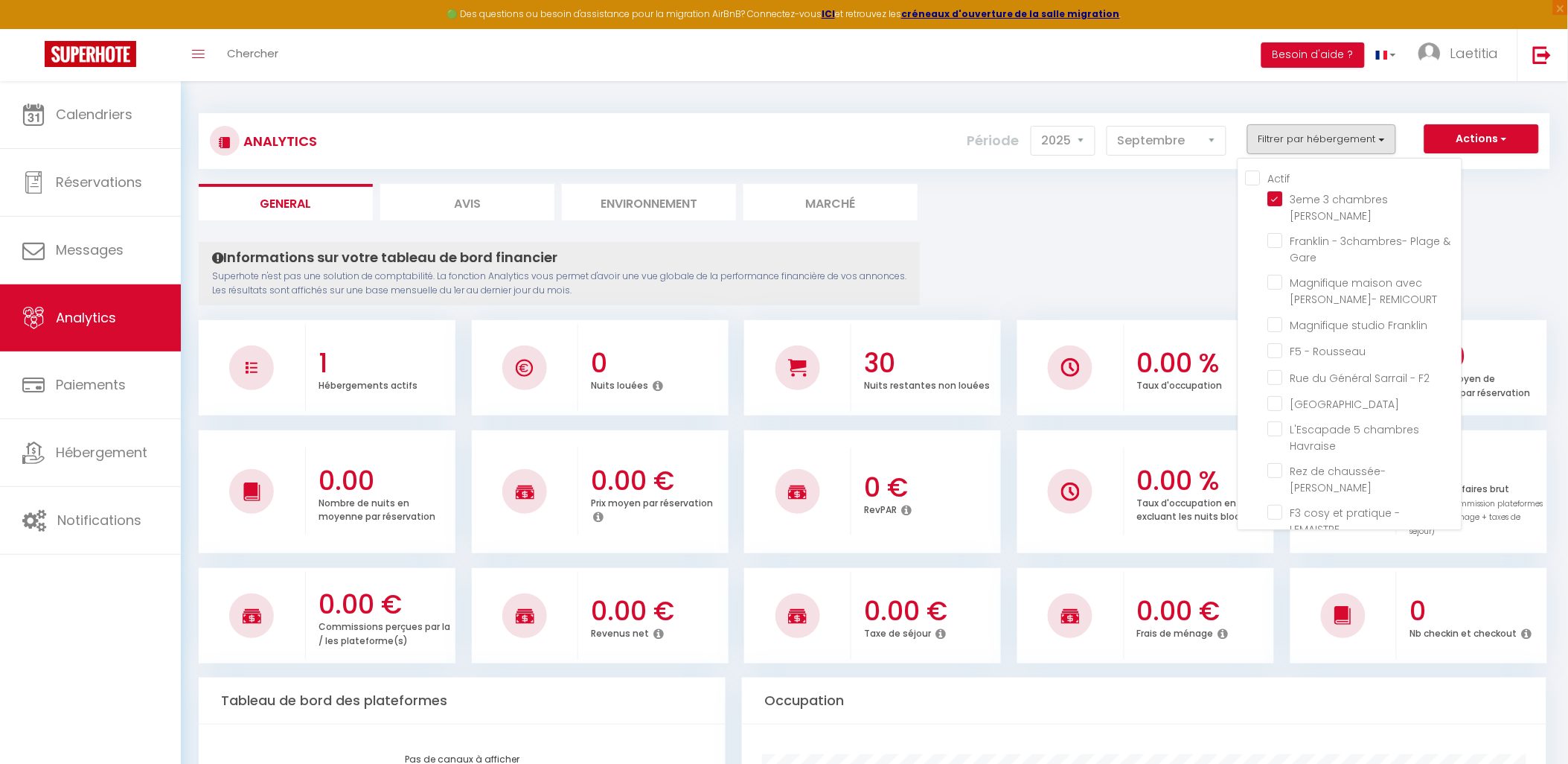
checkbox 2 "false"
checkbox vis-à-vis "false"
checkbox Marion "false"
checkbox Rousseau "false"
checkbox briquetiers "false"
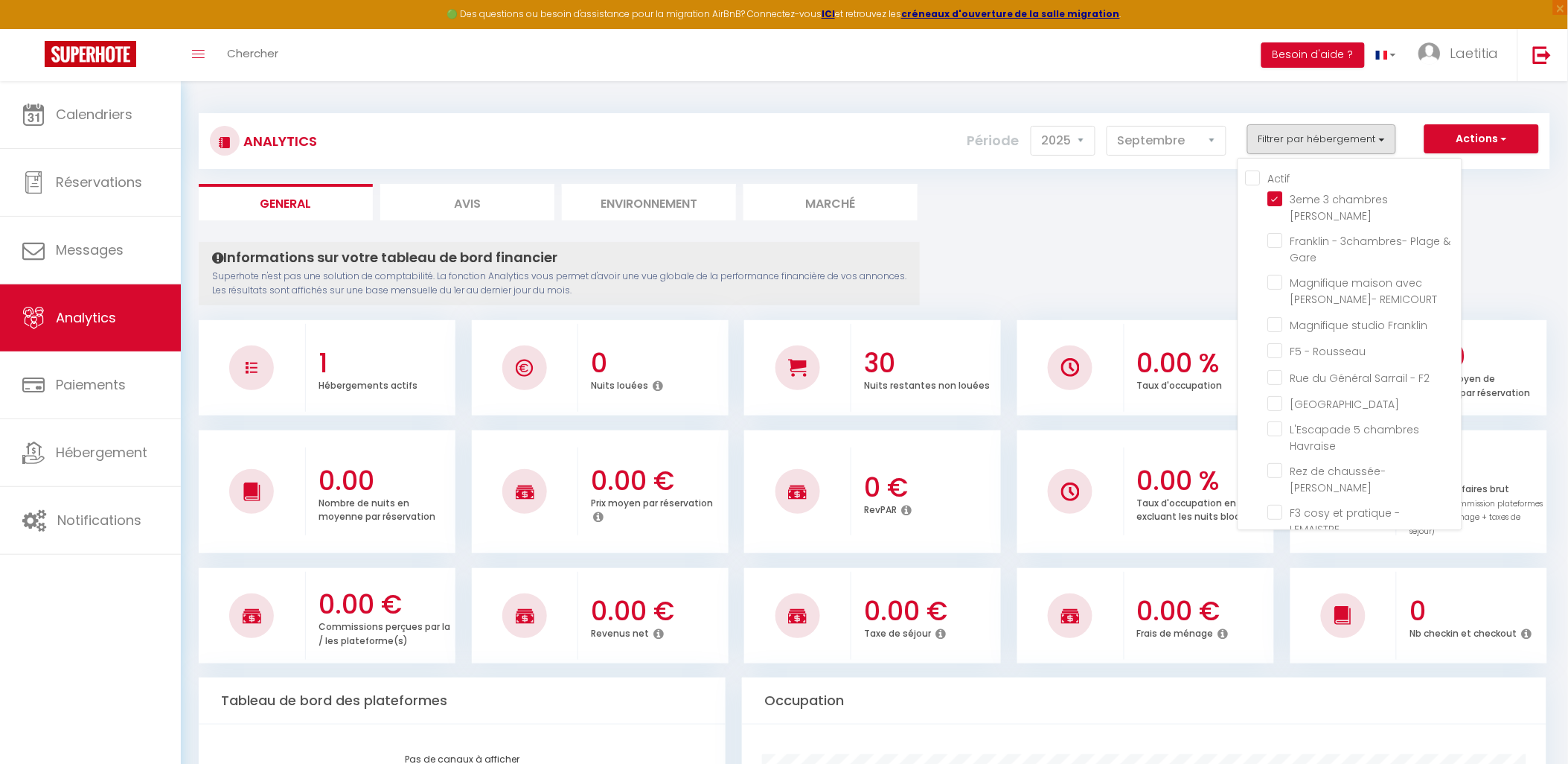
checkbox Saône "false"
checkbox l\'Île "false"
checkbox Pigny "false"
checkbox Parking "false"
checkbox Hélène "false"
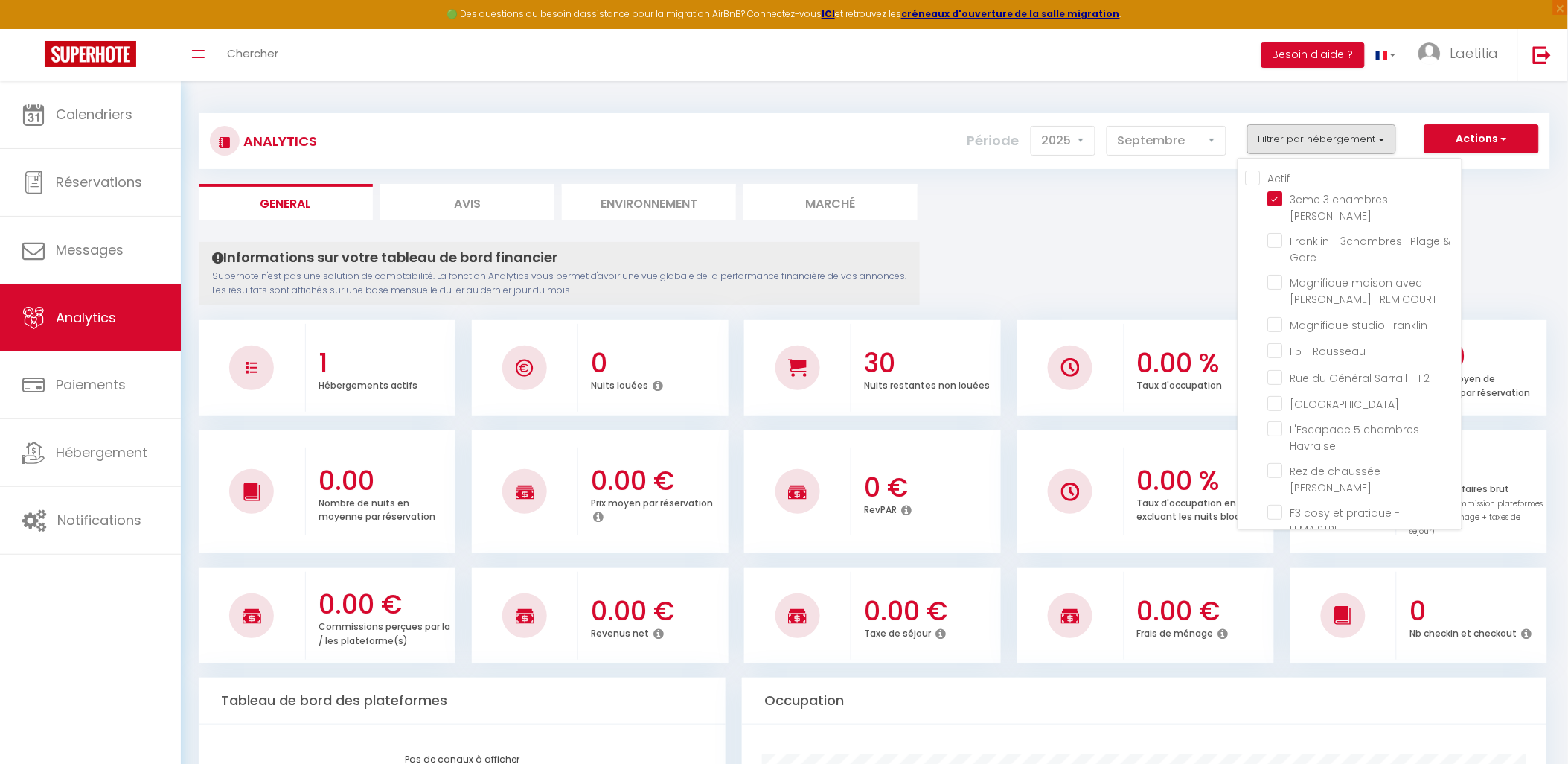
checkbox Brozec "false"
checkbox Bastion "false"
checkbox Dauphine "false"
checkbox Franklin "false"
checkbox Courbet "false"
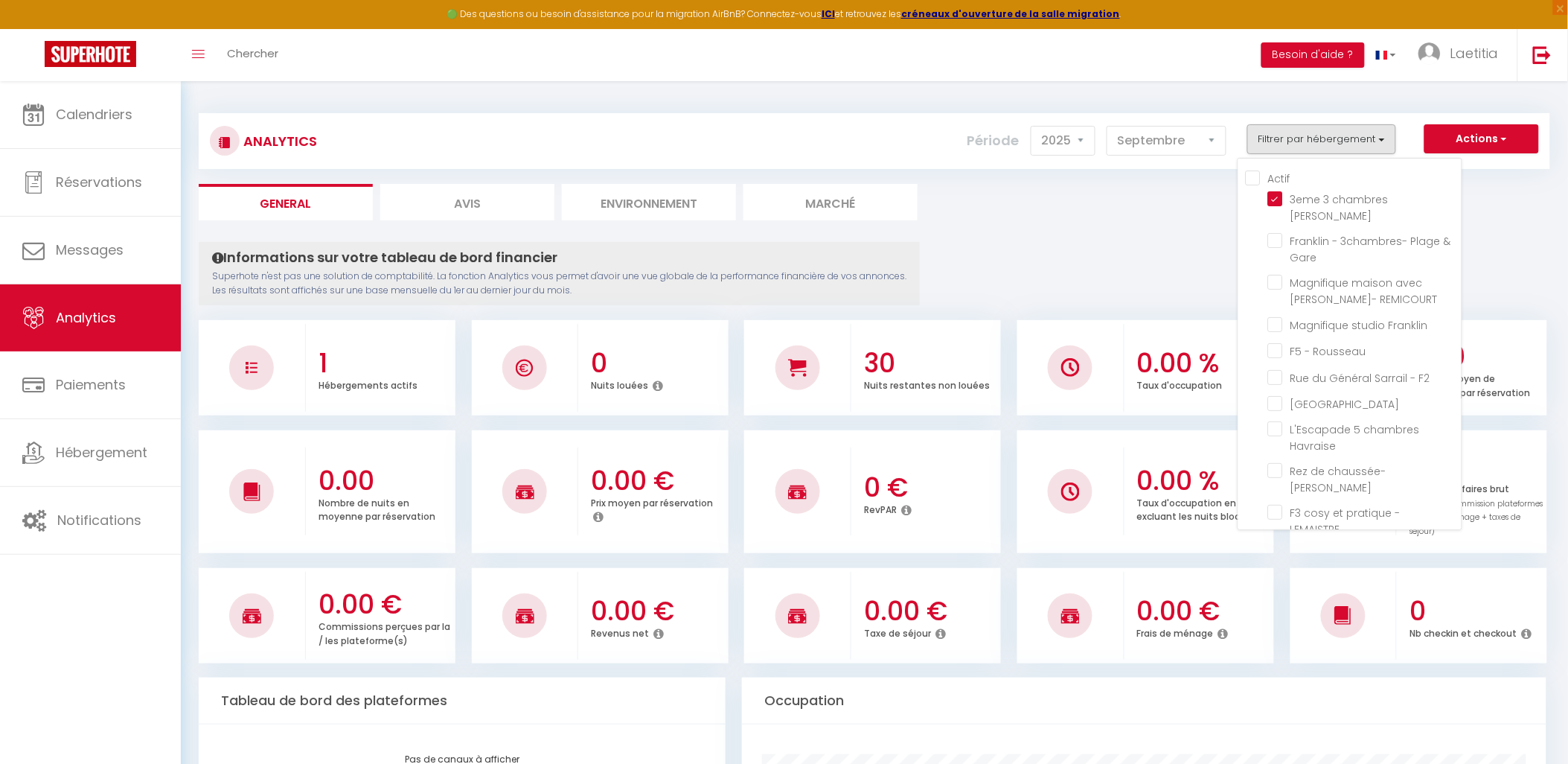
checkbox Suffren "false"
checkbox Bitche "false"
checkbox Rousseau "false"
checkbox Renan "false"
checkbox dauphine "false"
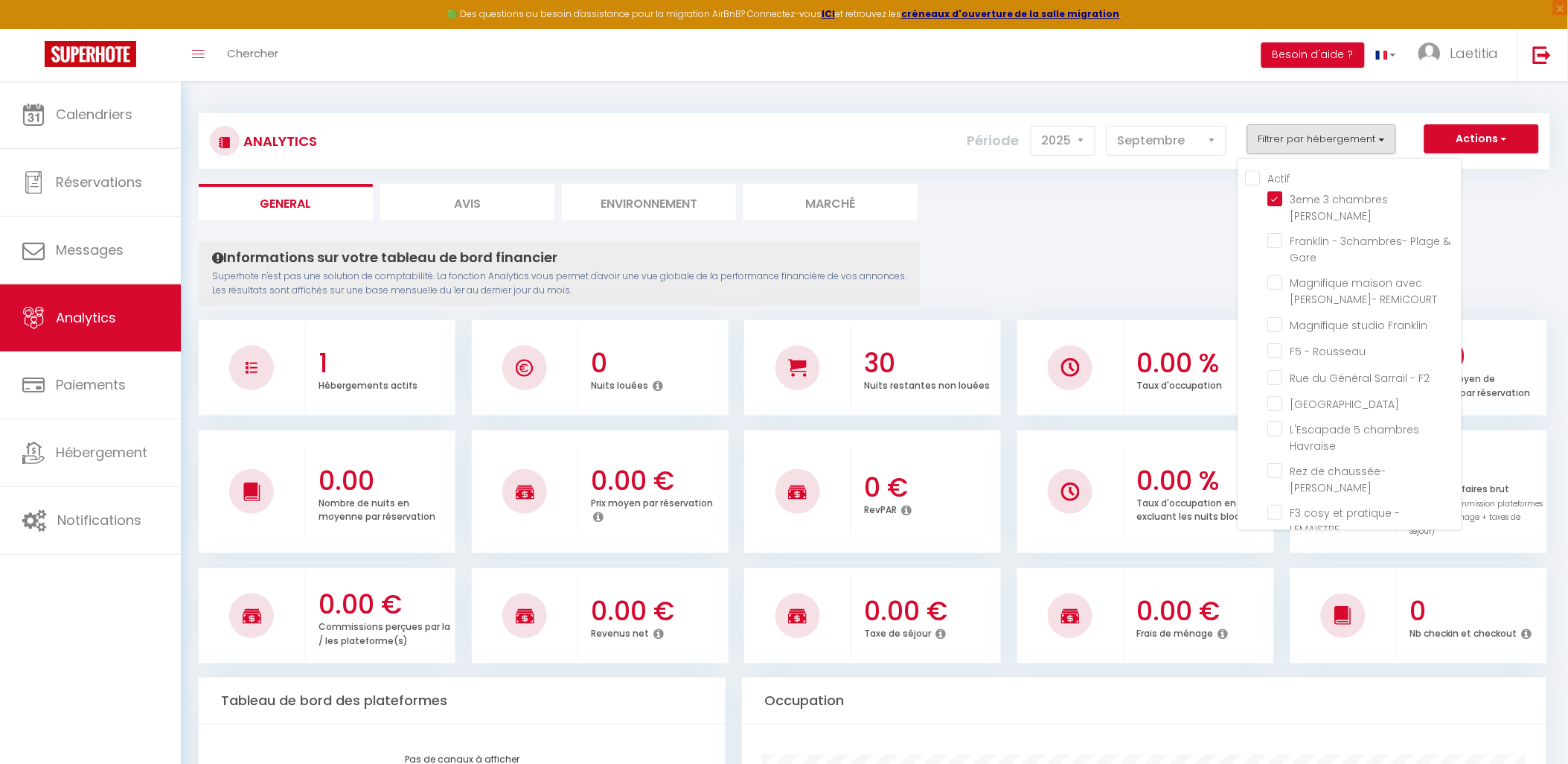
checkbox Harfleur "false"
checkbox étage "false"
checkbox ascenseur "false"
checkbox RDC "false"
checkbox chambre "false"
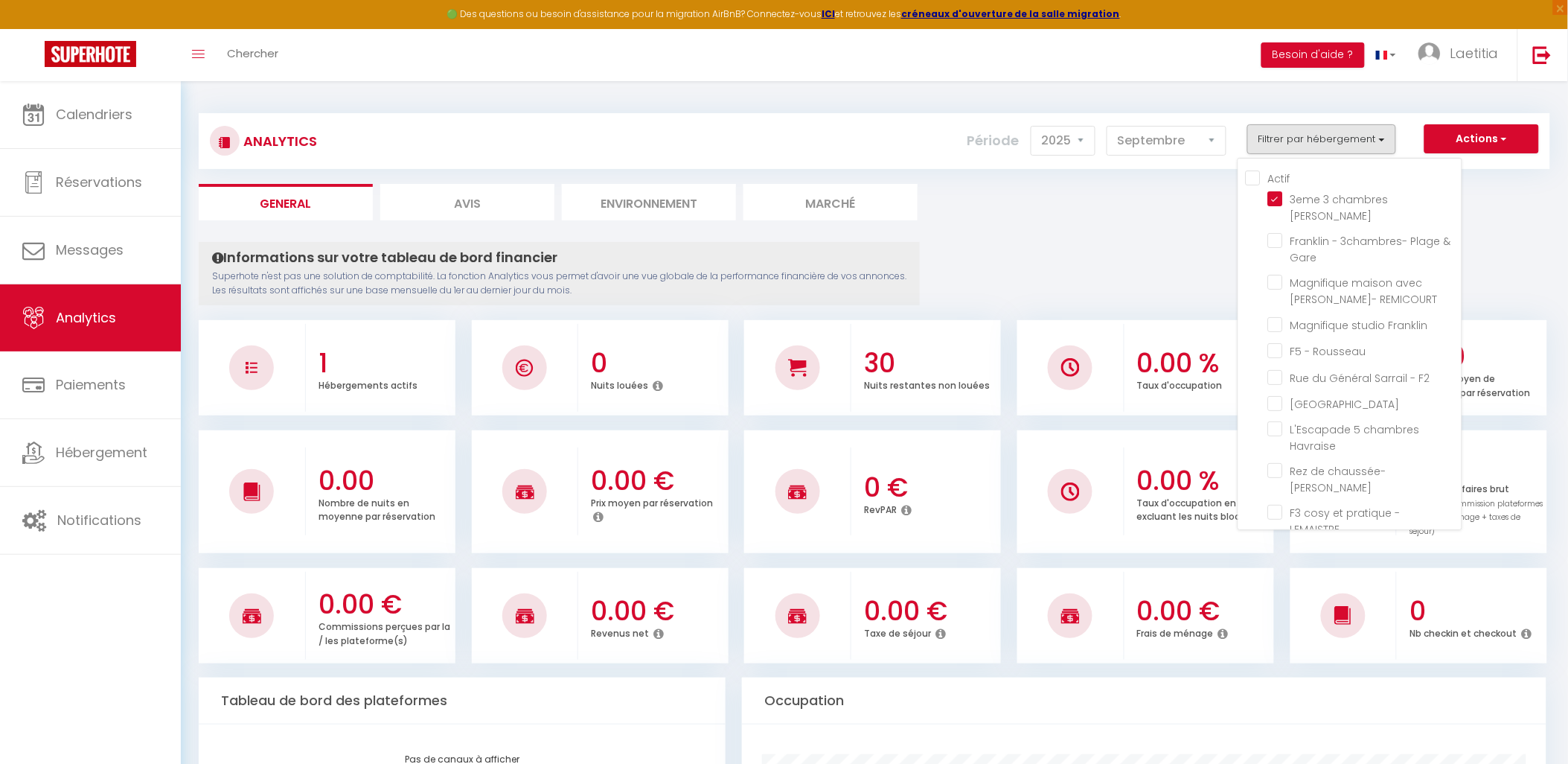
checkbox Gare "false"
checkbox Guillemard "false"
checkbox gare "false"
checkbox Coty "false"
checkbox pièces "false"
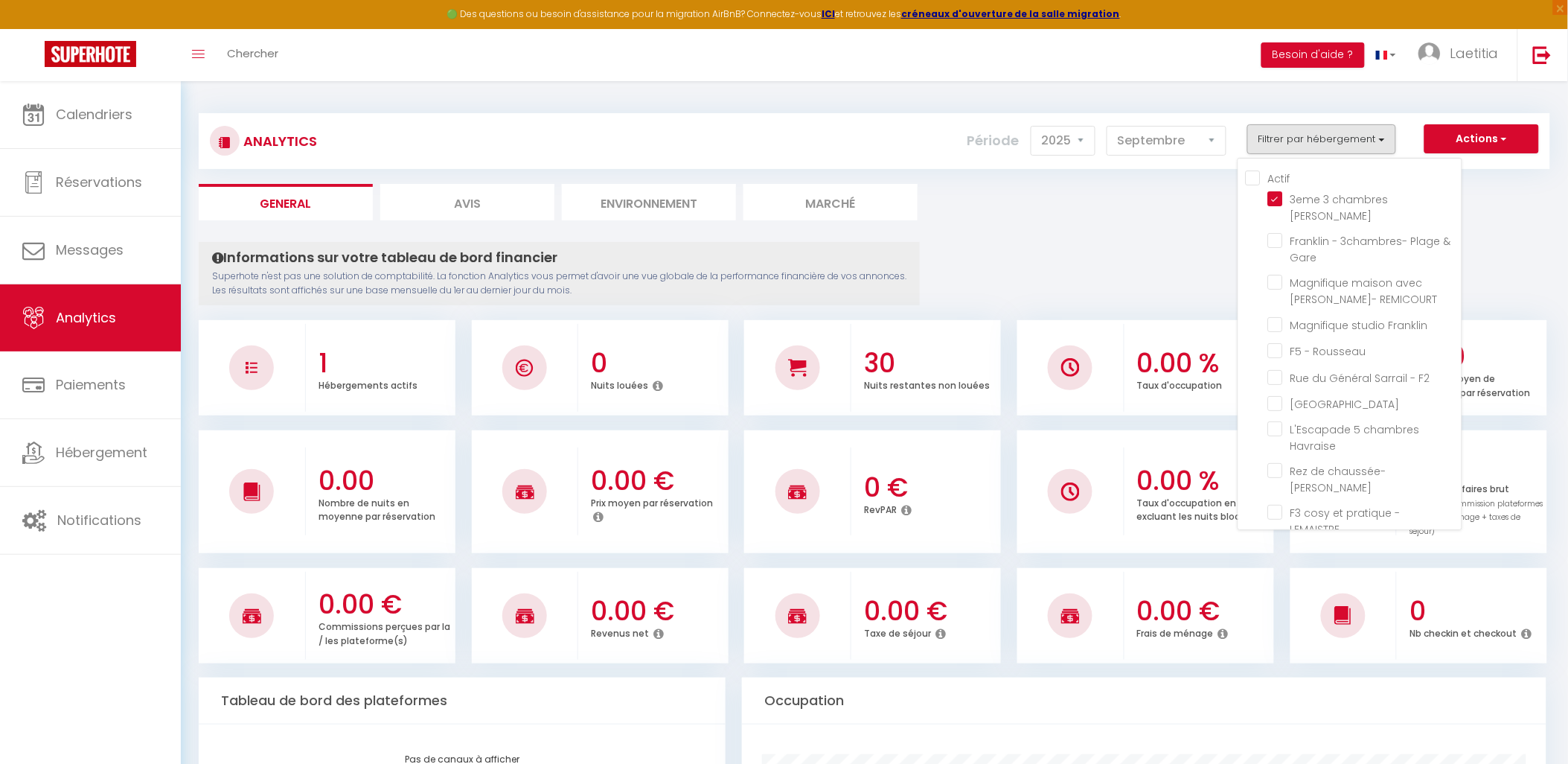
checkbox garibaldi "false"
checkbox Carnot "false"
checkbox chambres "false"
checkbox Lesueur "false"
checkbox 1erD "false"
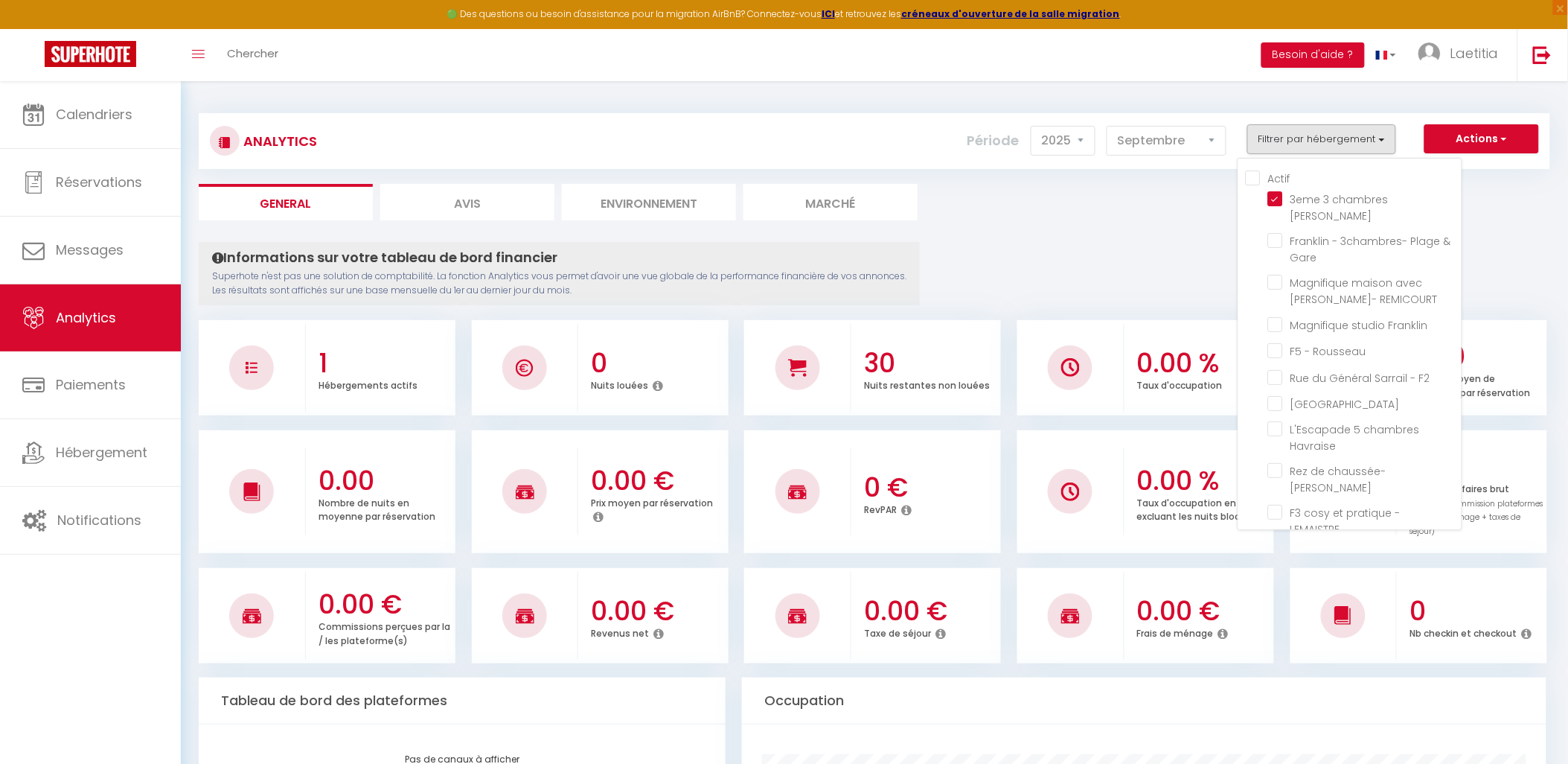
checkbox Zurich "false"
checkbox Demidoff "false"
checkbox Zurich "false"
checkbox gare "false"
checkbox T5 "false"
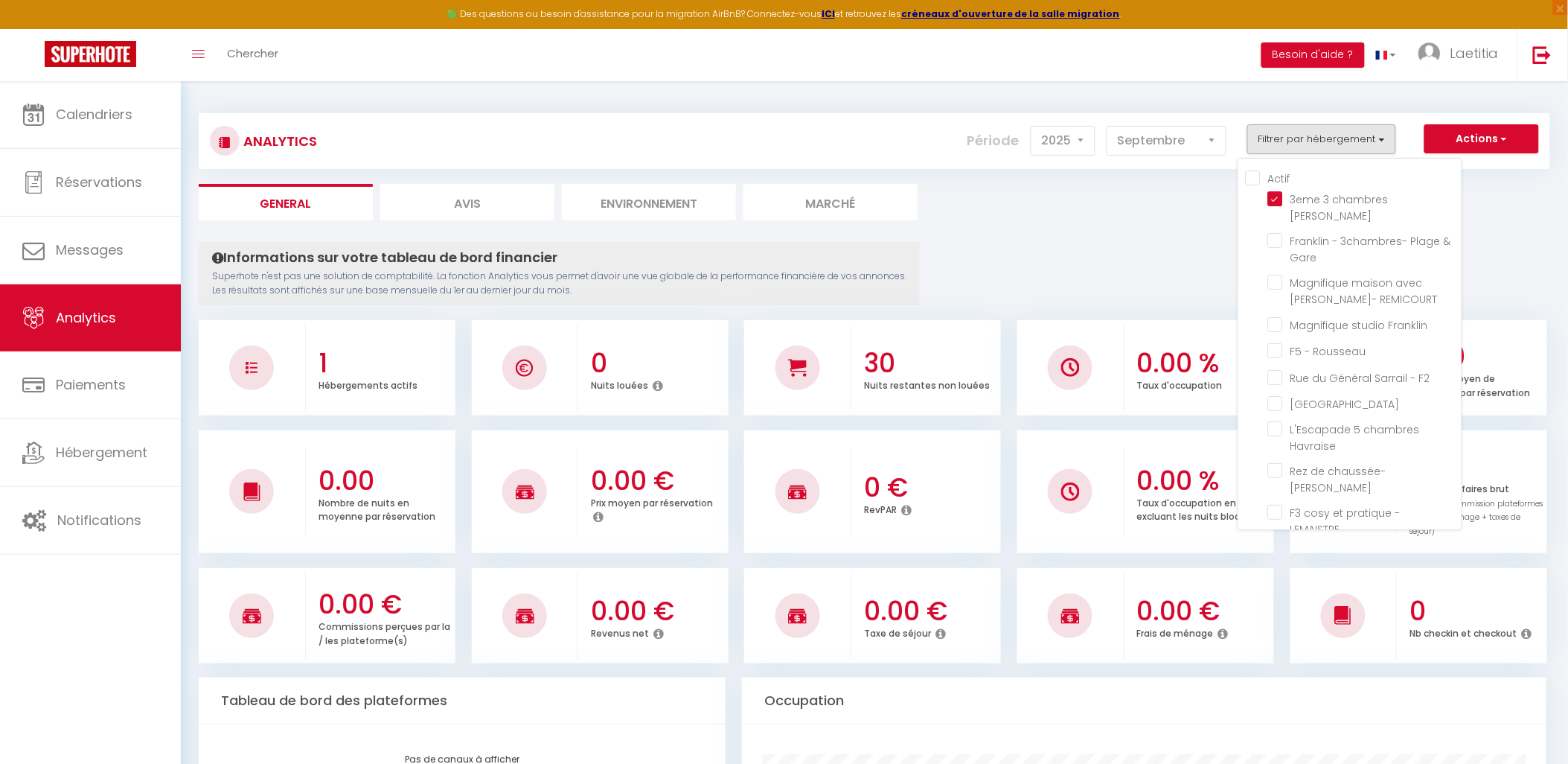
checkbox 2ème "false"
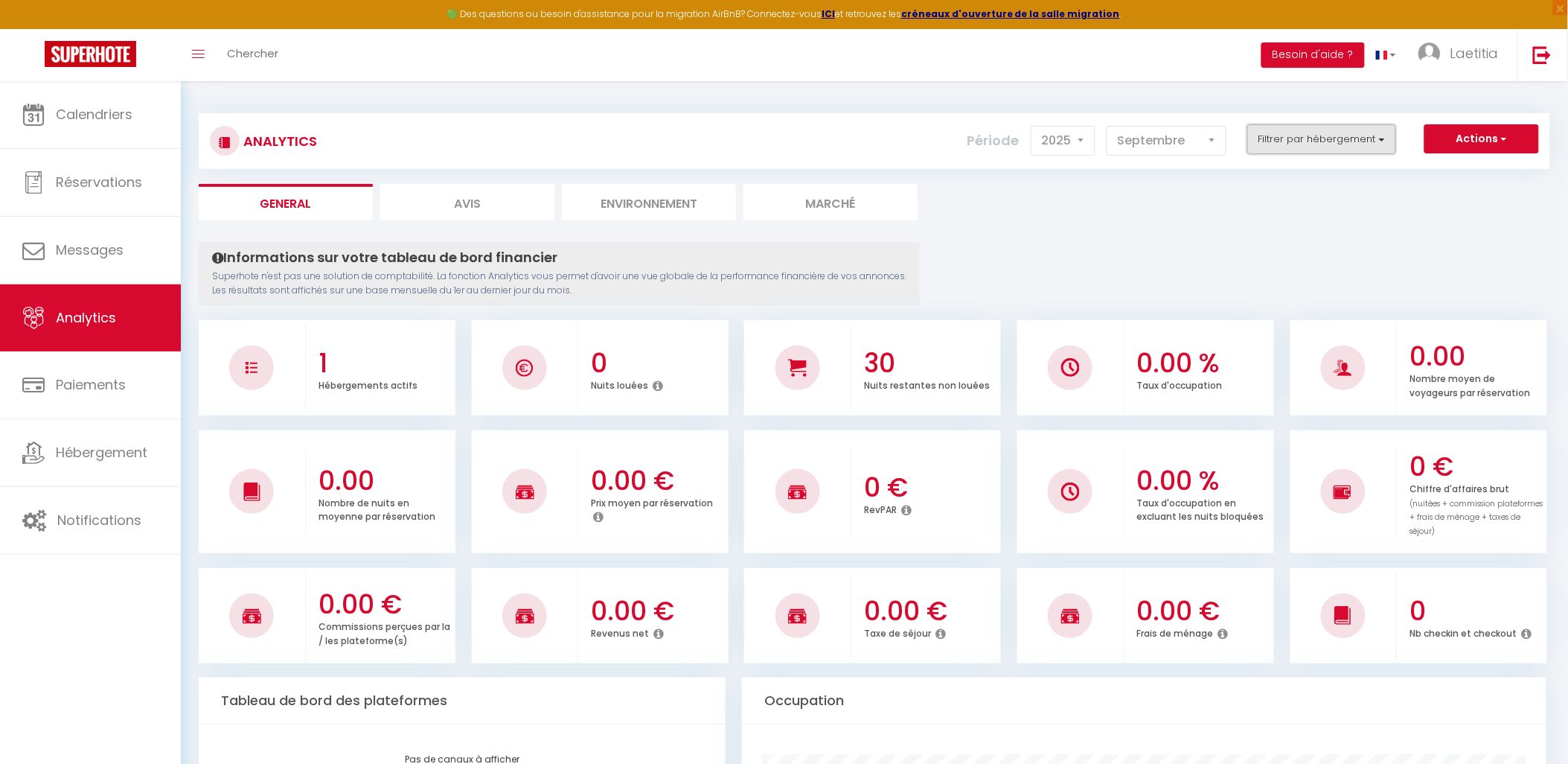
click at [1271, 149] on button "Filtrer par hébergement" at bounding box center [1322, 139] width 149 height 30
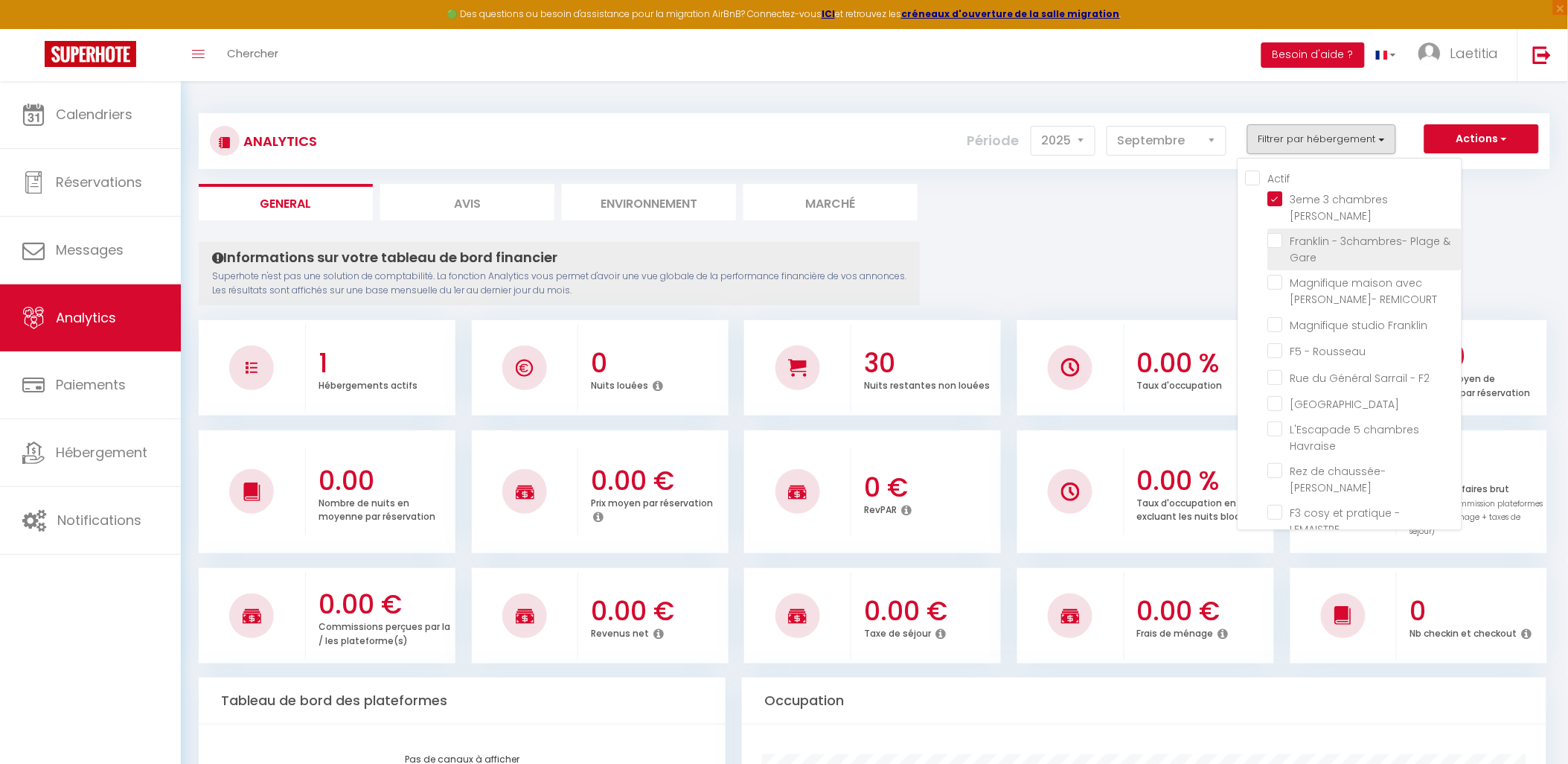
click at [1287, 233] on Gare "checkbox" at bounding box center [1365, 240] width 194 height 15
checkbox Gare "true"
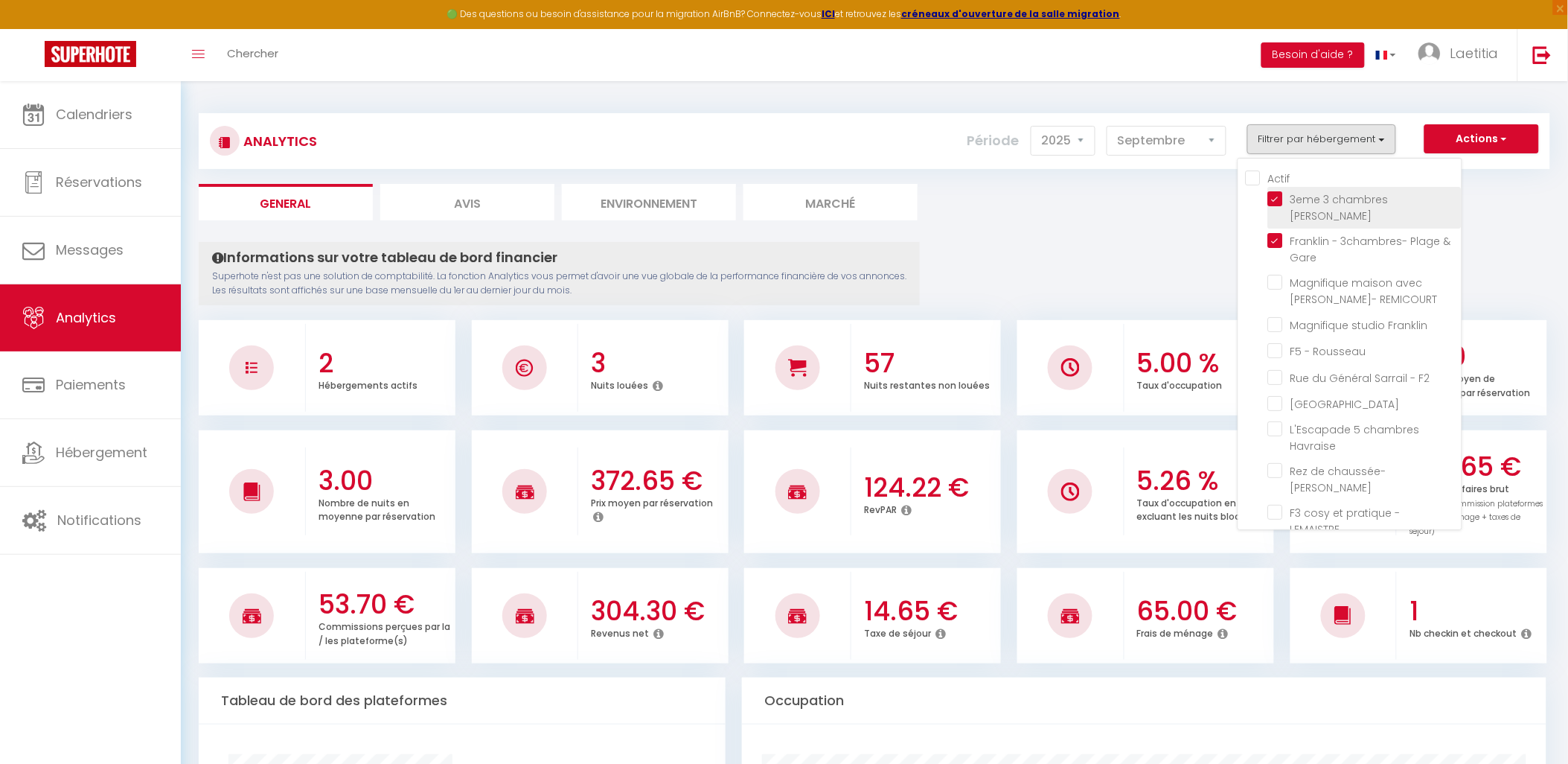
checkbox REMICOURT "false"
checkbox Franklin "false"
checkbox Rousseau "false"
checkbox F2 "false"
checkbox Site "false"
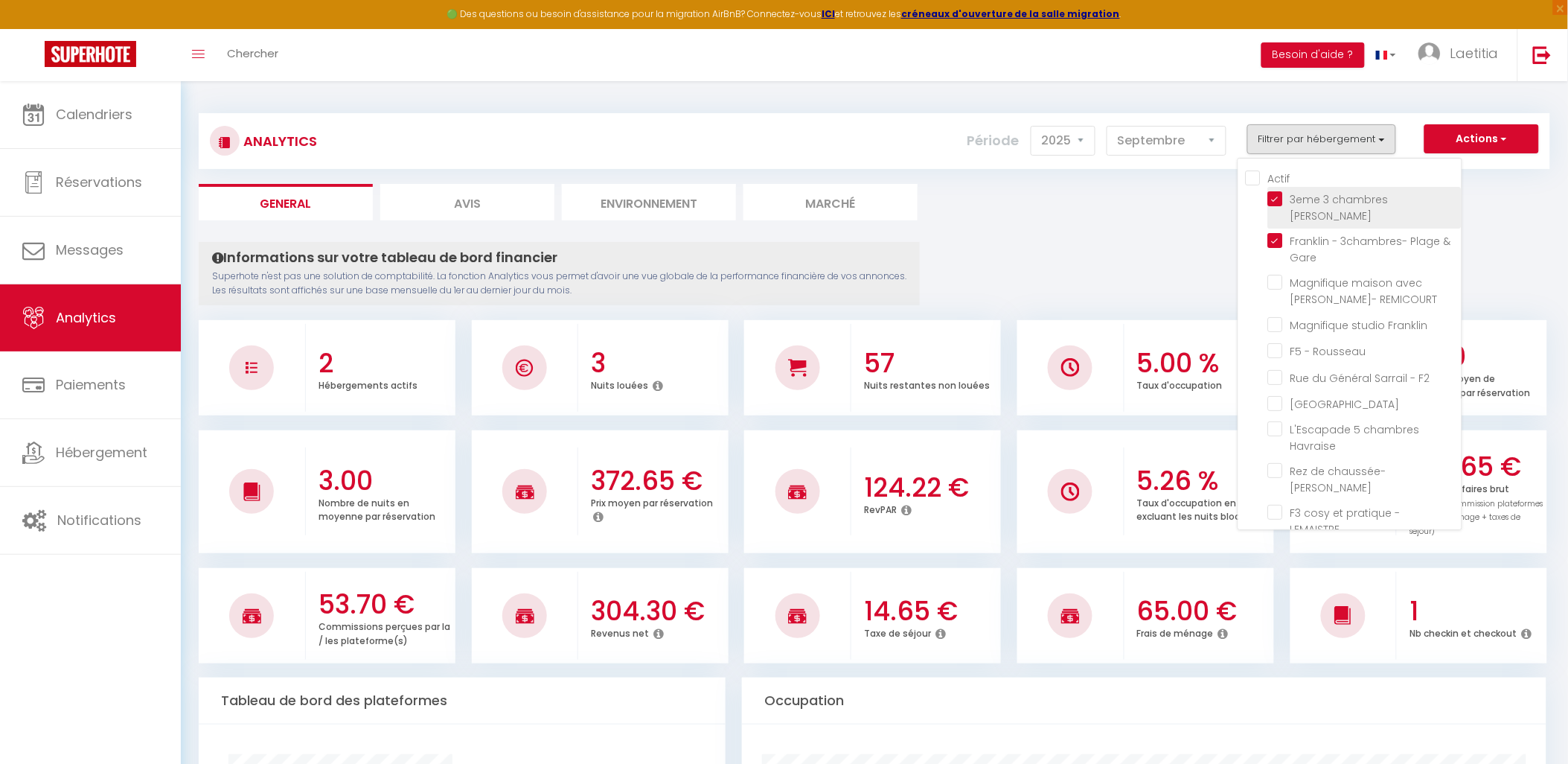
checkbox Havraise "false"
checkbox Joffre "false"
checkbox LEMAISTRE "false"
checkbox marine "false"
checkbox Sarrail "false"
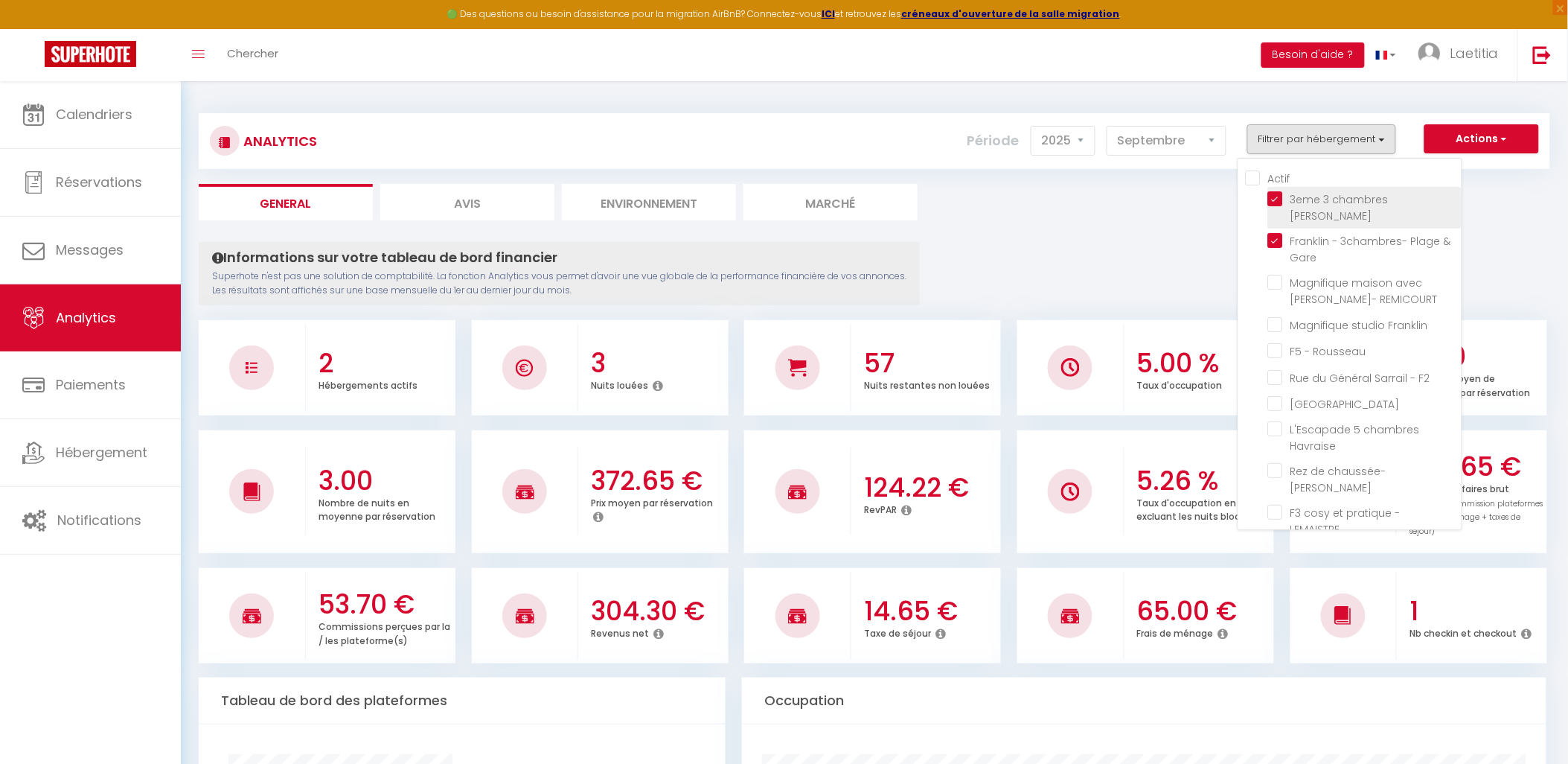
checkbox Lesueur "false"
checkbox 2èmeD "false"
checkbox 2G "false"
checkbox F3 "false"
checkbox 2 "false"
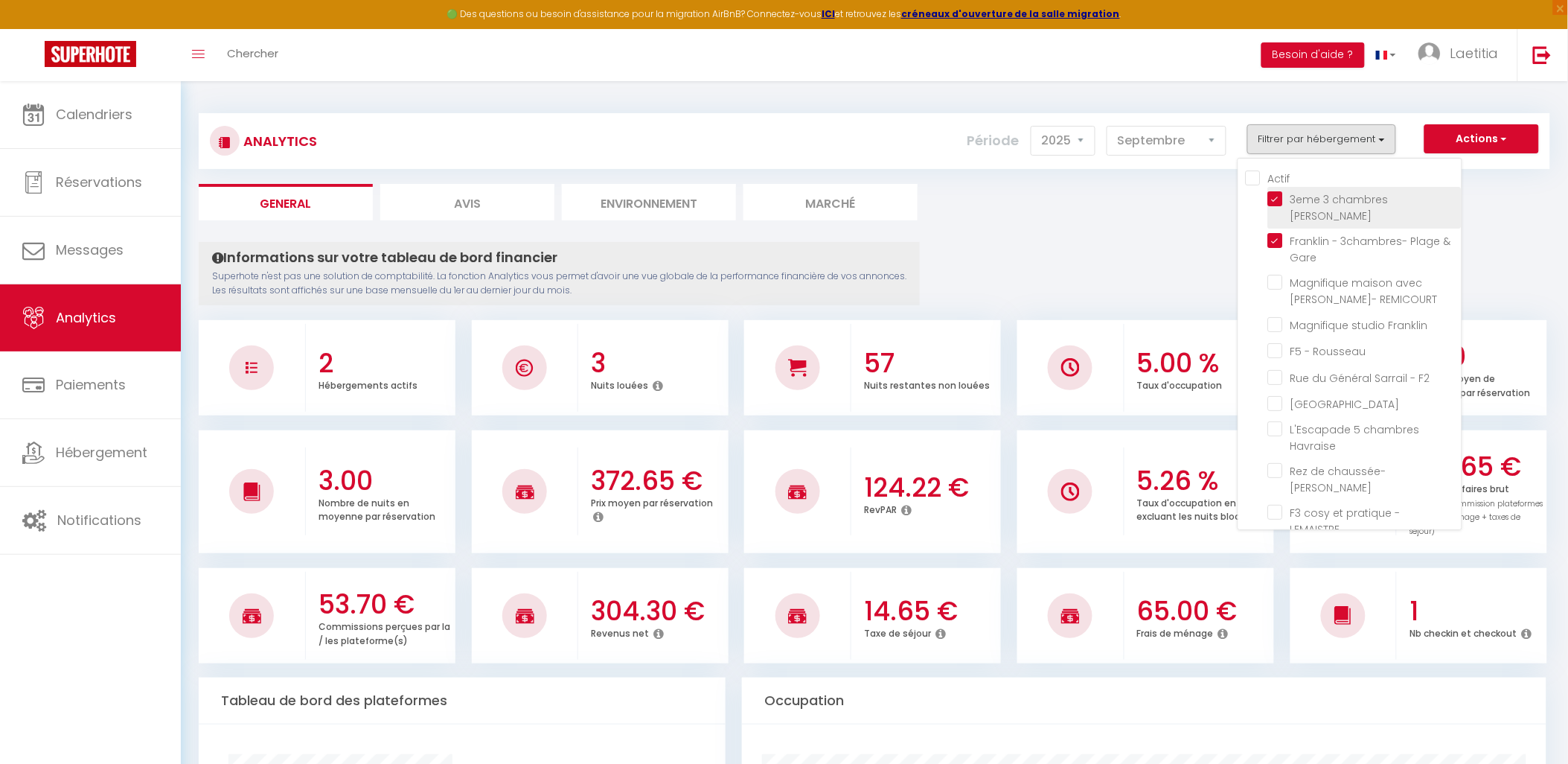
checkbox vis-à-vis "false"
checkbox Marion "false"
checkbox Rousseau "false"
checkbox briquetiers "false"
checkbox Saône "false"
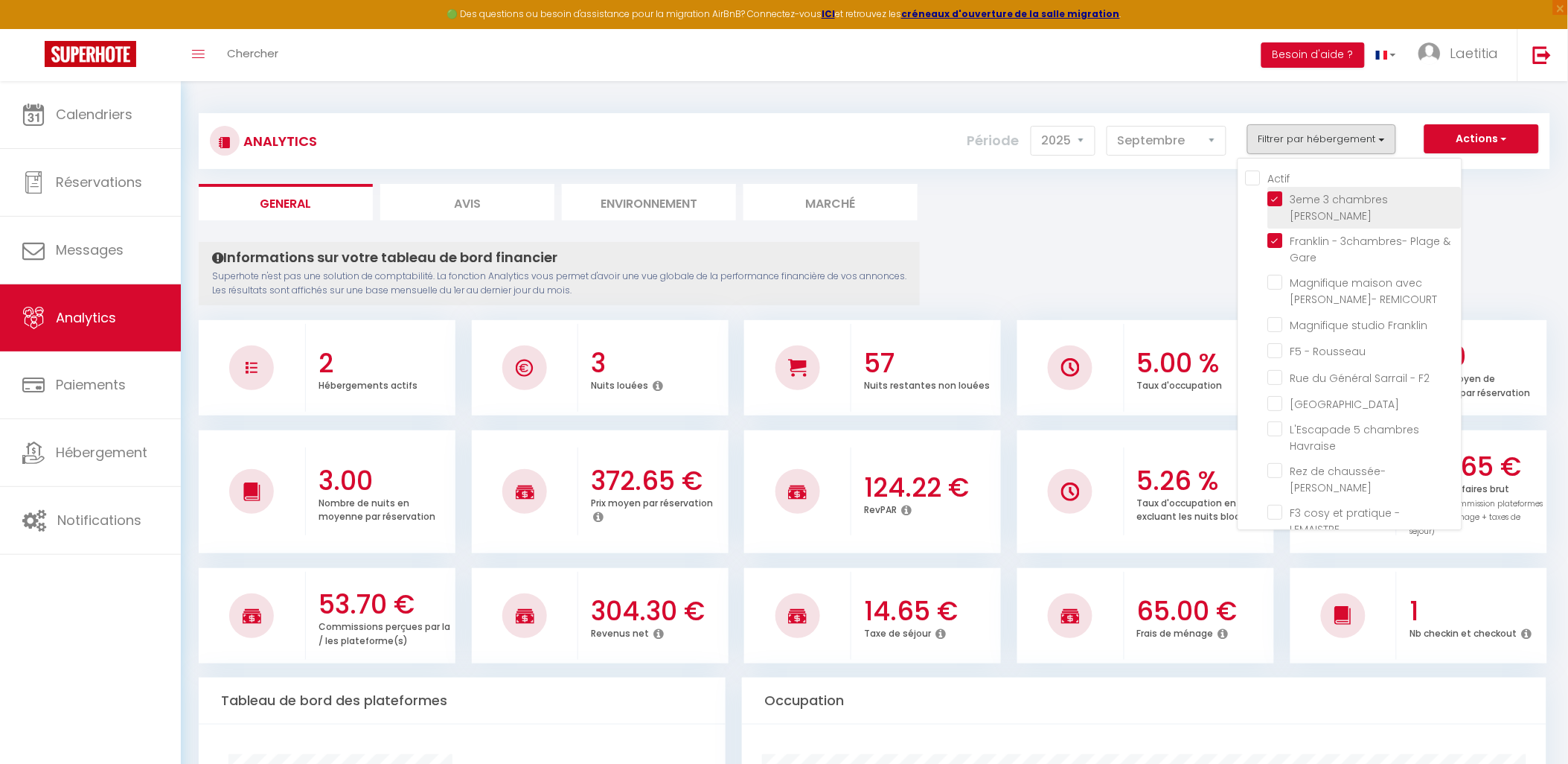
checkbox l\'Île "false"
checkbox Pigny "false"
checkbox Parking "false"
checkbox Hélène "false"
checkbox Brozec "false"
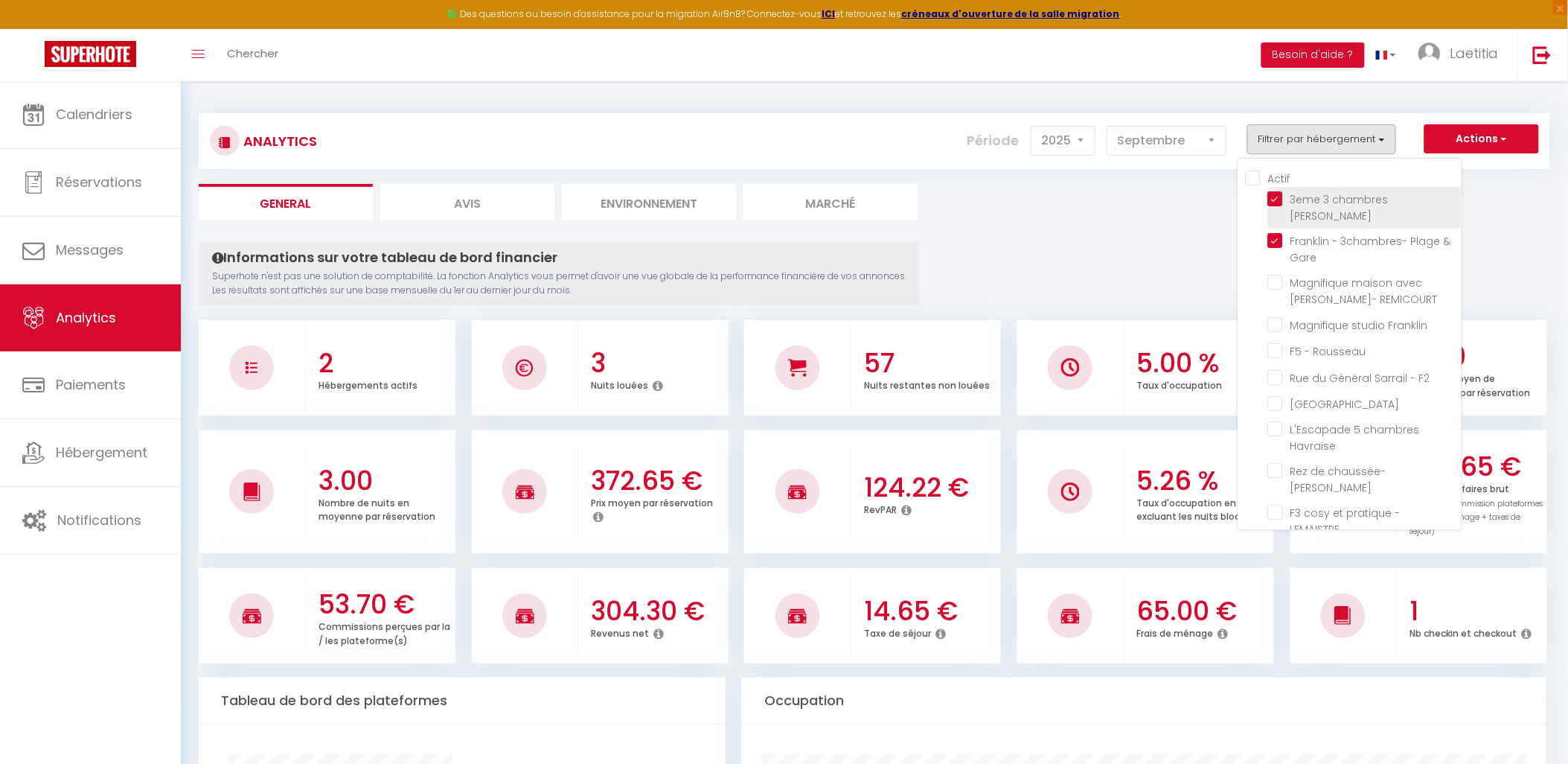
checkbox Bastion "false"
checkbox Dauphine "false"
click at [1277, 200] on Coty "checkbox" at bounding box center [1365, 199] width 194 height 15
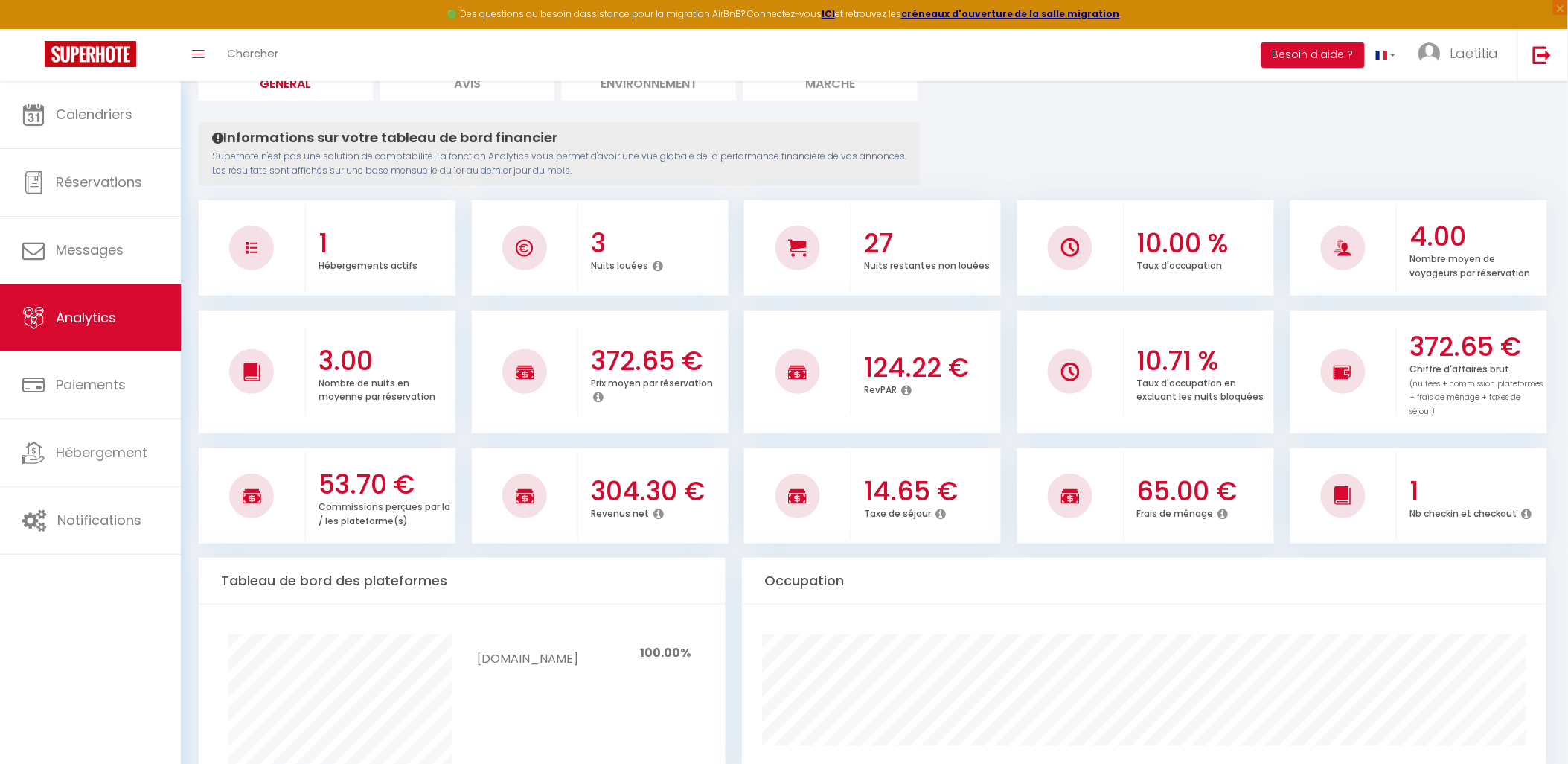
scroll to position [82, 0]
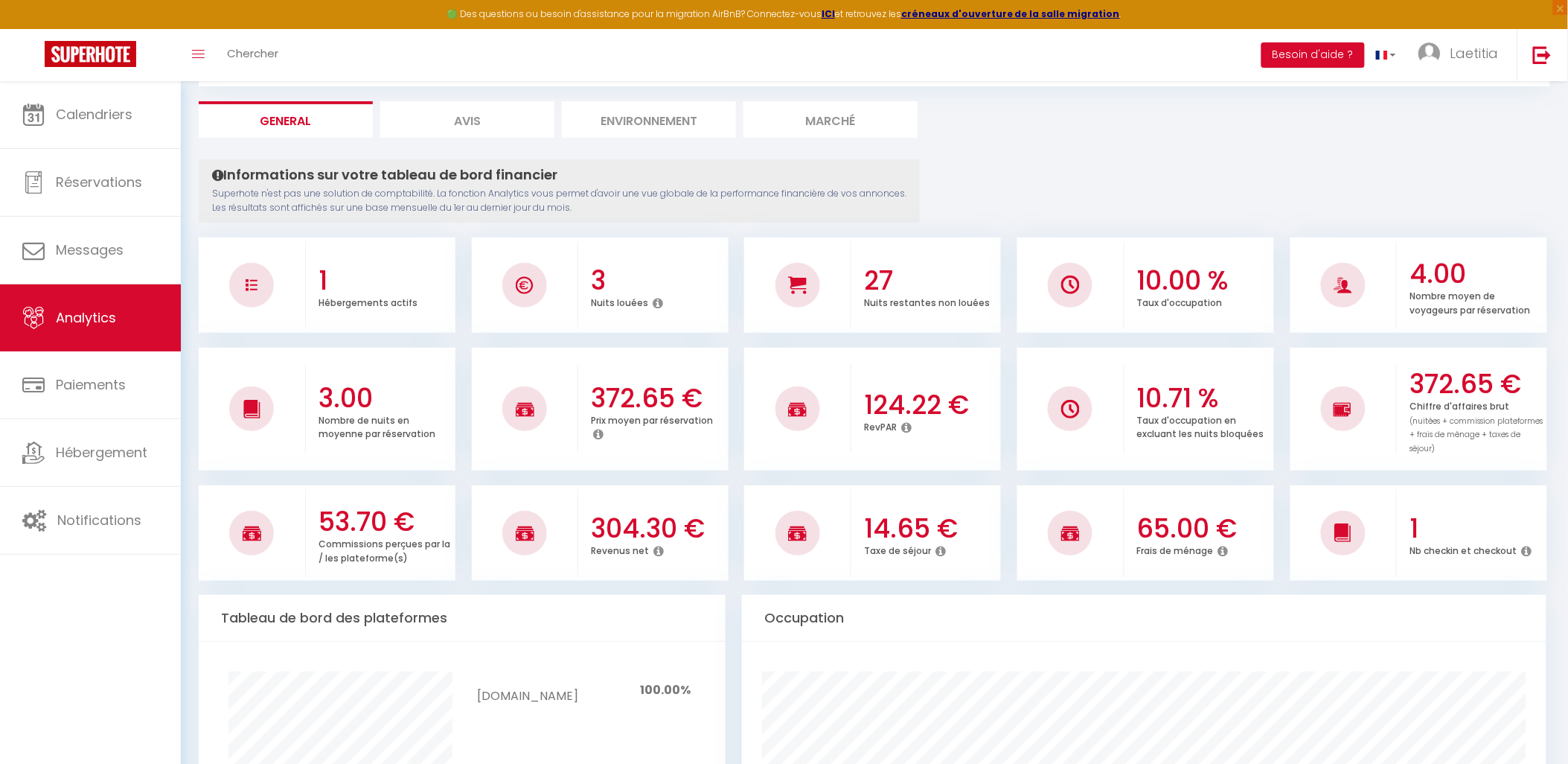
click at [600, 432] on icon at bounding box center [599, 434] width 10 height 12
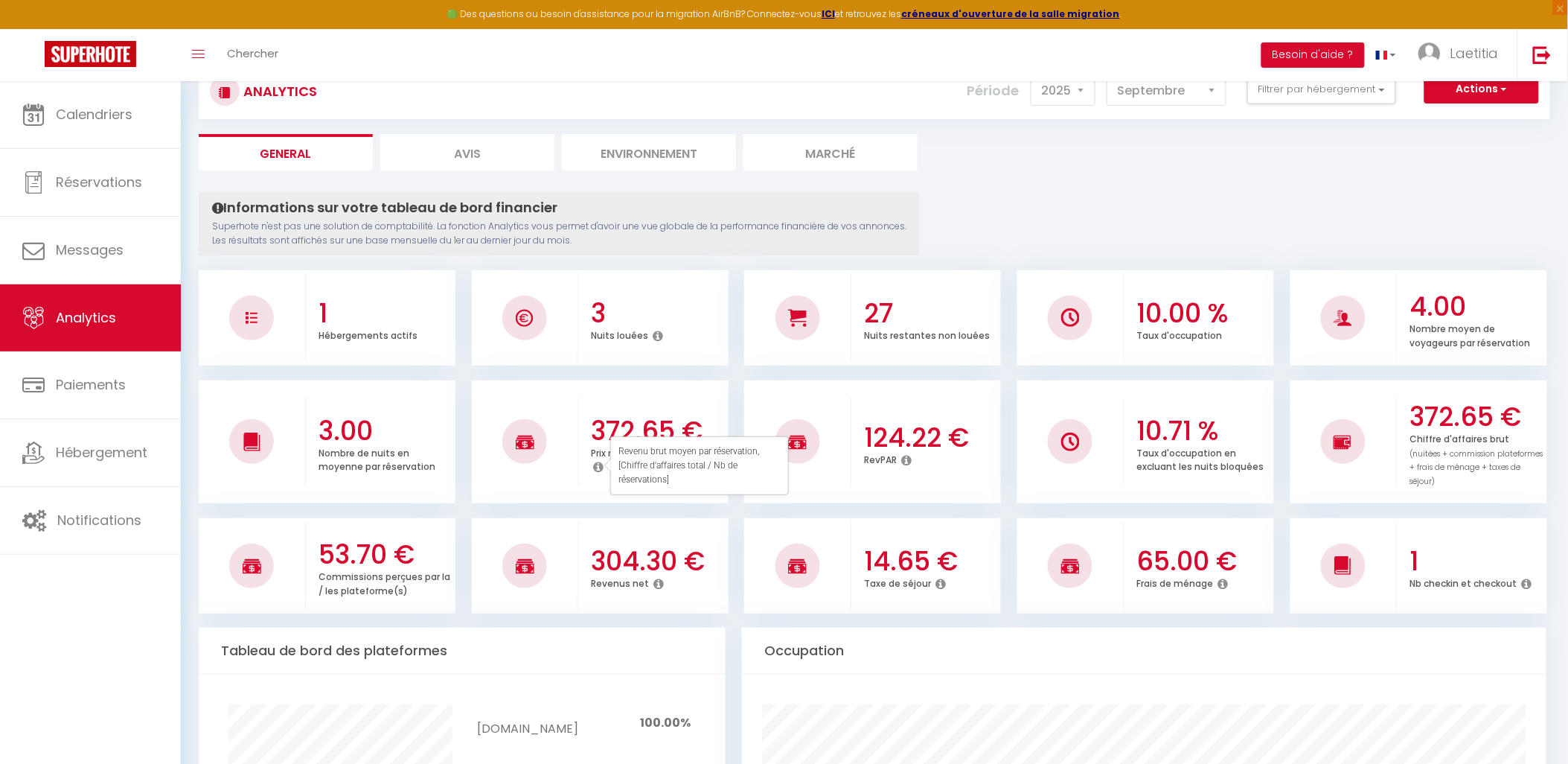
scroll to position [49, 0]
click at [352, 578] on p "Commissions perçues par la / les plateforme(s)" at bounding box center [385, 583] width 132 height 30
click at [655, 584] on icon at bounding box center [660, 584] width 10 height 12
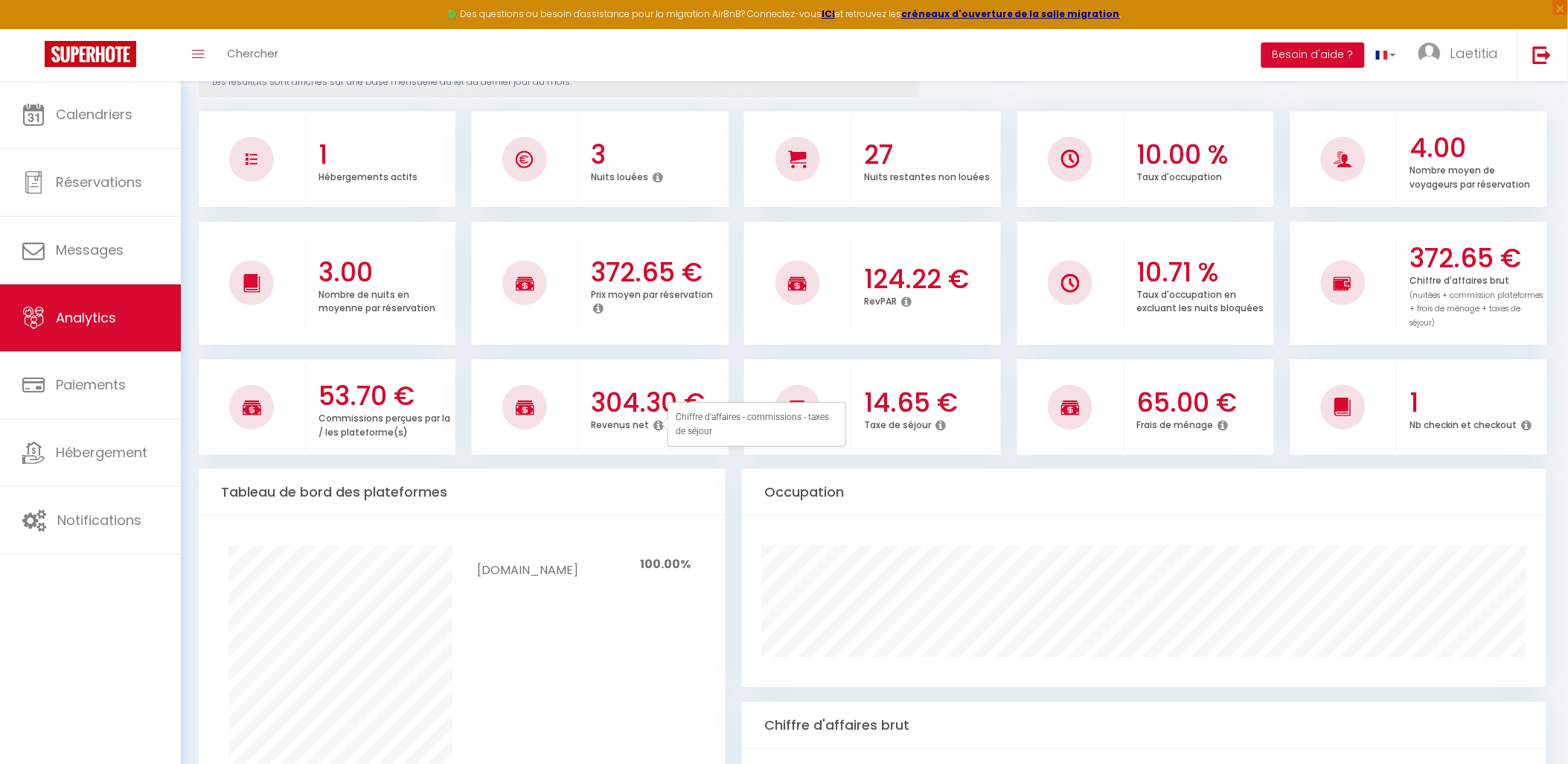
scroll to position [215, 0]
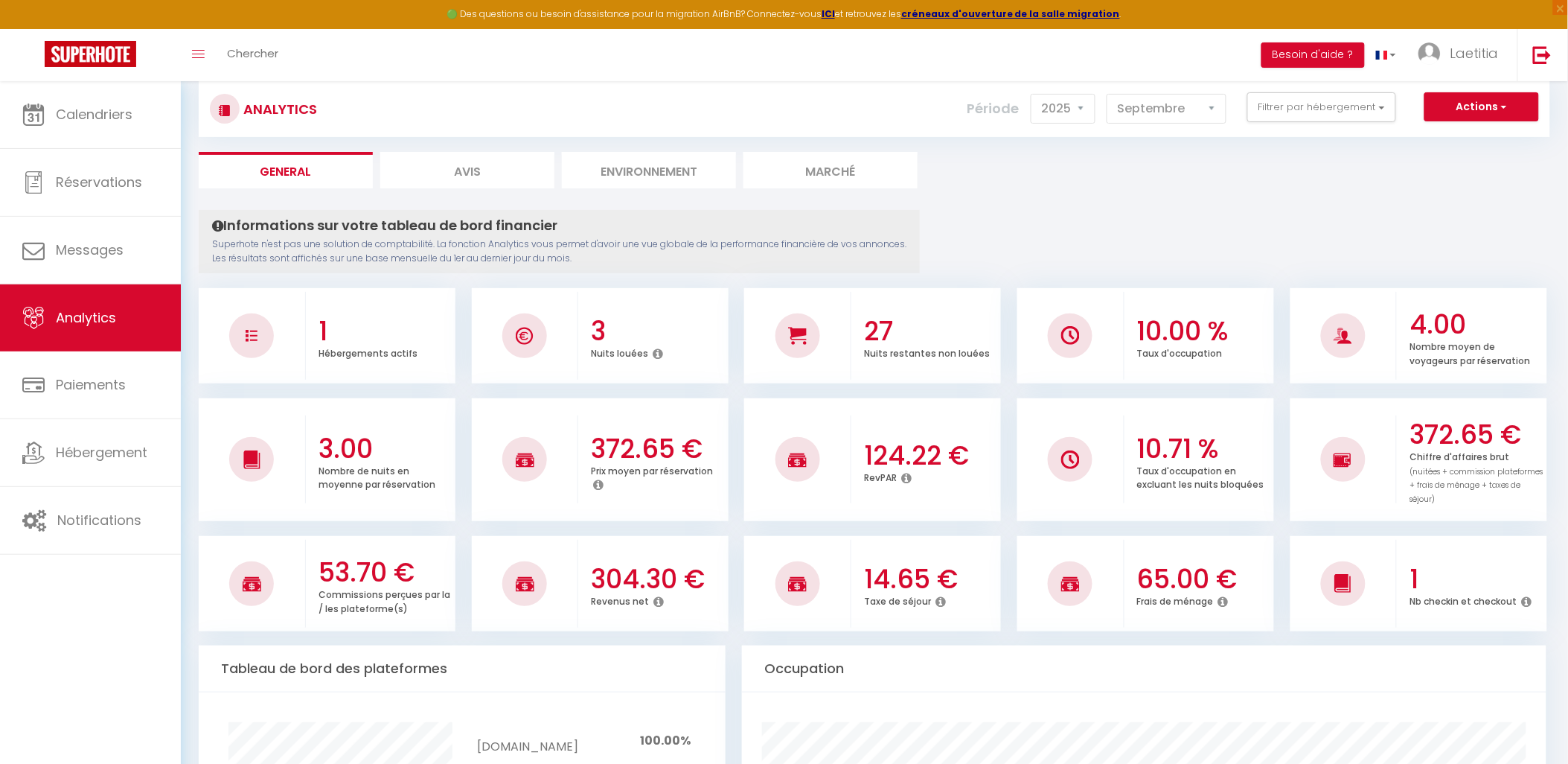
scroll to position [0, 0]
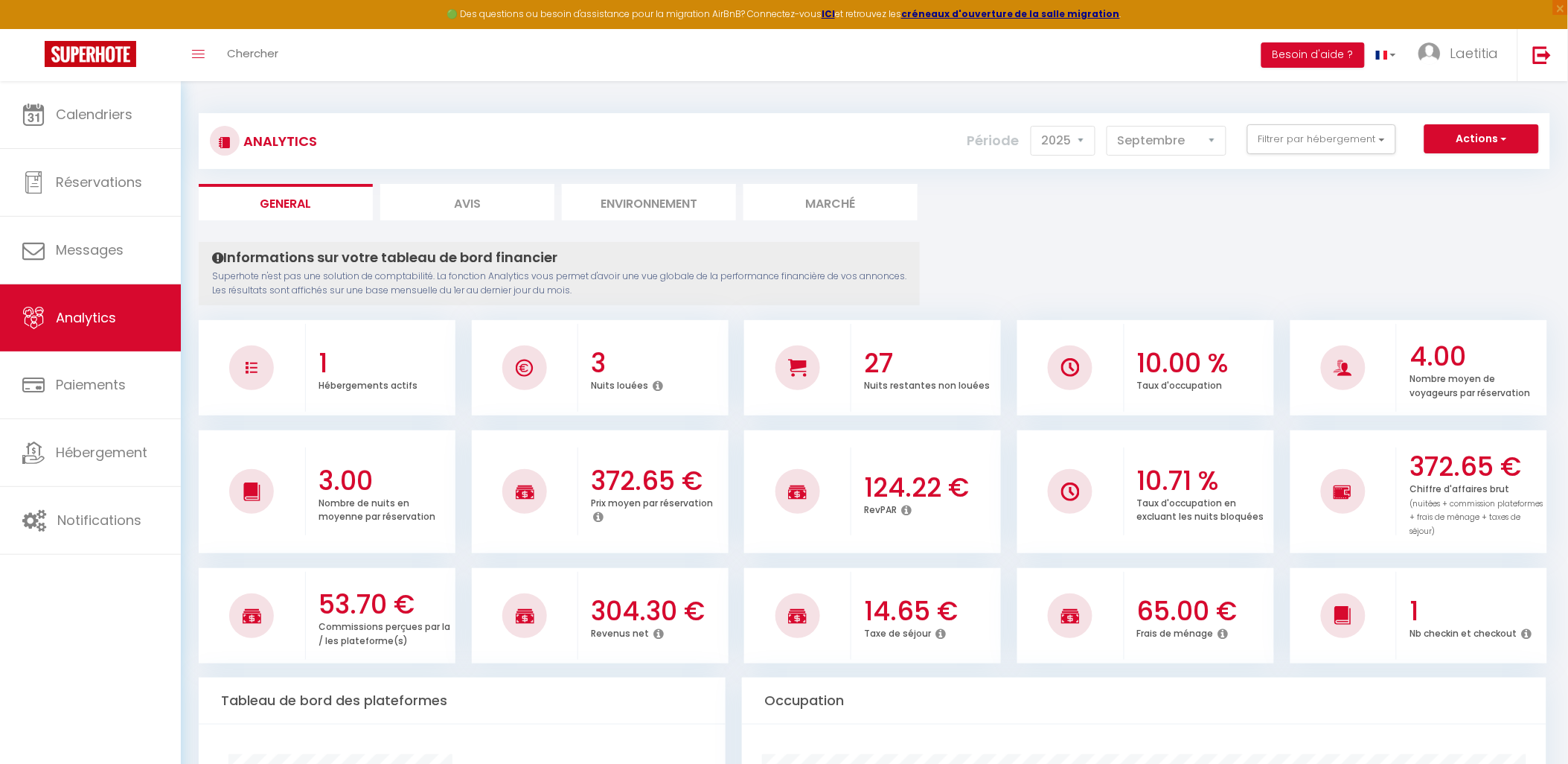
click at [522, 209] on li "Avis" at bounding box center [467, 202] width 174 height 37
